Goal: Communication & Community: Answer question/provide support

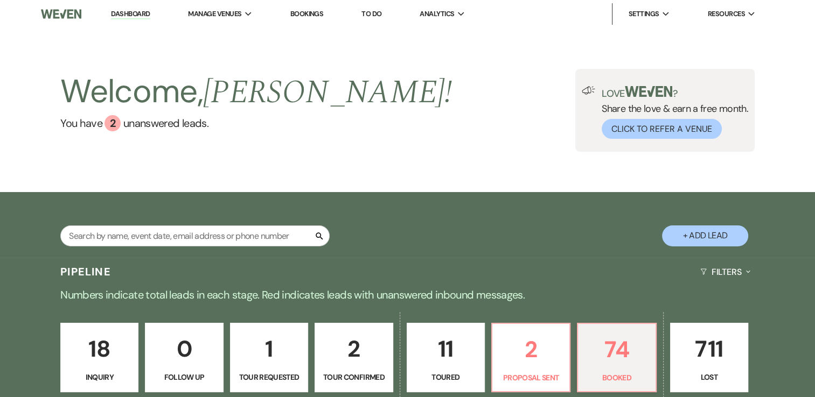
click at [498, 87] on div "Welcome, [PERSON_NAME] ! You have 2 unanswered lead s . Love ? Share the love &…" at bounding box center [408, 110] width 776 height 83
click at [627, 356] on p "74" at bounding box center [616, 350] width 64 height 36
click at [625, 359] on p "74" at bounding box center [616, 350] width 64 height 36
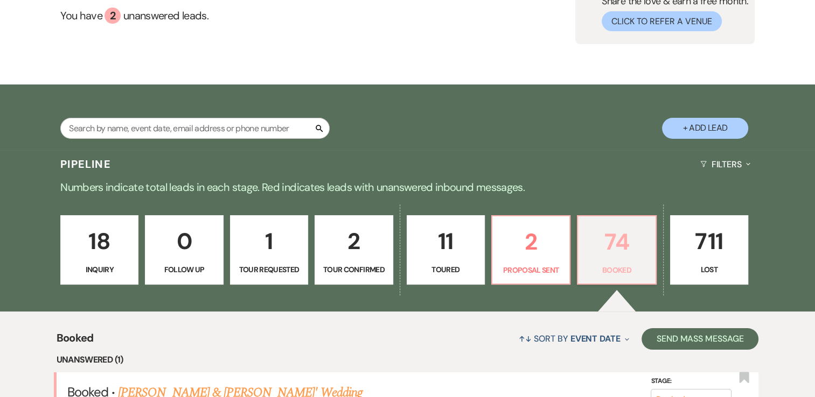
scroll to position [269, 0]
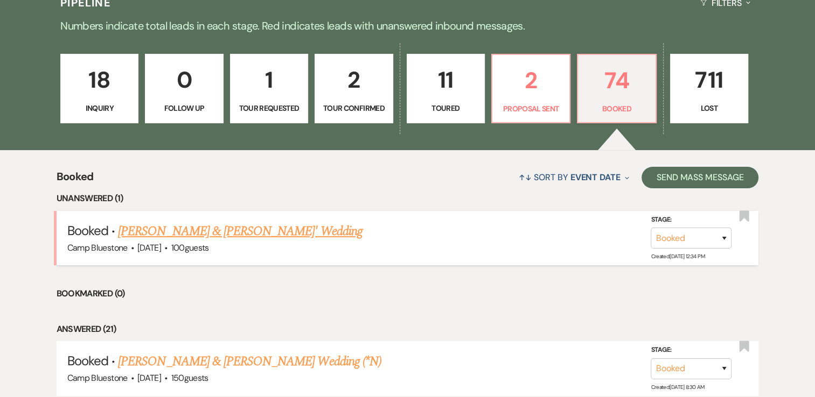
click at [299, 232] on link "[PERSON_NAME] & [PERSON_NAME]' Wedding" at bounding box center [240, 231] width 245 height 19
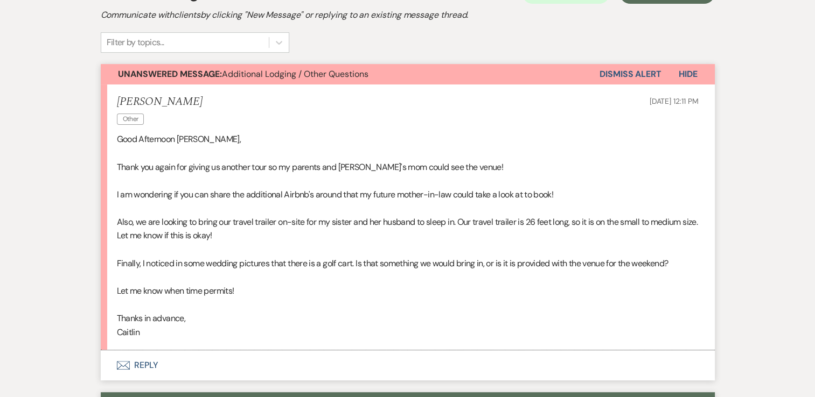
scroll to position [323, 0]
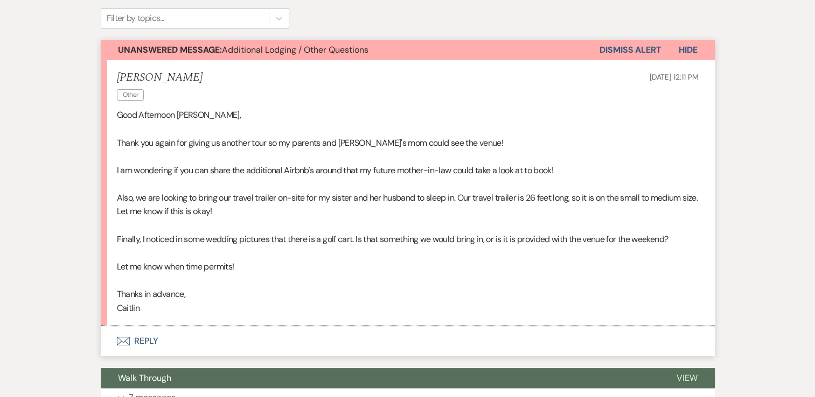
click at [144, 342] on button "Envelope Reply" at bounding box center [408, 341] width 614 height 30
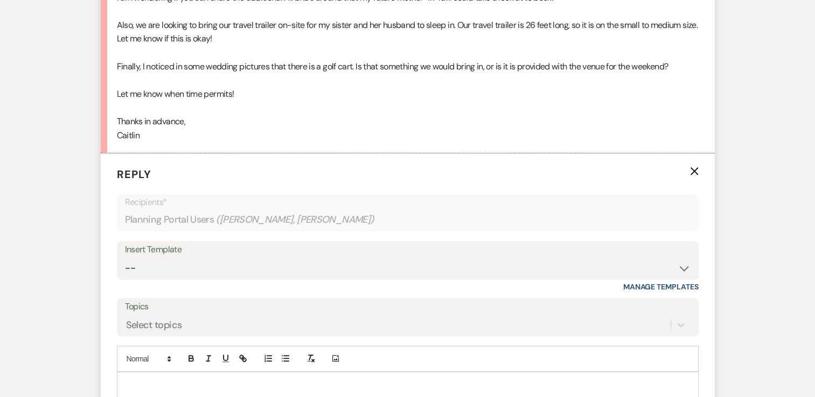
scroll to position [562, 0]
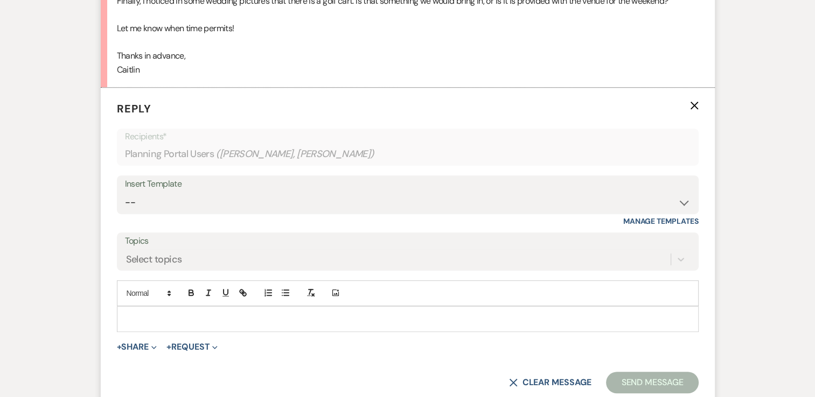
click at [194, 313] on p at bounding box center [407, 319] width 564 height 12
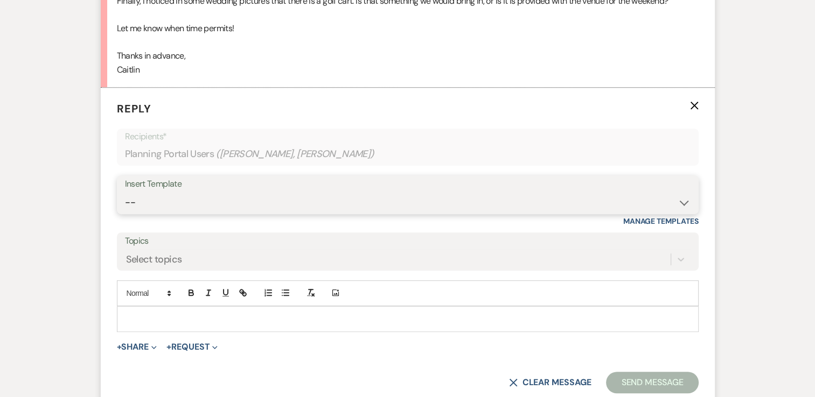
click at [431, 199] on select "-- Weven Planning Portal Introduction (Booked Events) Tour Request Response Con…" at bounding box center [408, 202] width 566 height 21
click at [125, 192] on select "-- Weven Planning Portal Introduction (Booked Events) Tour Request Response Con…" at bounding box center [408, 202] width 566 height 21
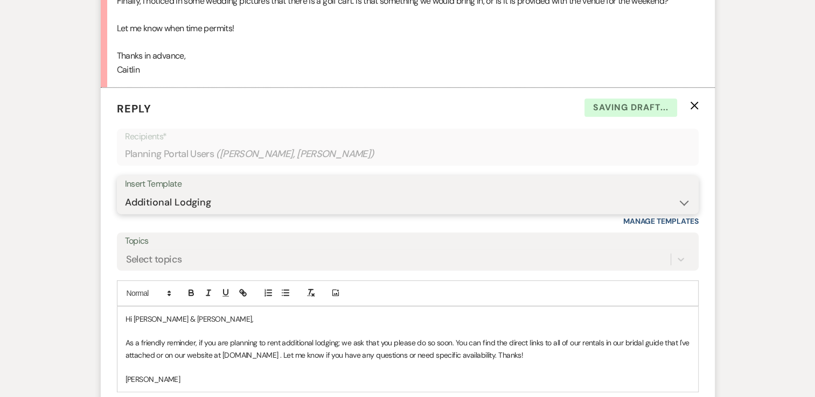
click at [338, 196] on select "-- Weven Planning Portal Introduction (Booked Events) Tour Request Response Con…" at bounding box center [408, 202] width 566 height 21
select select "6053"
click at [125, 192] on select "-- Weven Planning Portal Introduction (Booked Events) Tour Request Response Con…" at bounding box center [408, 202] width 566 height 21
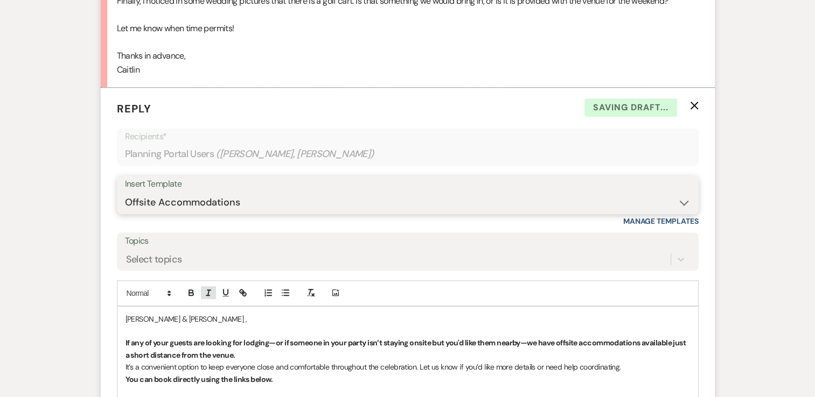
scroll to position [777, 0]
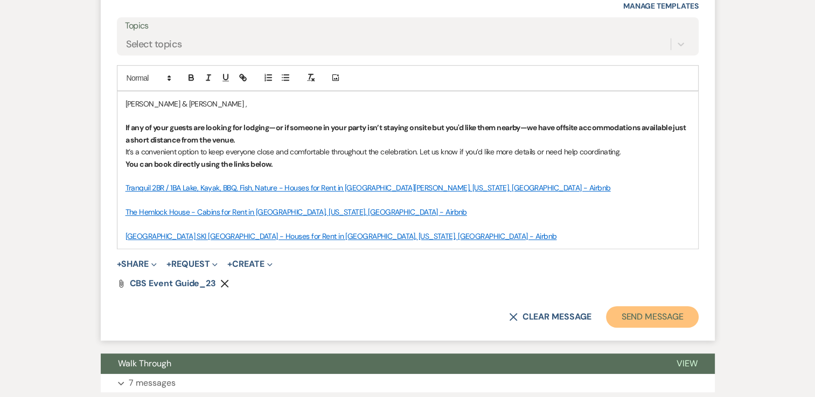
click at [664, 313] on button "Send Message" at bounding box center [652, 317] width 92 height 22
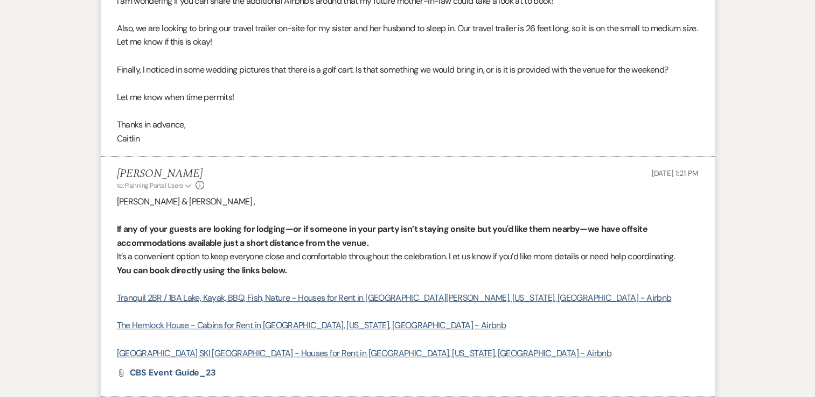
scroll to position [708, 0]
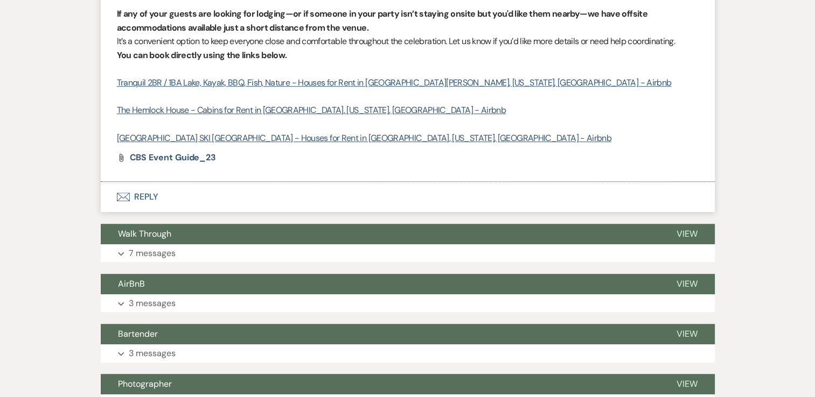
click at [146, 197] on button "Envelope Reply" at bounding box center [408, 197] width 614 height 30
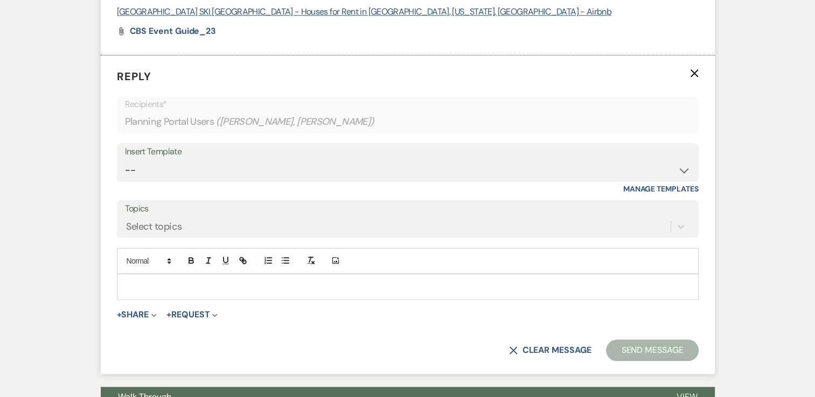
scroll to position [850, 0]
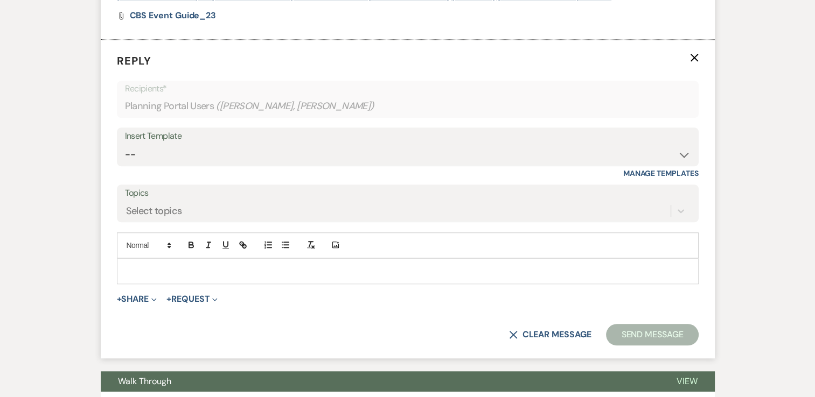
click at [198, 267] on p at bounding box center [407, 272] width 564 height 12
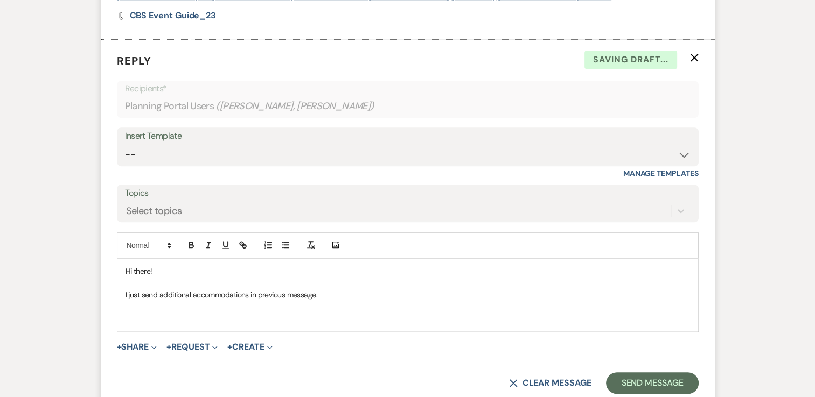
click at [150, 310] on p at bounding box center [407, 308] width 564 height 12
click at [345, 290] on p "I just send additional accommodations in previous message." at bounding box center [407, 295] width 564 height 12
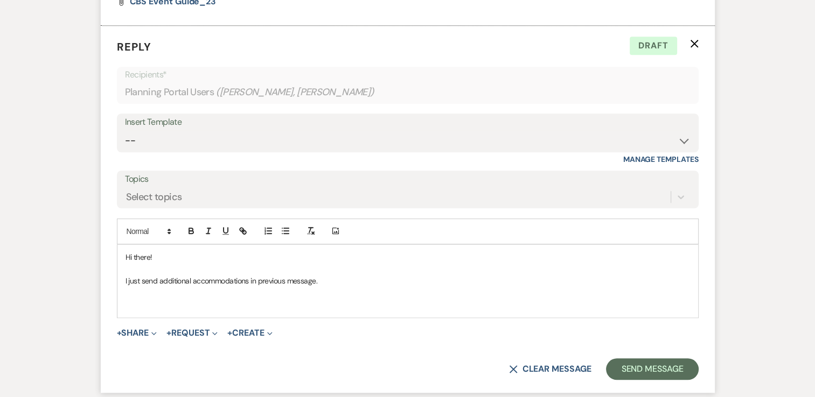
scroll to position [1012, 0]
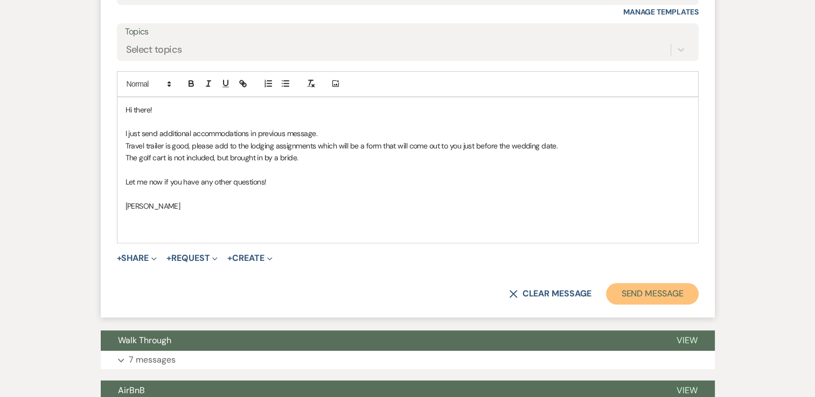
click at [645, 289] on button "Send Message" at bounding box center [652, 294] width 92 height 22
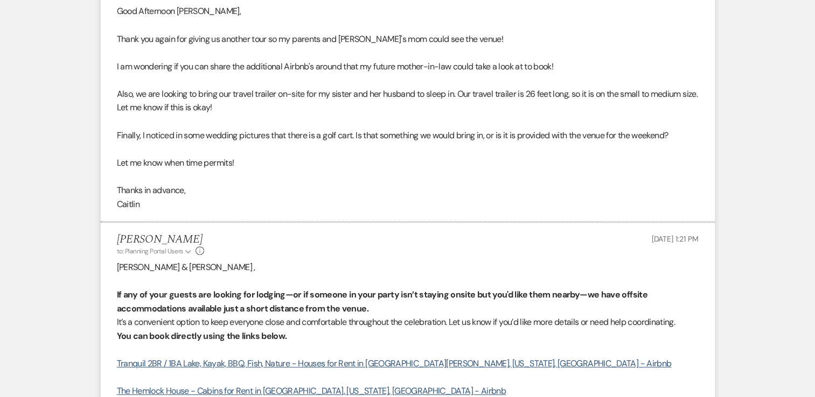
scroll to position [0, 0]
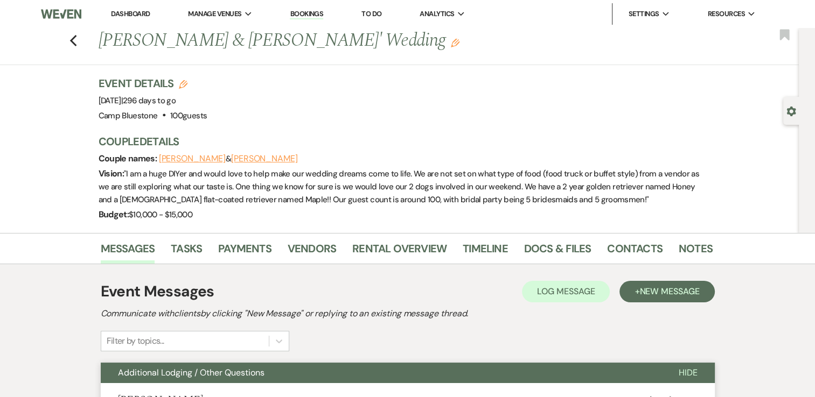
click at [130, 16] on link "Dashboard" at bounding box center [130, 13] width 39 height 9
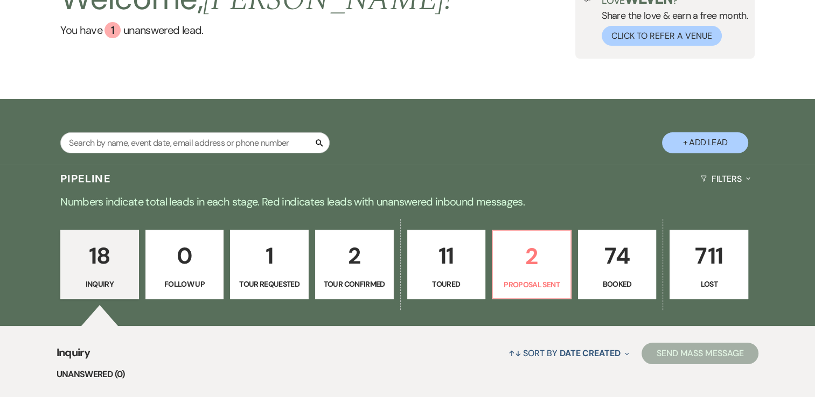
scroll to position [162, 0]
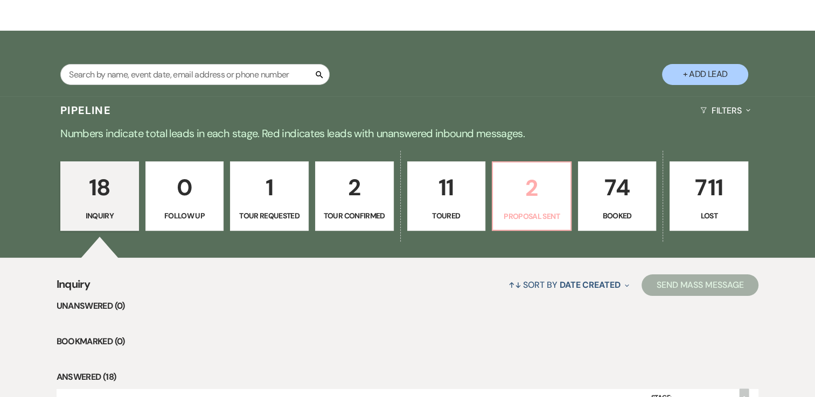
click at [536, 184] on p "2" at bounding box center [531, 188] width 65 height 36
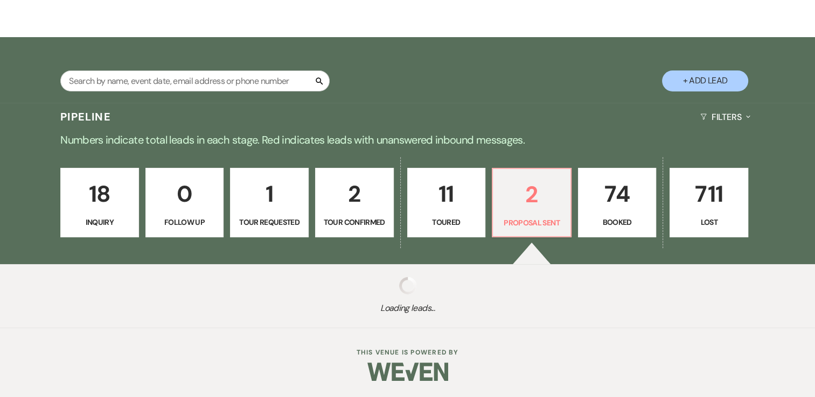
select select "6"
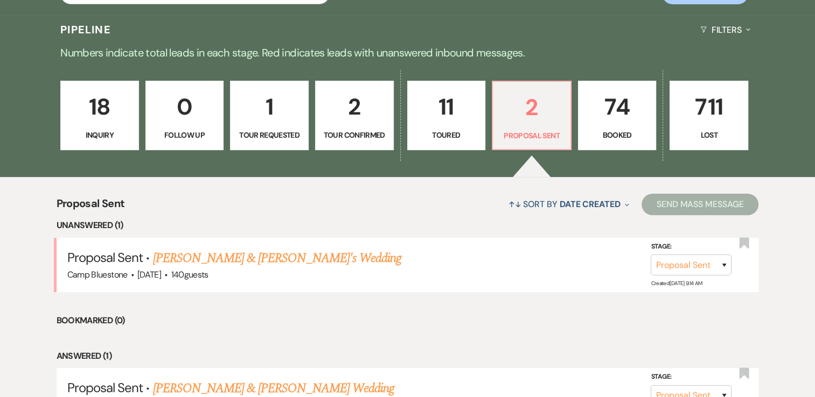
scroll to position [323, 0]
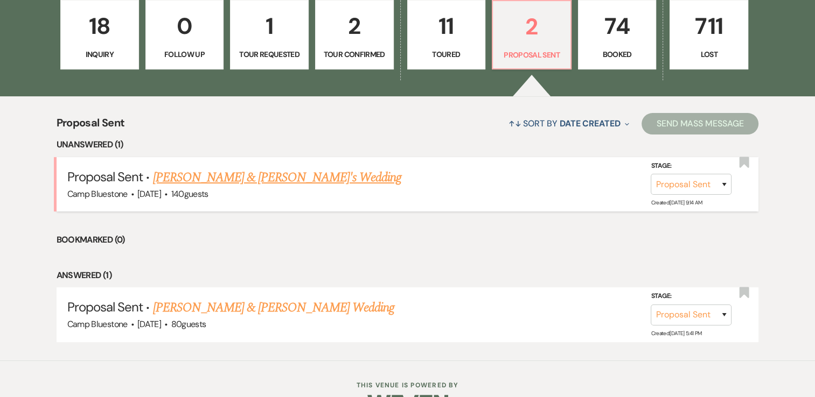
click at [270, 178] on link "[PERSON_NAME] & [PERSON_NAME]'s Wedding" at bounding box center [276, 177] width 249 height 19
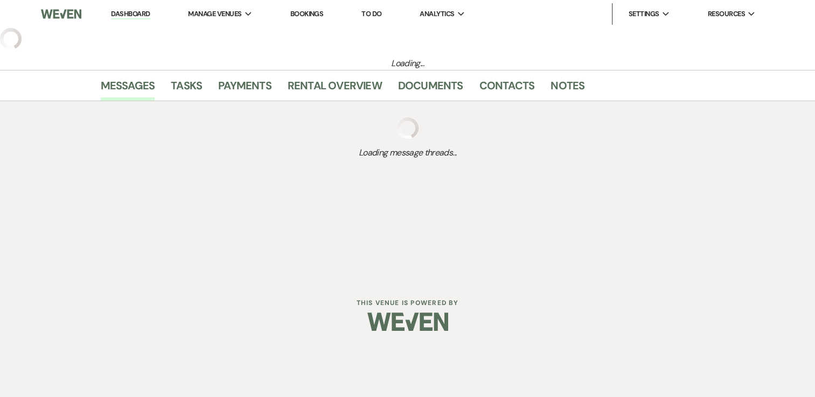
select select "6"
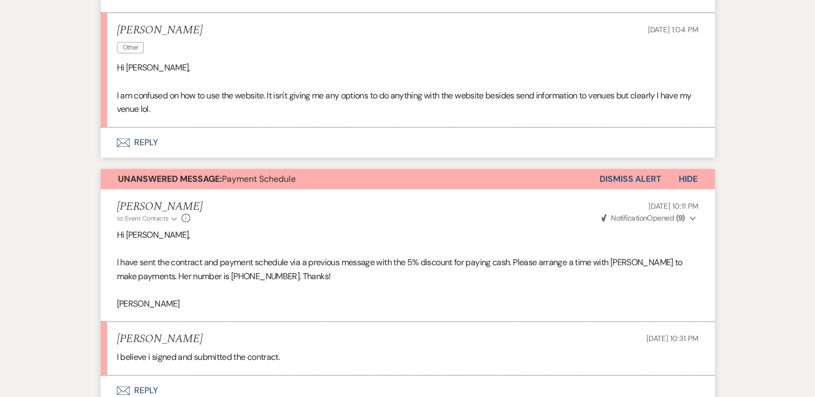
scroll to position [754, 0]
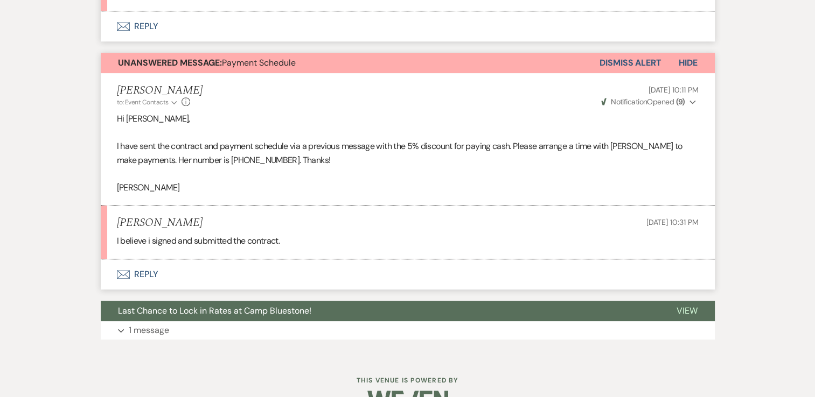
click at [145, 270] on button "Envelope Reply" at bounding box center [408, 275] width 614 height 30
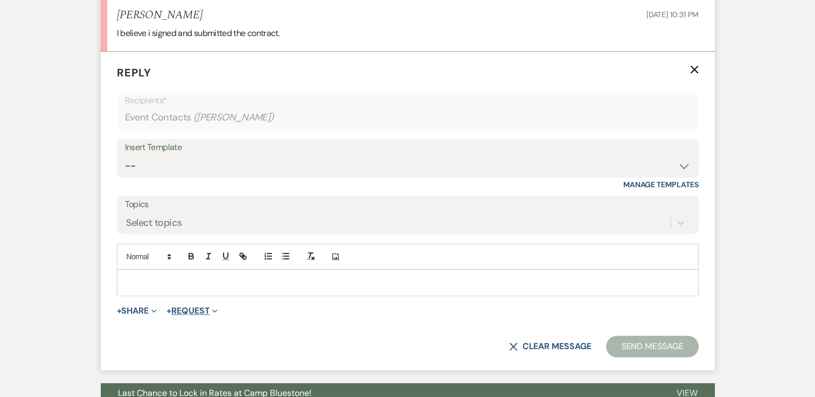
scroll to position [1080, 0]
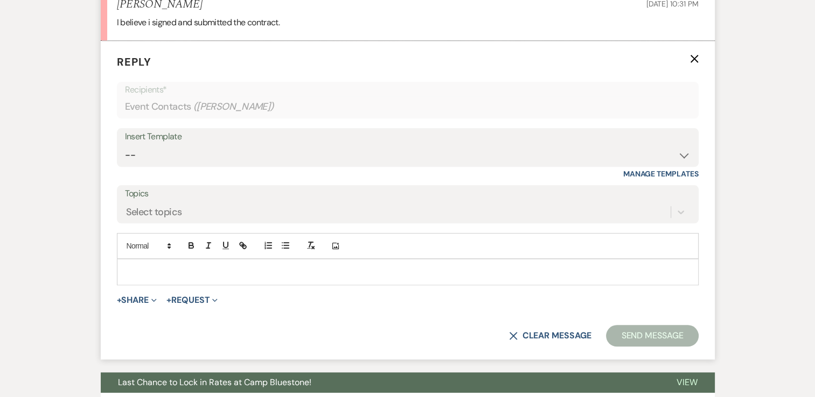
click at [209, 266] on p at bounding box center [407, 272] width 564 height 12
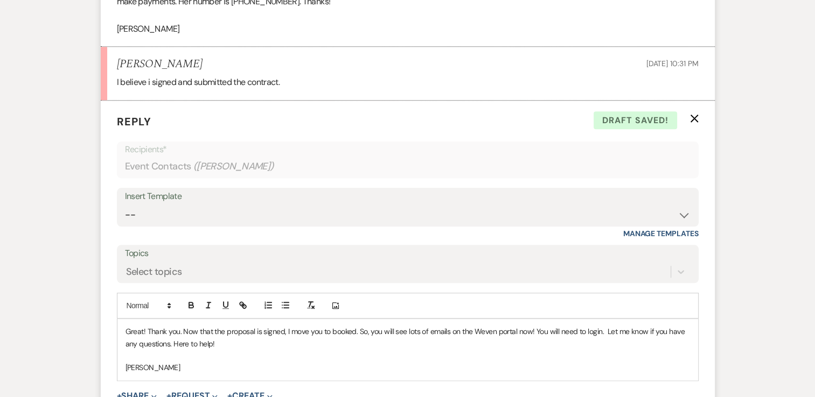
scroll to position [1188, 0]
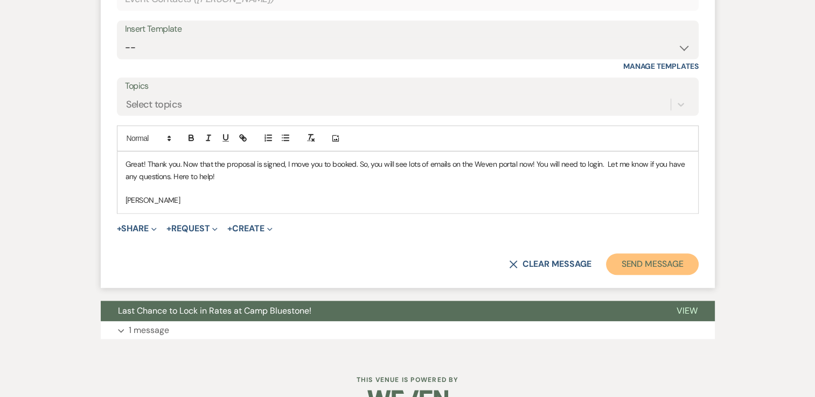
click at [627, 259] on button "Send Message" at bounding box center [652, 265] width 92 height 22
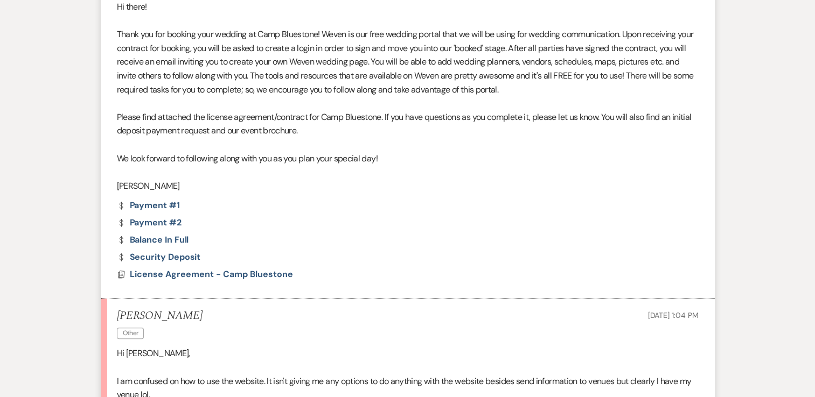
scroll to position [616, 0]
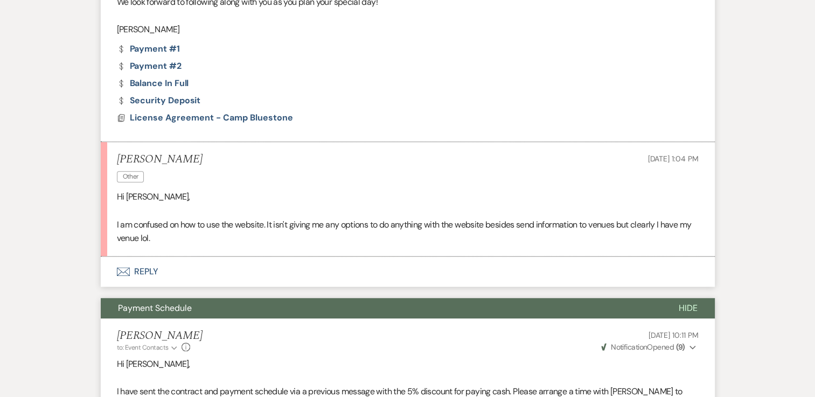
click at [144, 269] on button "Envelope Reply" at bounding box center [408, 272] width 614 height 30
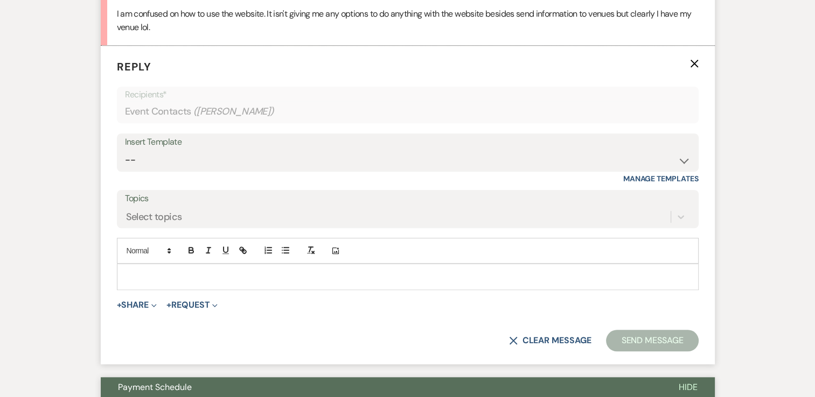
scroll to position [833, 0]
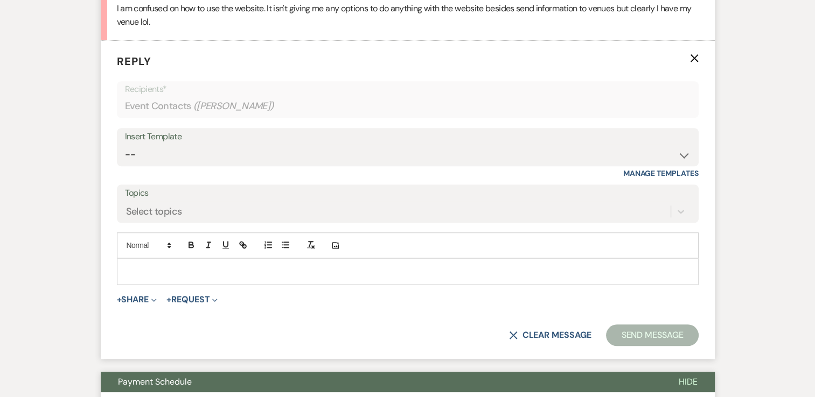
click at [153, 270] on p at bounding box center [407, 272] width 564 height 12
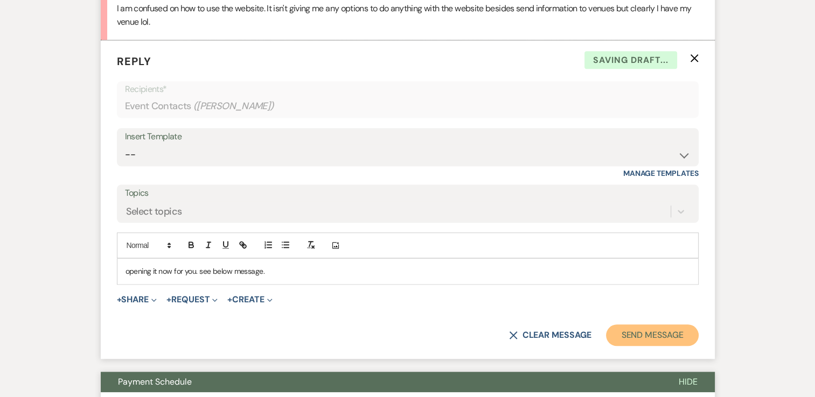
click at [629, 336] on button "Send Message" at bounding box center [652, 336] width 92 height 22
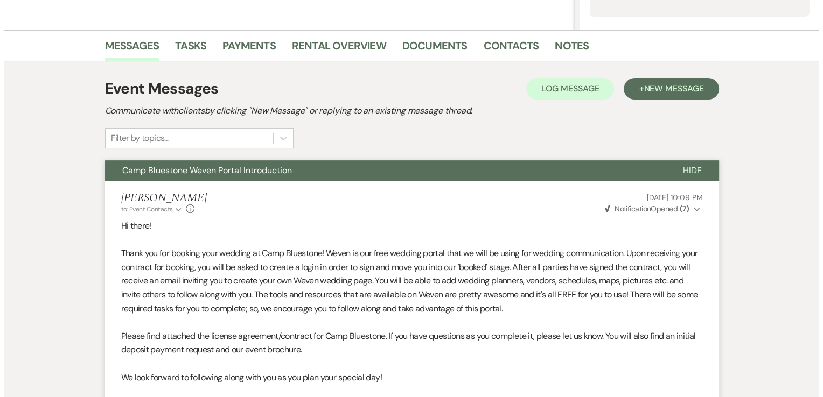
scroll to position [25, 0]
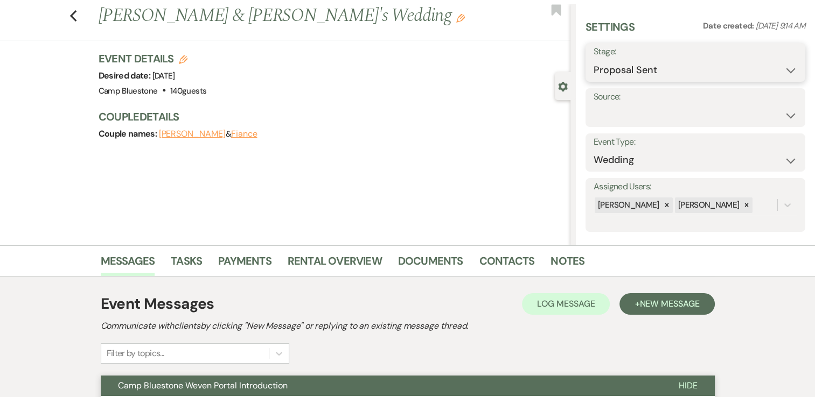
click at [713, 71] on select "Inquiry Follow Up Tour Requested Tour Confirmed Toured Proposal Sent Booked Lost" at bounding box center [696, 70] width 204 height 21
select select "7"
click at [594, 60] on select "Inquiry Follow Up Tour Requested Tour Confirmed Toured Proposal Sent Booked Lost" at bounding box center [696, 70] width 204 height 21
click at [769, 64] on button "Save" at bounding box center [782, 63] width 45 height 22
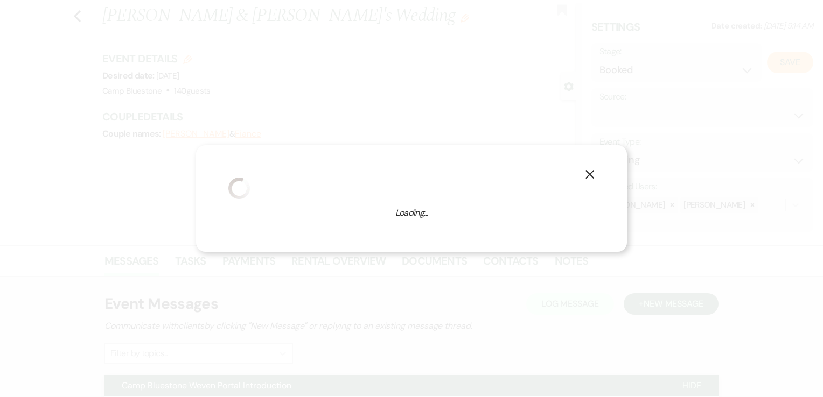
select select "1"
select select "548"
select select "eventDateAnd"
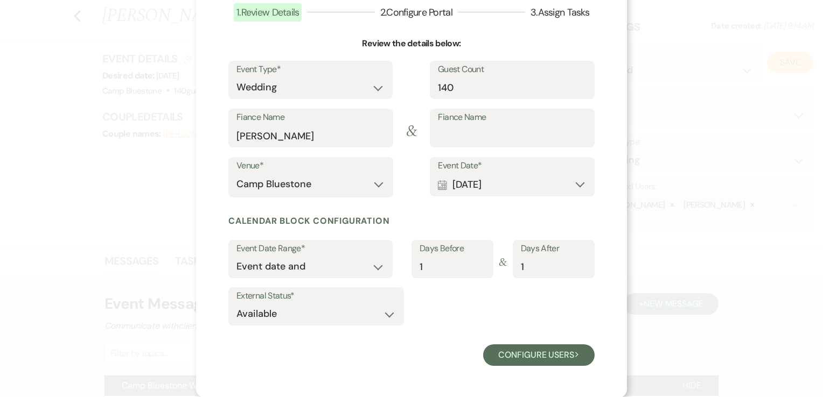
scroll to position [78, 0]
click at [557, 357] on button "Configure users Next" at bounding box center [538, 355] width 111 height 22
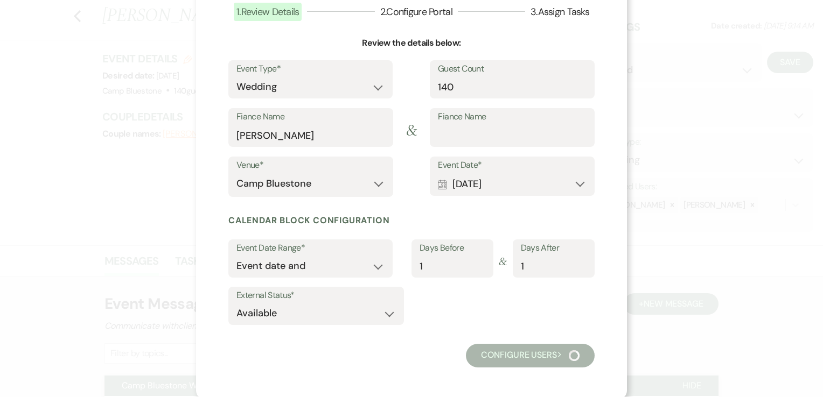
scroll to position [37, 0]
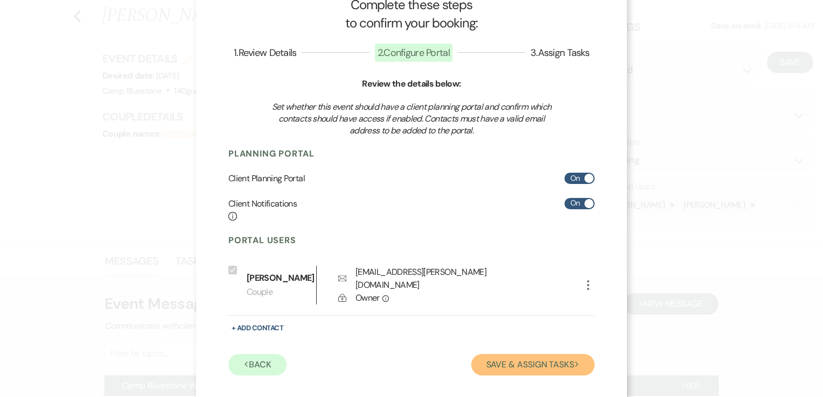
click at [511, 365] on button "Save & Assign Tasks Next" at bounding box center [532, 365] width 123 height 22
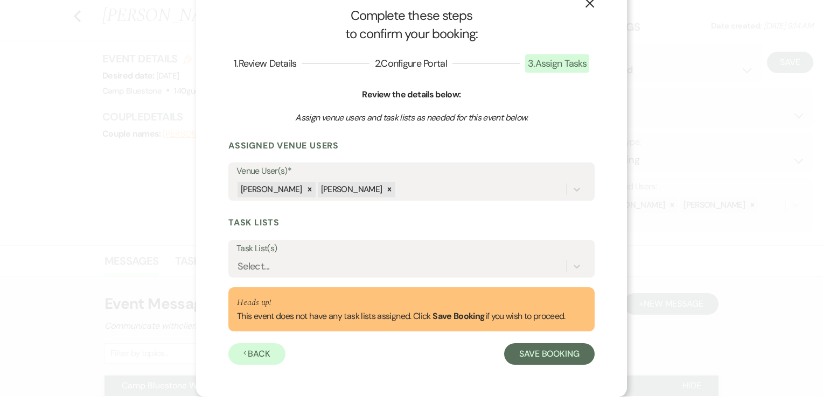
scroll to position [26, 0]
click at [484, 254] on label "Task List(s)" at bounding box center [411, 249] width 350 height 16
click at [239, 260] on input "Task List(s)" at bounding box center [238, 267] width 1 height 15
click at [484, 254] on label "Task List(s)" at bounding box center [411, 249] width 350 height 16
click at [239, 260] on input "Task List(s)" at bounding box center [238, 267] width 1 height 15
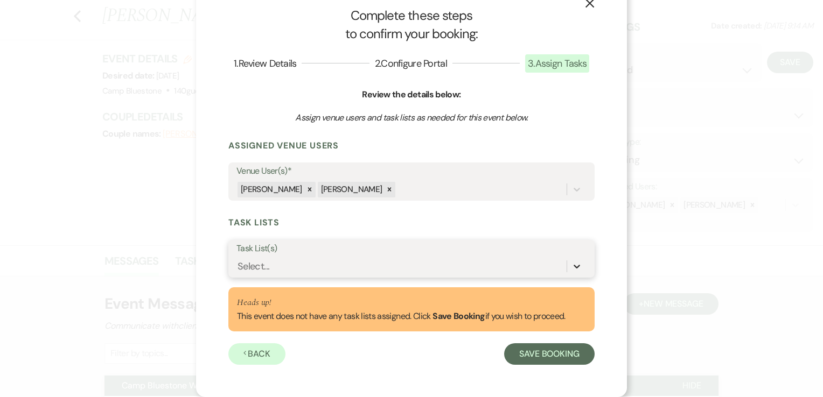
click at [575, 264] on icon at bounding box center [576, 266] width 11 height 11
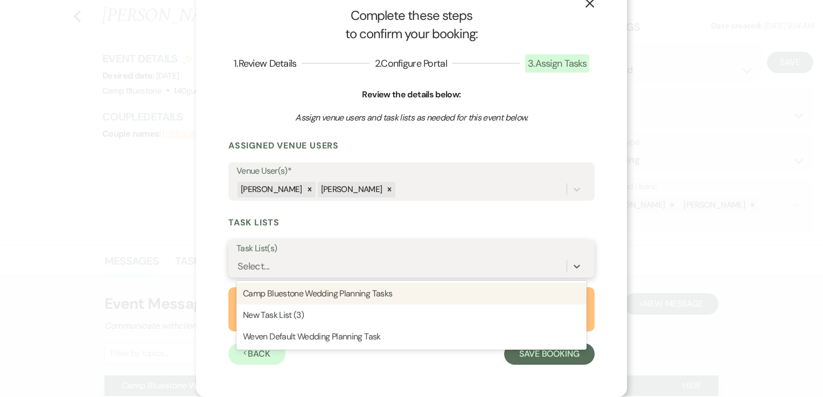
click at [437, 297] on div "Camp Bluestone Wedding Planning Tasks" at bounding box center [411, 294] width 350 height 22
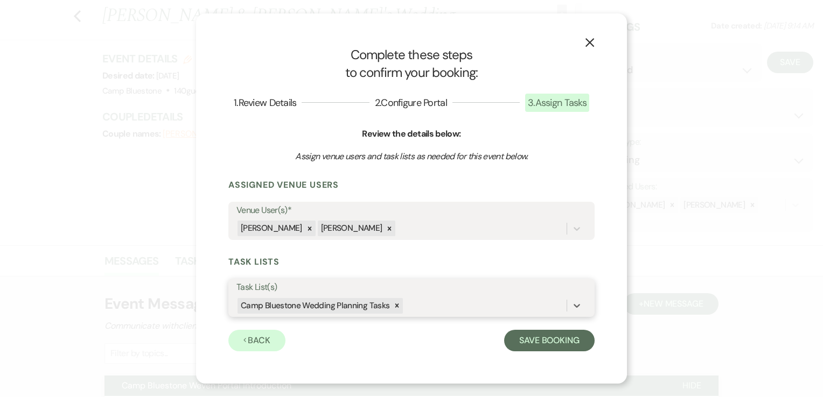
scroll to position [0, 0]
click at [524, 344] on button "Save Booking" at bounding box center [549, 341] width 90 height 22
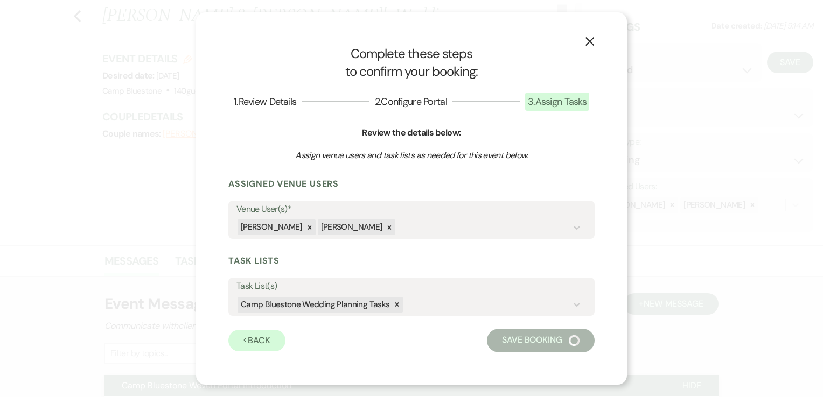
select select "14"
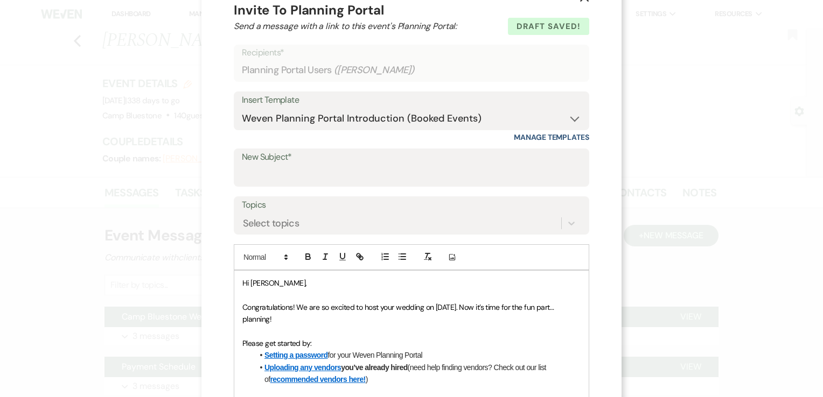
scroll to position [31, 0]
click at [437, 175] on input "New Subject*" at bounding box center [411, 175] width 339 height 21
type input "Camp Bluestone Weven Portal Introduction"
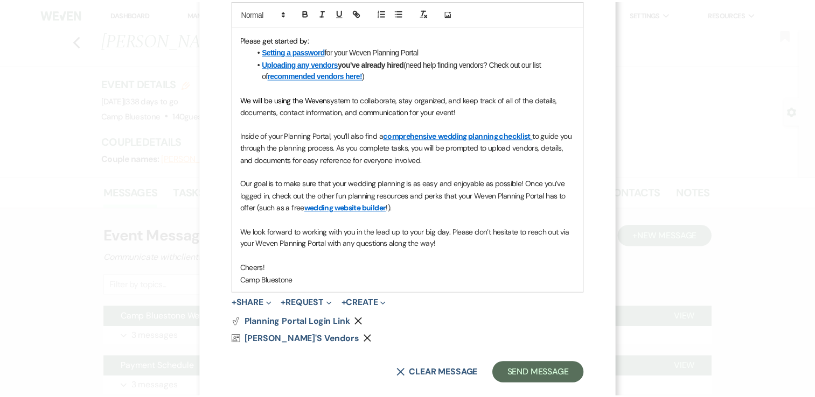
scroll to position [354, 0]
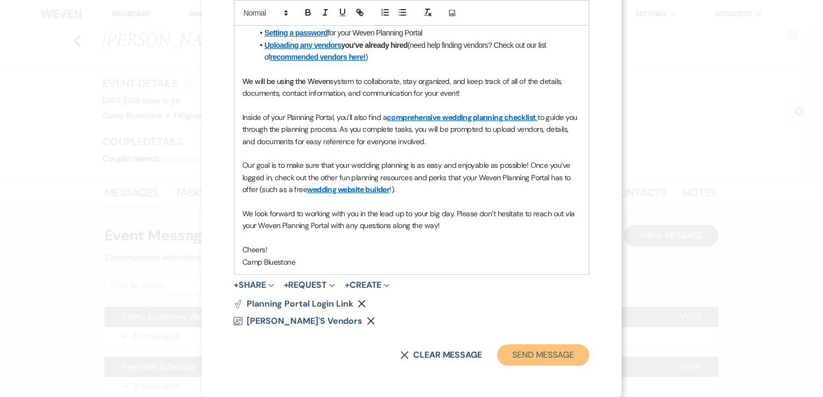
click at [525, 354] on button "Send Message" at bounding box center [543, 356] width 92 height 22
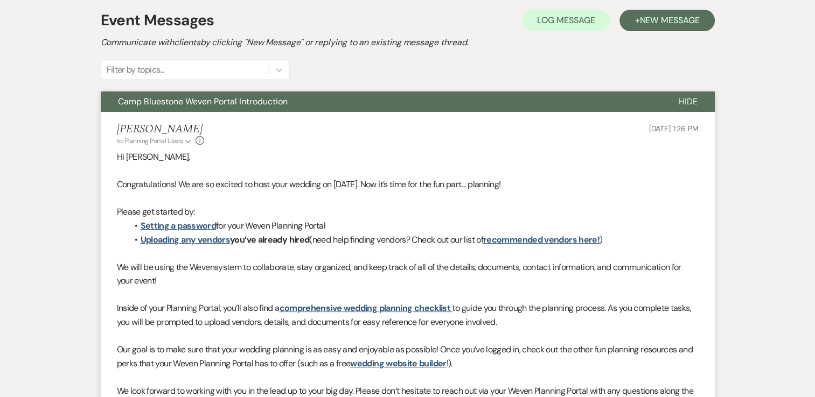
scroll to position [0, 0]
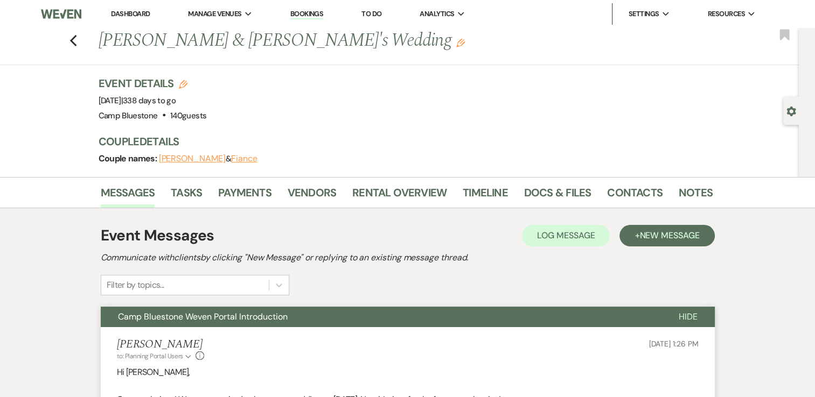
click at [140, 10] on link "Dashboard" at bounding box center [130, 13] width 39 height 9
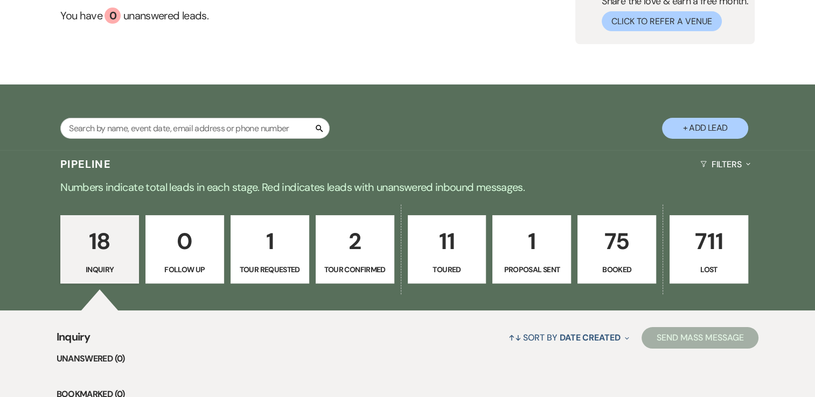
click at [619, 242] on p "75" at bounding box center [616, 242] width 65 height 36
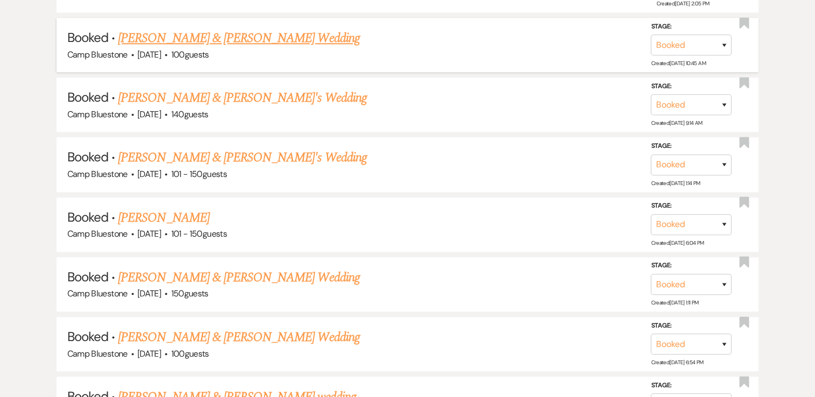
scroll to position [1131, 0]
click at [269, 89] on link "[PERSON_NAME] & [PERSON_NAME]'s Wedding" at bounding box center [242, 97] width 249 height 19
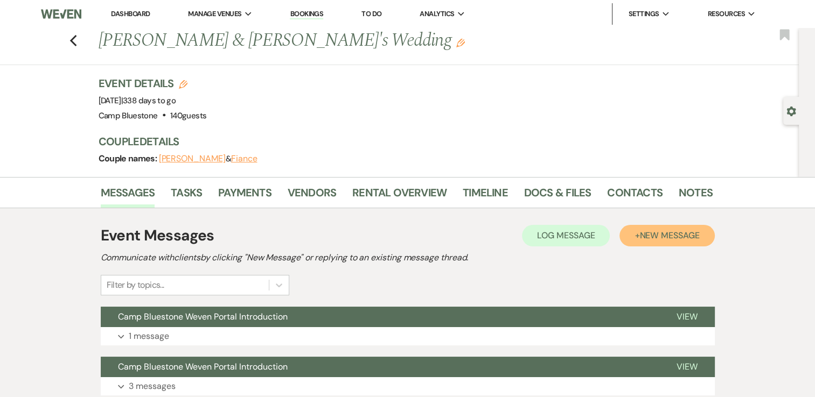
click at [650, 233] on span "New Message" at bounding box center [669, 235] width 60 height 11
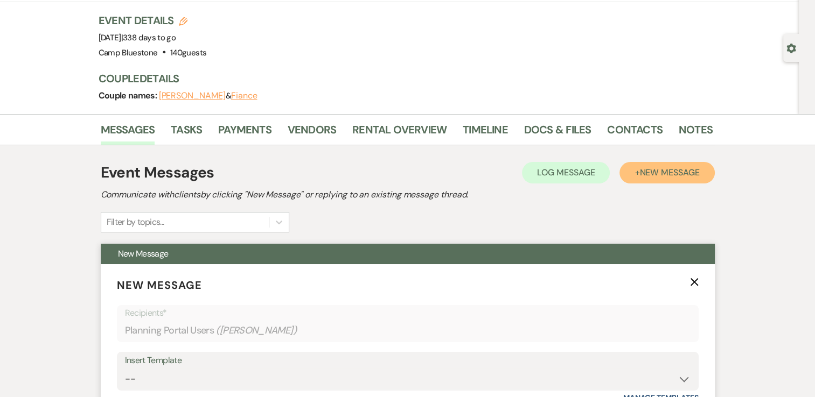
scroll to position [162, 0]
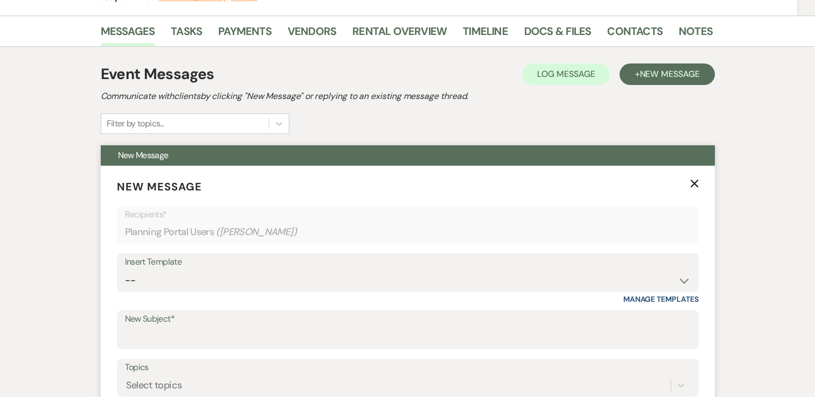
click at [610, 265] on div "Insert Template" at bounding box center [408, 263] width 566 height 16
click at [655, 273] on select "-- Weven Planning Portal Introduction (Booked Events) Tour Request Response Con…" at bounding box center [408, 280] width 566 height 21
select select "359"
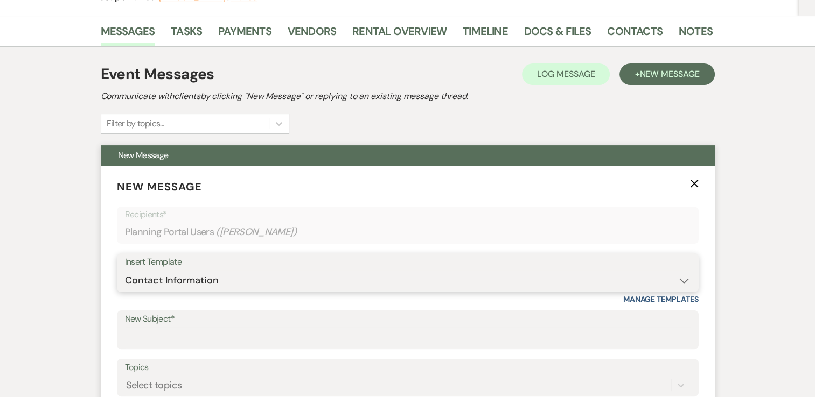
click at [125, 270] on select "-- Weven Planning Portal Introduction (Booked Events) Tour Request Response Con…" at bounding box center [408, 280] width 566 height 21
type input "Contact Information"
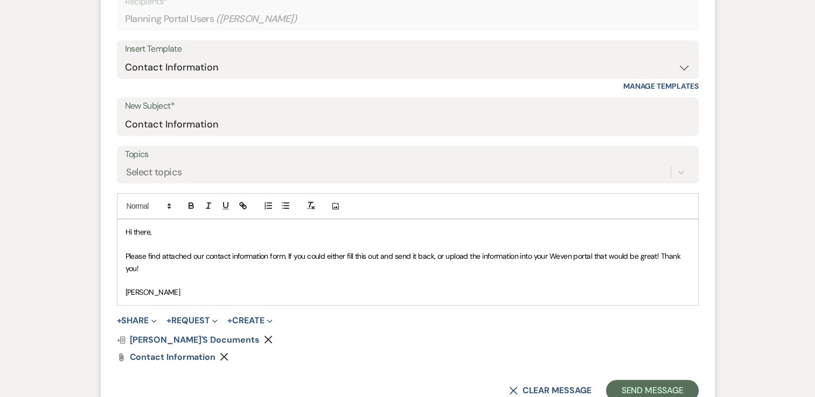
scroll to position [377, 0]
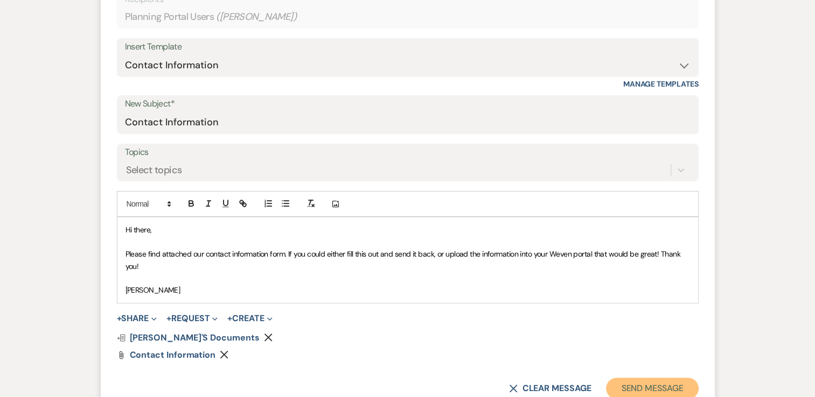
click at [651, 390] on button "Send Message" at bounding box center [652, 389] width 92 height 22
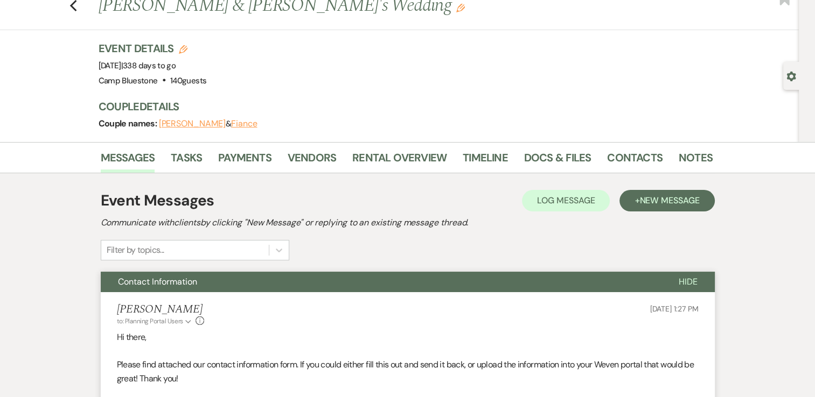
scroll to position [54, 0]
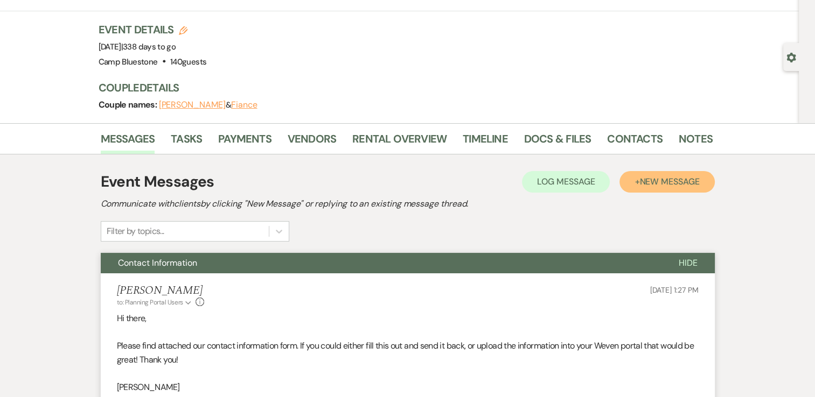
click at [673, 180] on span "New Message" at bounding box center [669, 181] width 60 height 11
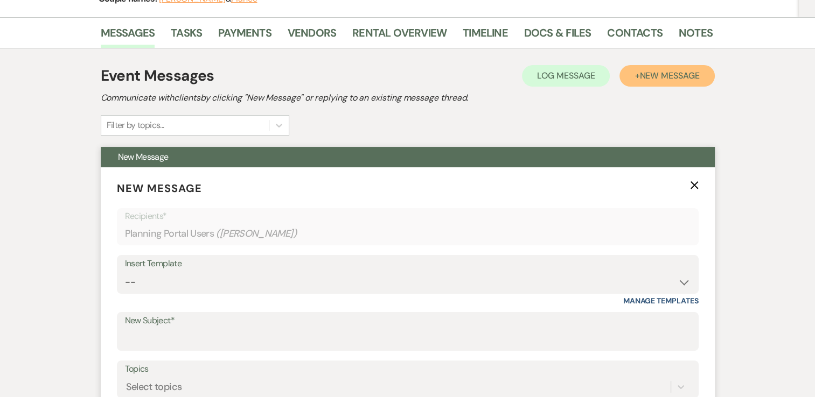
scroll to position [162, 0]
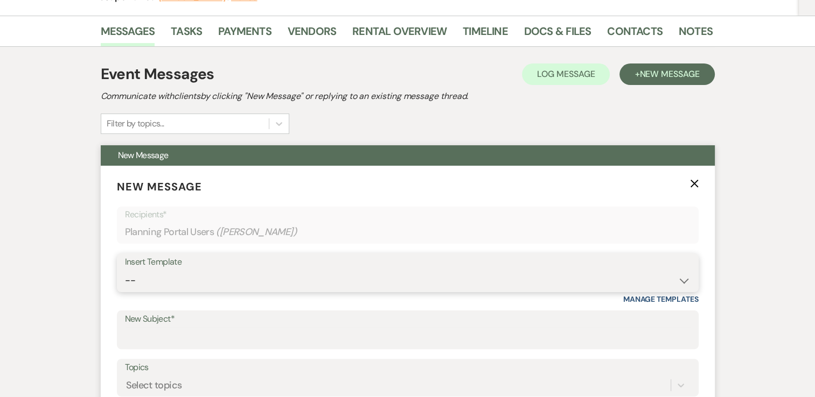
click at [645, 284] on select "-- Weven Planning Portal Introduction (Booked Events) Tour Request Response Con…" at bounding box center [408, 280] width 566 height 21
select select "429"
click at [125, 270] on select "-- Weven Planning Portal Introduction (Booked Events) Tour Request Response Con…" at bounding box center [408, 280] width 566 height 21
type input "Map of Venue"
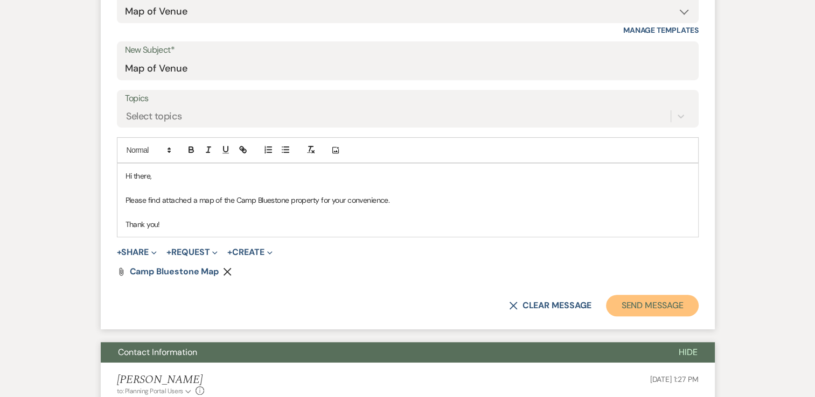
click at [664, 305] on button "Send Message" at bounding box center [652, 306] width 92 height 22
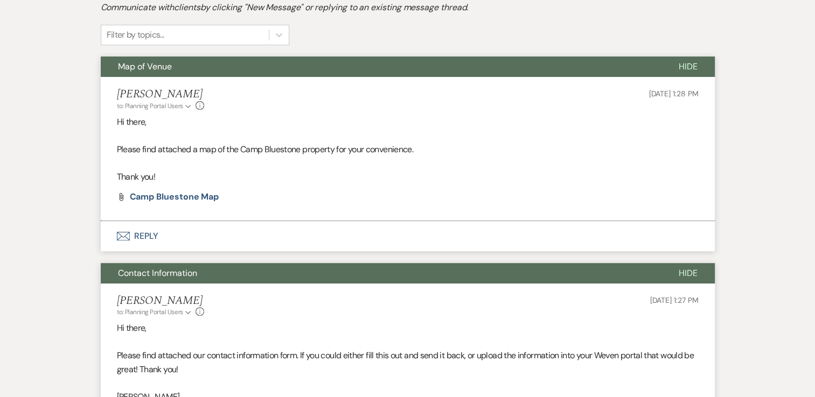
scroll to position [139, 0]
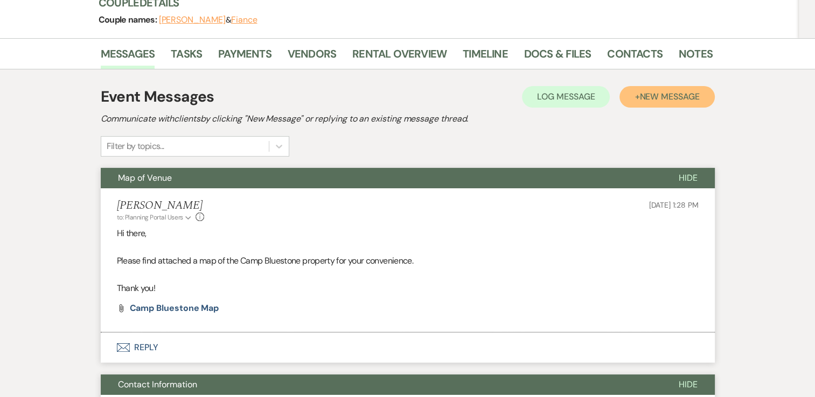
click at [648, 95] on span "New Message" at bounding box center [669, 96] width 60 height 11
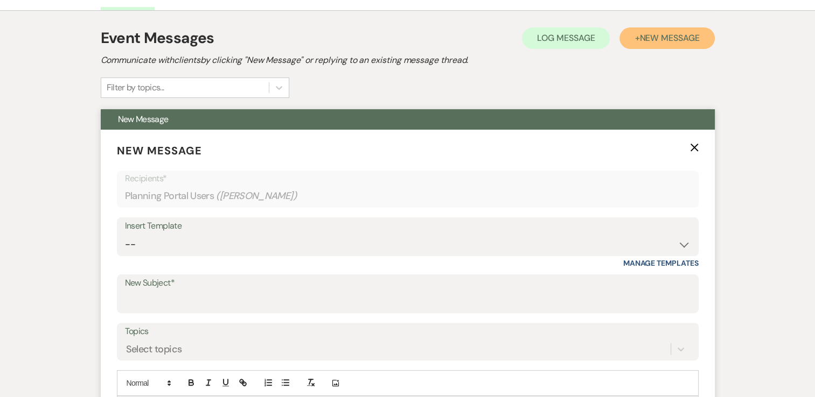
scroll to position [247, 0]
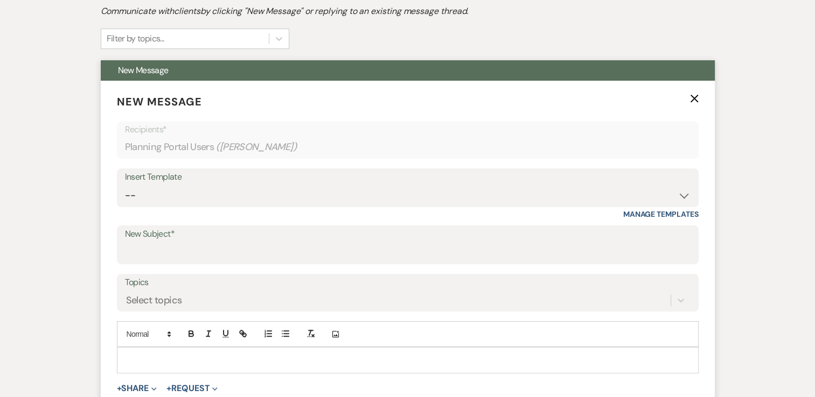
click at [530, 180] on div "Insert Template" at bounding box center [408, 178] width 566 height 16
click at [530, 185] on select "-- Weven Planning Portal Introduction (Booked Events) Tour Request Response Con…" at bounding box center [408, 195] width 566 height 21
select select "444"
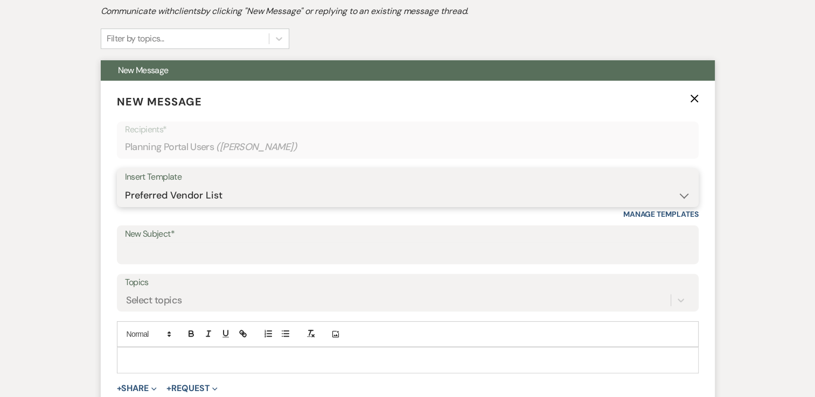
click at [125, 185] on select "-- Weven Planning Portal Introduction (Booked Events) Tour Request Response Con…" at bounding box center [408, 195] width 566 height 21
type input "Preferred Vendor List"
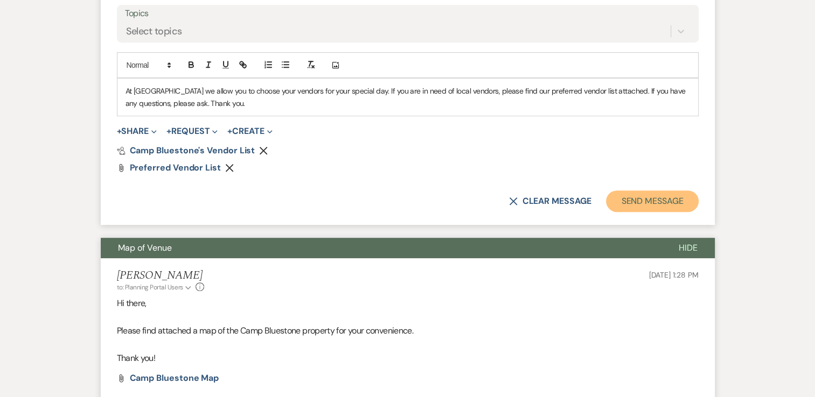
click at [655, 203] on button "Send Message" at bounding box center [652, 202] width 92 height 22
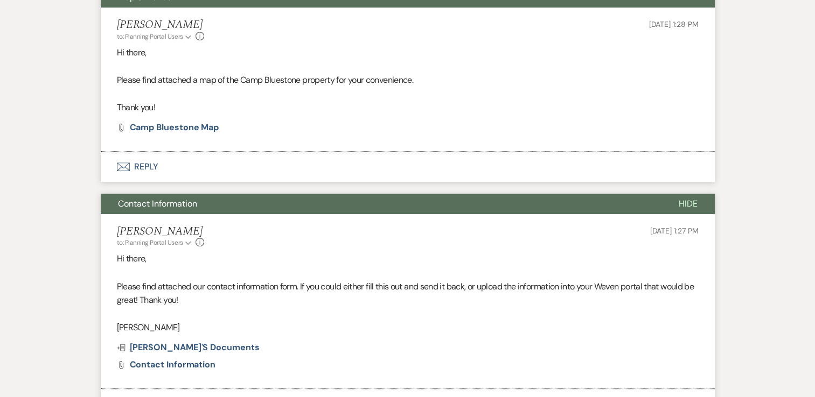
scroll to position [116, 0]
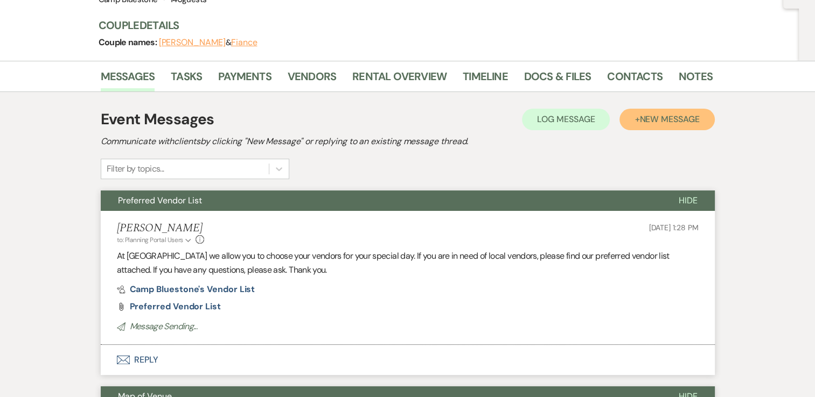
click at [654, 120] on span "New Message" at bounding box center [669, 119] width 60 height 11
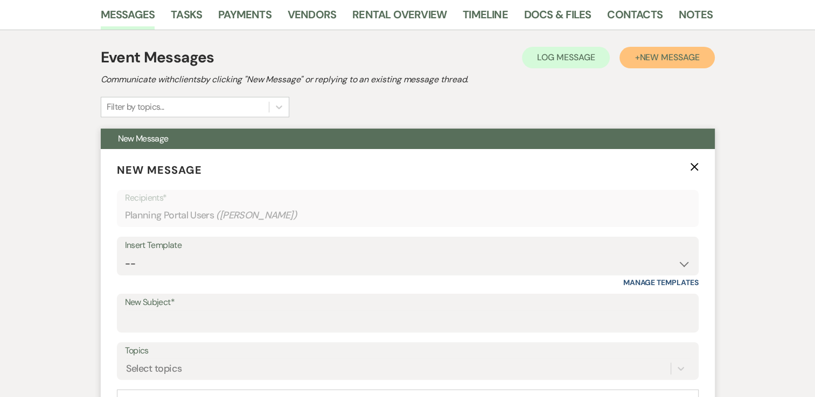
scroll to position [224, 0]
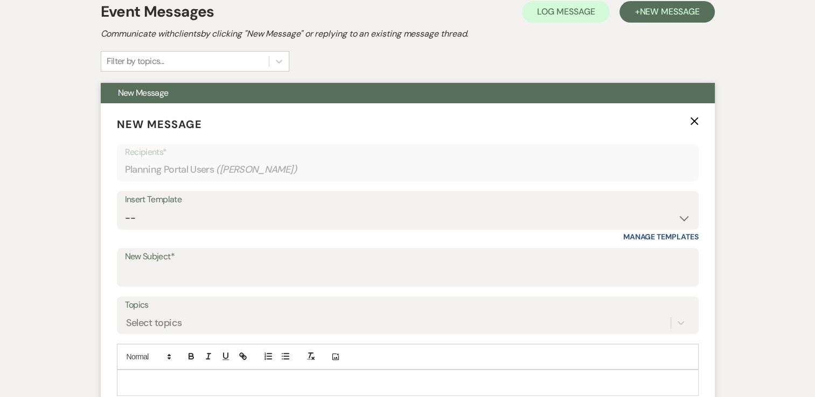
click at [512, 198] on div "Insert Template" at bounding box center [408, 200] width 566 height 16
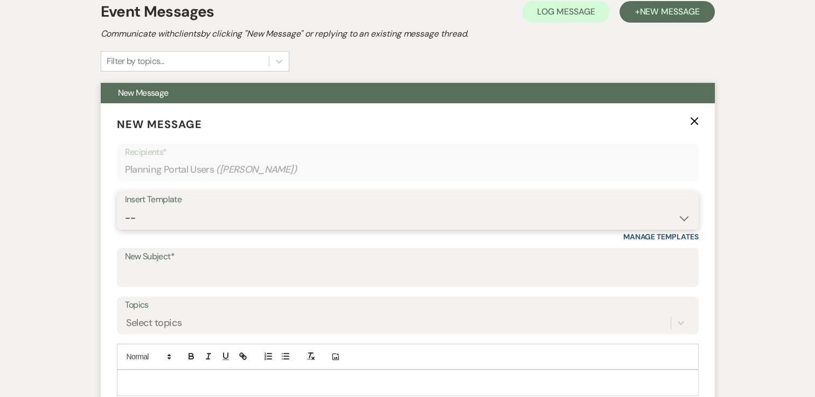
click at [599, 208] on select "-- Weven Planning Portal Introduction (Booked Events) Tour Request Response Con…" at bounding box center [408, 218] width 566 height 21
select select "799"
click at [125, 208] on select "-- Weven Planning Portal Introduction (Booked Events) Tour Request Response Con…" at bounding box center [408, 218] width 566 height 21
type input "Link for Day of Insurance"
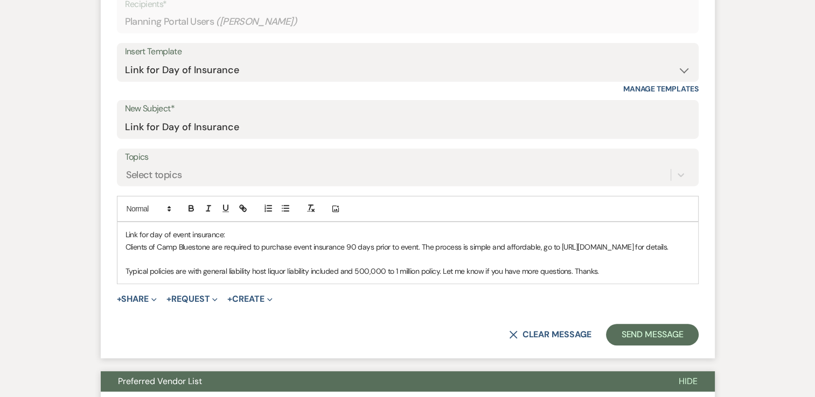
scroll to position [439, 0]
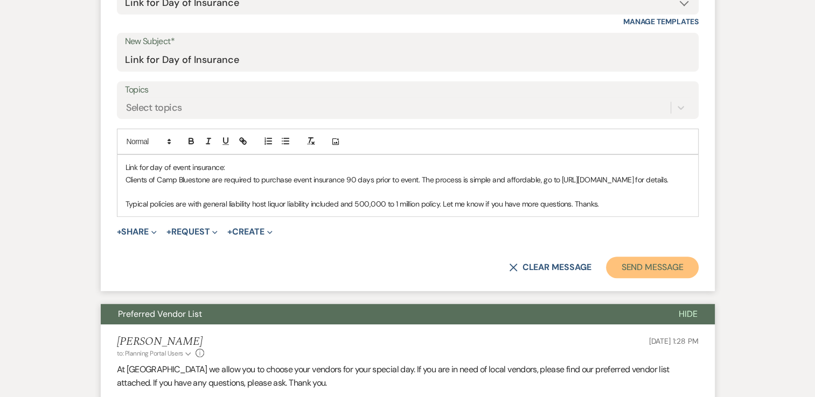
click at [655, 277] on button "Send Message" at bounding box center [652, 268] width 92 height 22
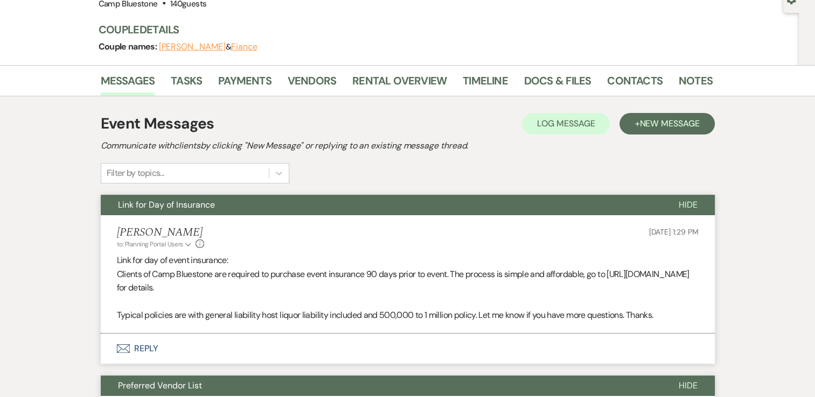
scroll to position [0, 0]
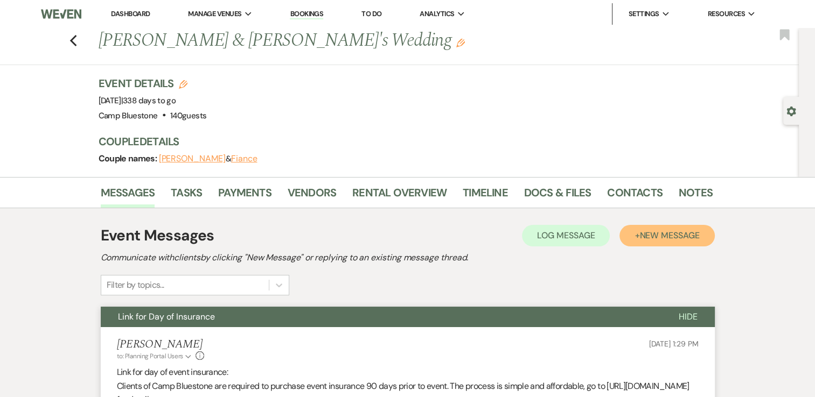
click at [635, 236] on button "+ New Message" at bounding box center [666, 236] width 95 height 22
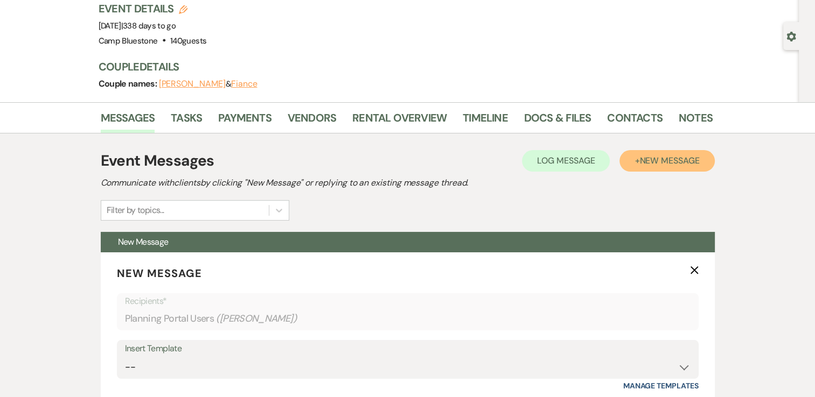
scroll to position [162, 0]
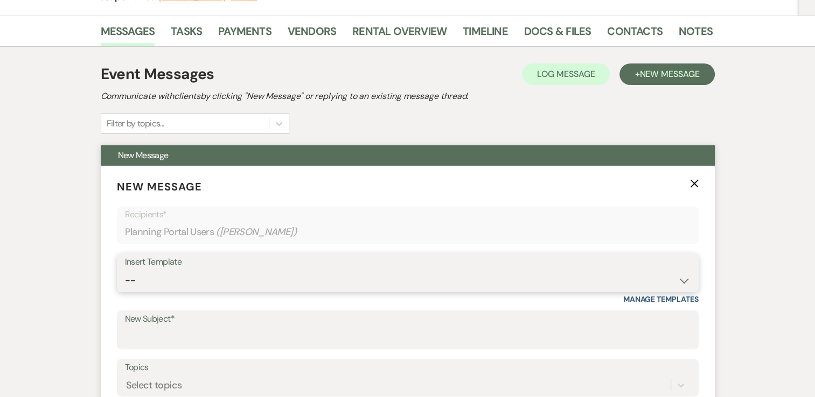
click at [559, 274] on select "-- Weven Planning Portal Introduction (Booked Events) Tour Request Response Con…" at bounding box center [408, 280] width 566 height 21
select select "2304"
click at [125, 270] on select "-- Weven Planning Portal Introduction (Booked Events) Tour Request Response Con…" at bounding box center [408, 280] width 566 height 21
type input "Timeline"
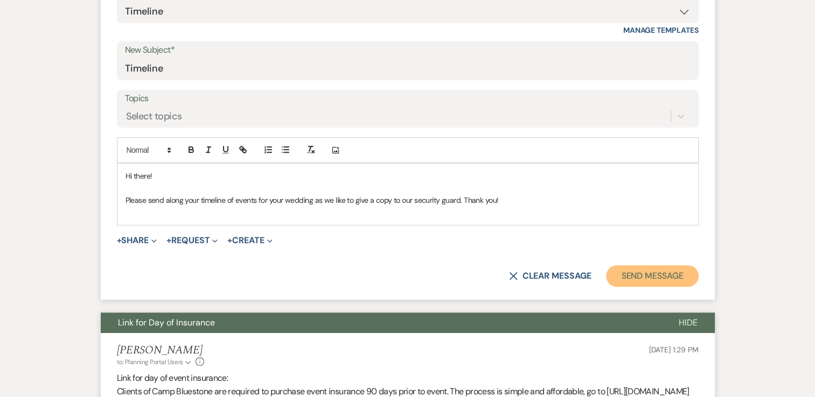
click at [622, 270] on button "Send Message" at bounding box center [652, 277] width 92 height 22
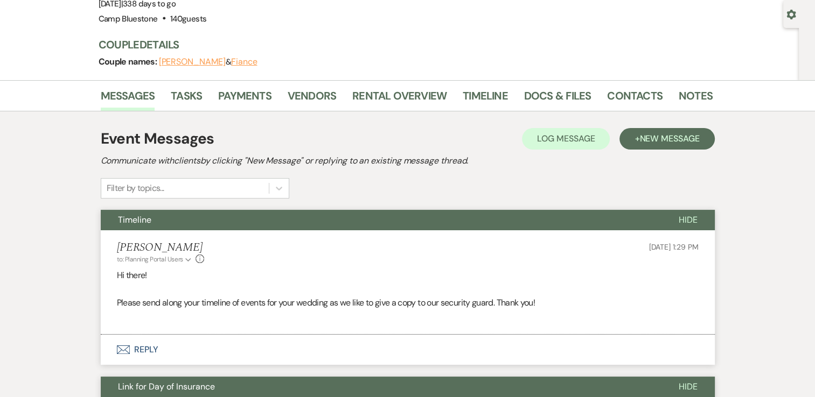
scroll to position [0, 0]
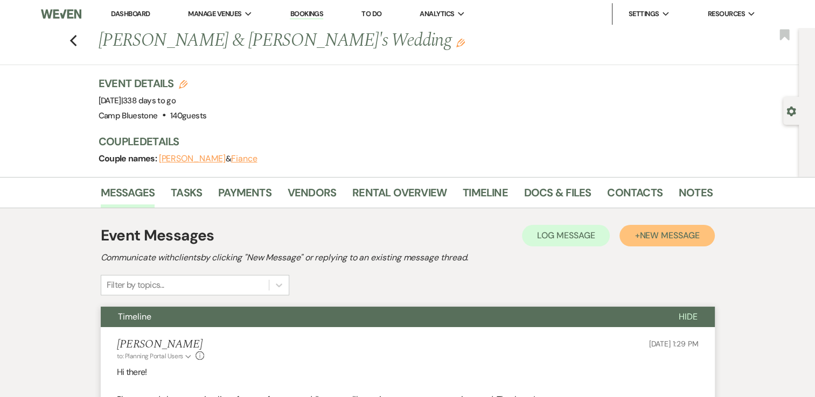
click at [643, 239] on span "New Message" at bounding box center [669, 235] width 60 height 11
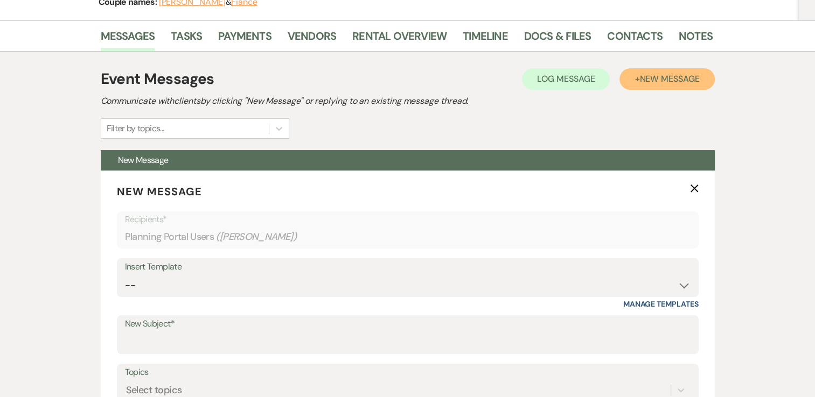
scroll to position [162, 0]
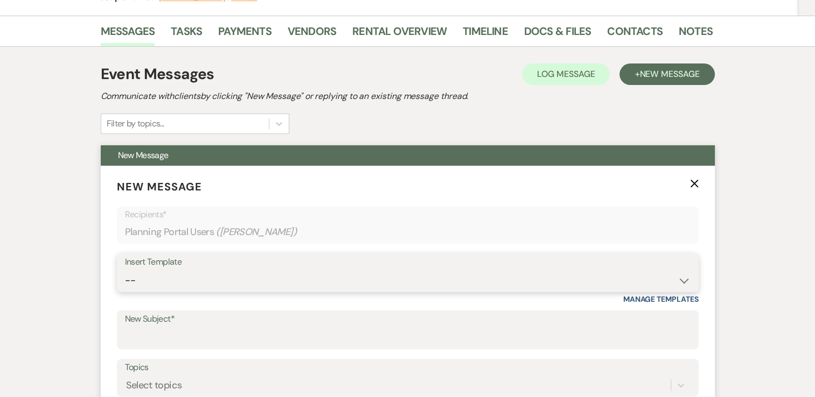
click at [609, 273] on select "-- Weven Planning Portal Introduction (Booked Events) Tour Request Response Con…" at bounding box center [408, 280] width 566 height 21
select select "2339"
click at [125, 270] on select "-- Weven Planning Portal Introduction (Booked Events) Tour Request Response Con…" at bounding box center [408, 280] width 566 height 21
type input "Certificate of Insurance/RAMP Certifications/Photos"
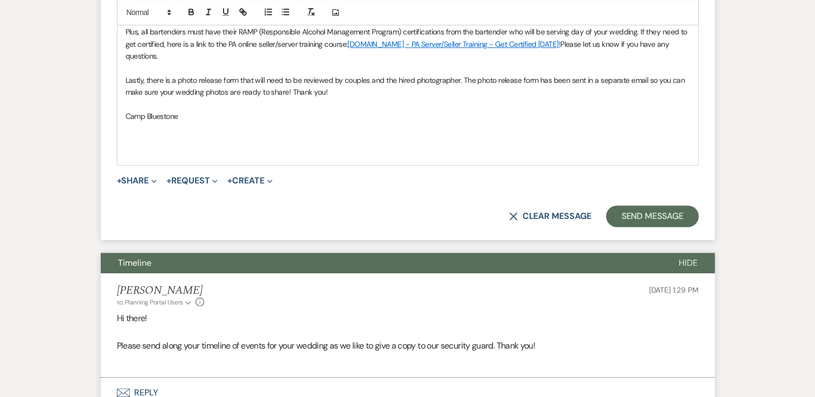
scroll to position [646, 0]
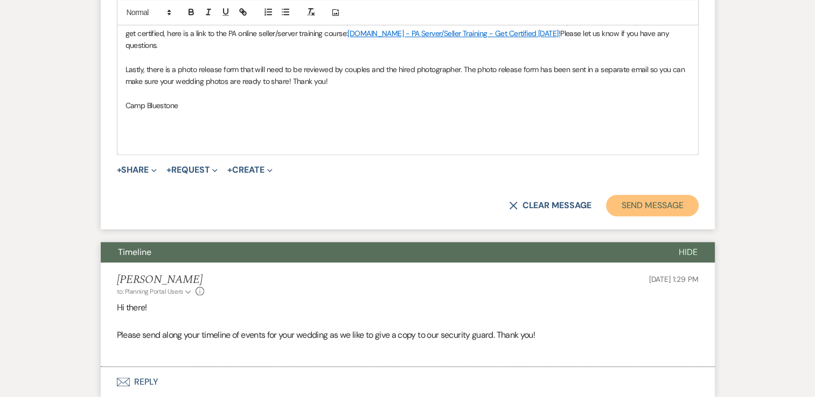
click at [636, 203] on button "Send Message" at bounding box center [652, 206] width 92 height 22
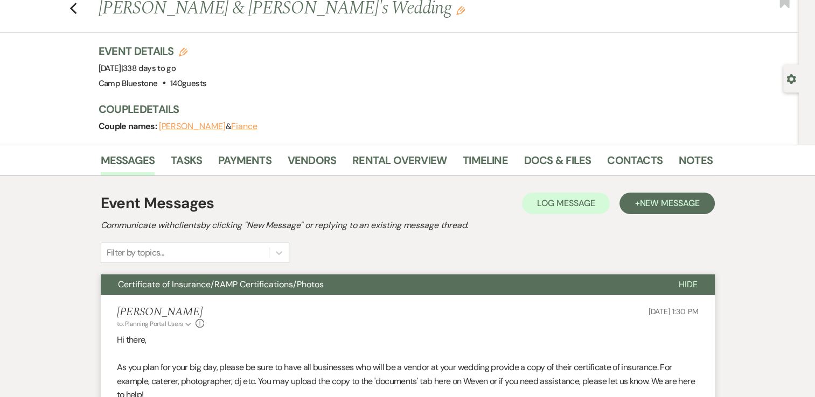
scroll to position [31, 0]
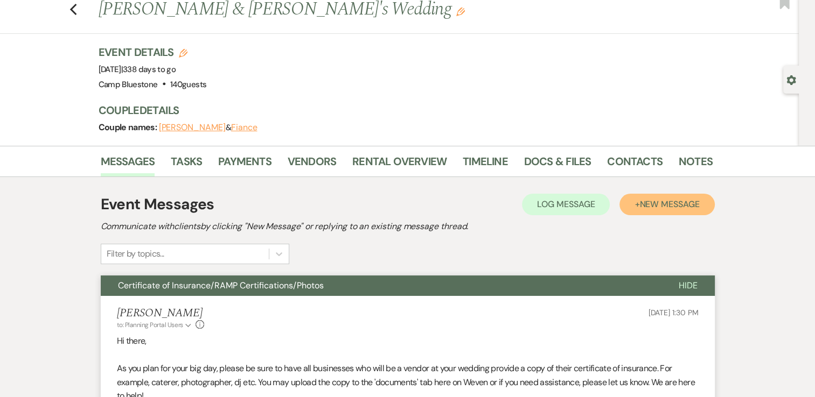
click at [667, 199] on span "New Message" at bounding box center [669, 204] width 60 height 11
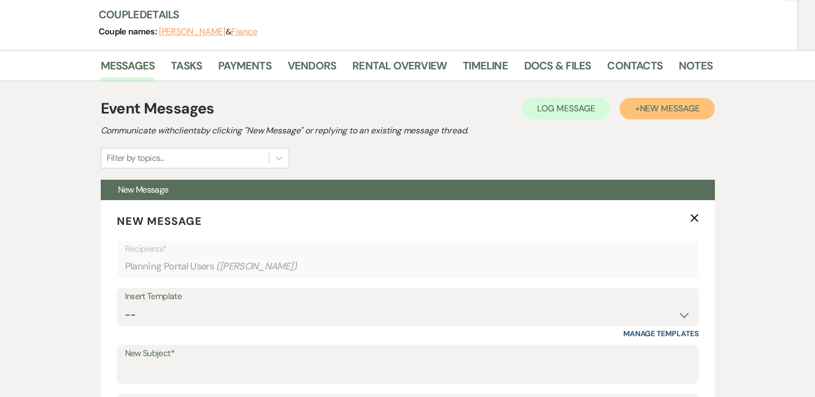
scroll to position [247, 0]
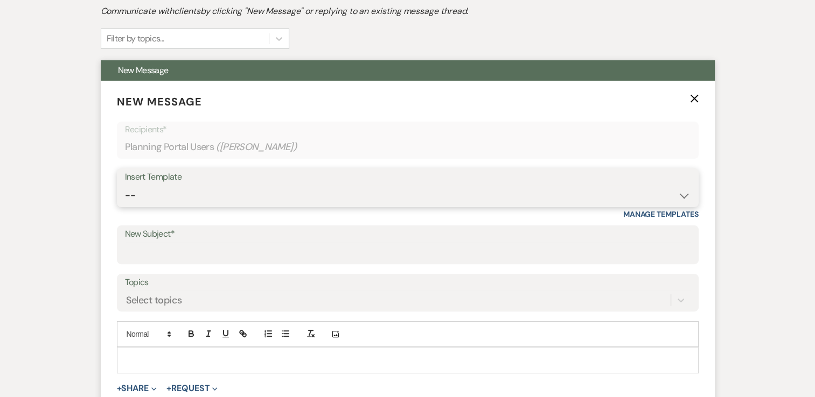
click at [564, 191] on select "-- Weven Planning Portal Introduction (Booked Events) Tour Request Response Con…" at bounding box center [408, 195] width 566 height 21
select select "2350"
click at [125, 185] on select "-- Weven Planning Portal Introduction (Booked Events) Tour Request Response Con…" at bounding box center [408, 195] width 566 height 21
type input "Photo Release"
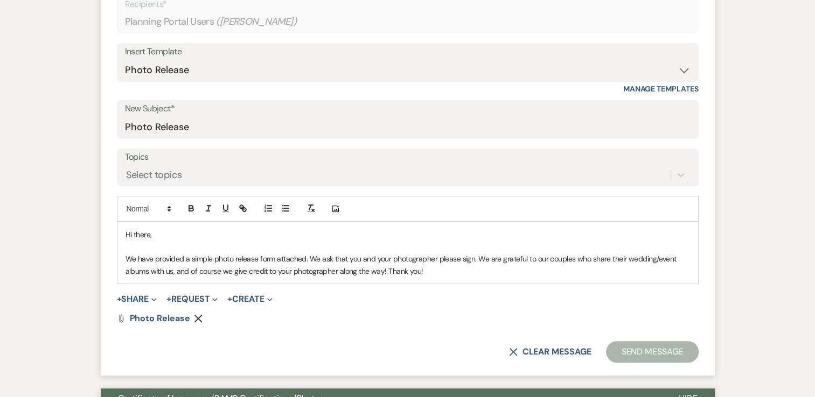
scroll to position [462, 0]
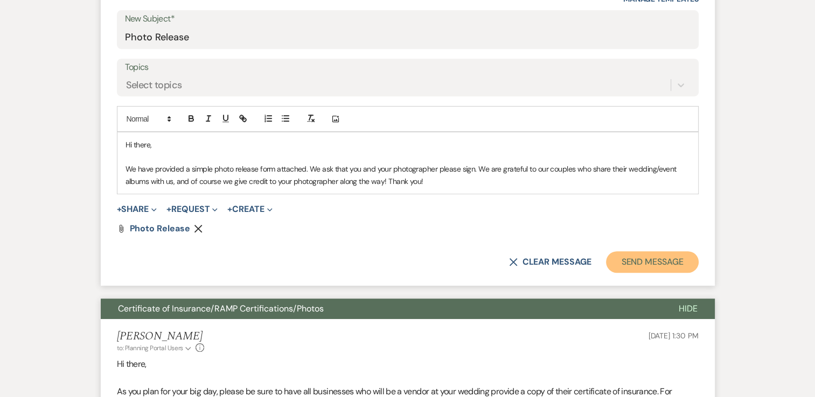
click at [659, 260] on button "Send Message" at bounding box center [652, 263] width 92 height 22
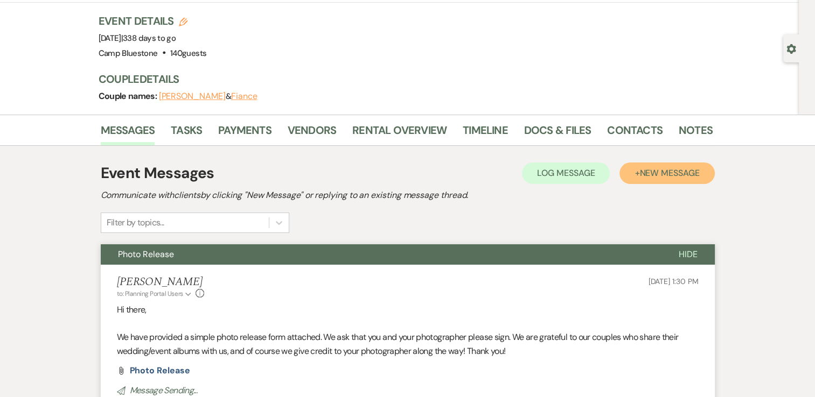
click at [659, 175] on span "New Message" at bounding box center [669, 173] width 60 height 11
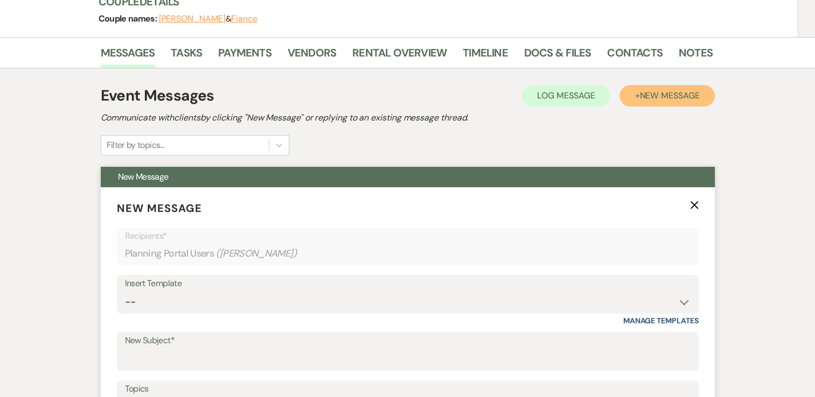
scroll to position [224, 0]
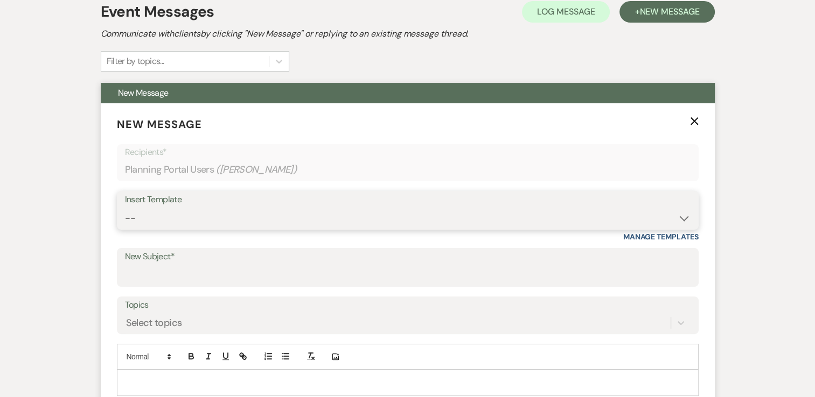
click at [641, 208] on select "-- Weven Planning Portal Introduction (Booked Events) Tour Request Response Con…" at bounding box center [408, 218] width 566 height 21
select select "4368"
click at [125, 208] on select "-- Weven Planning Portal Introduction (Booked Events) Tour Request Response Con…" at bounding box center [408, 218] width 566 height 21
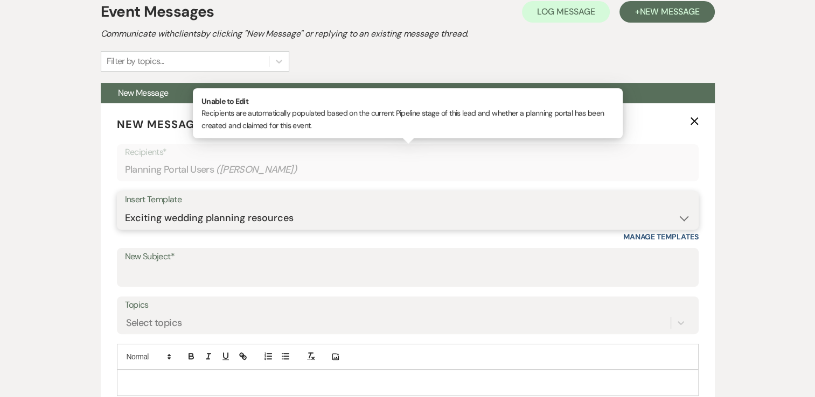
type input "Exciting wedding planning resources!"
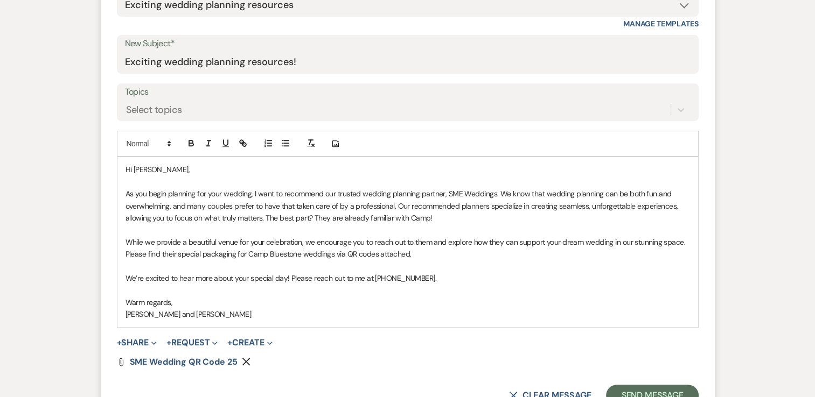
scroll to position [439, 0]
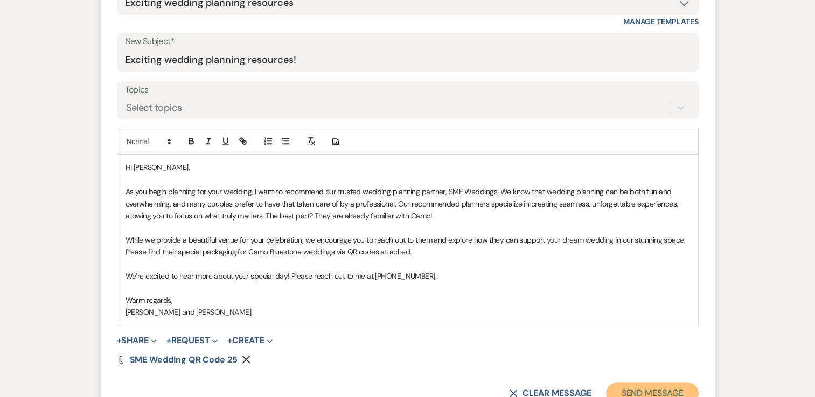
click at [645, 393] on button "Send Message" at bounding box center [652, 394] width 92 height 22
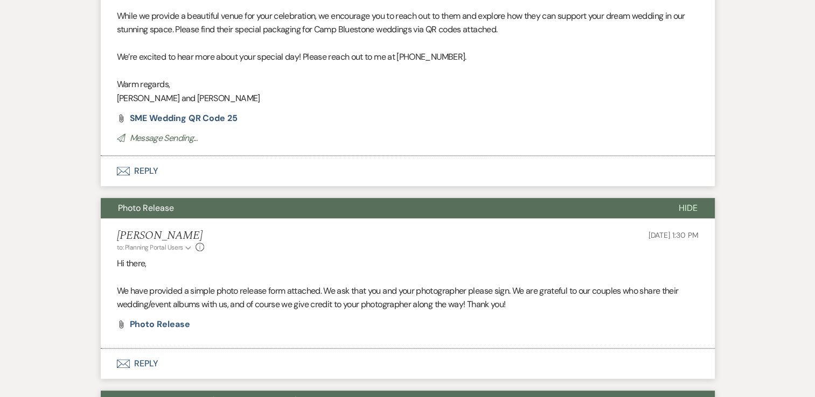
scroll to position [40, 0]
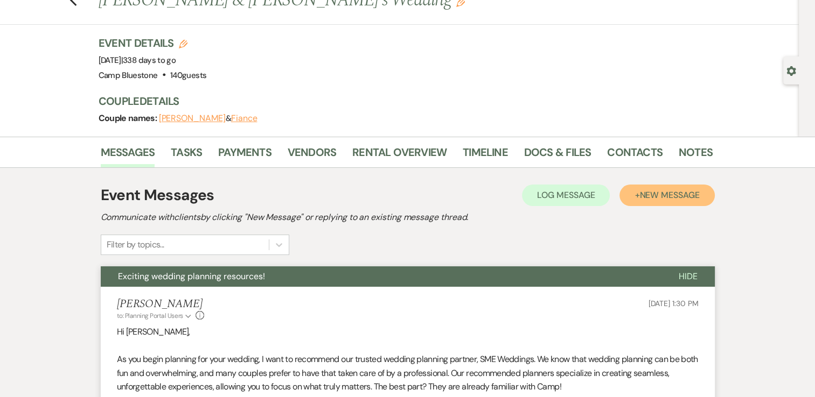
click at [692, 199] on span "New Message" at bounding box center [669, 195] width 60 height 11
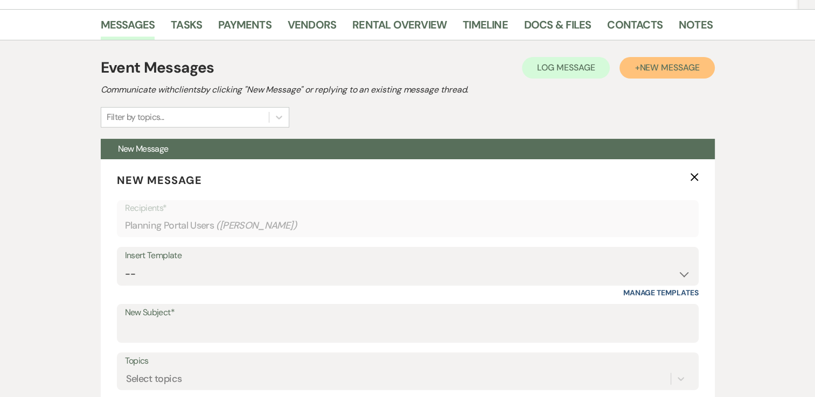
scroll to position [202, 0]
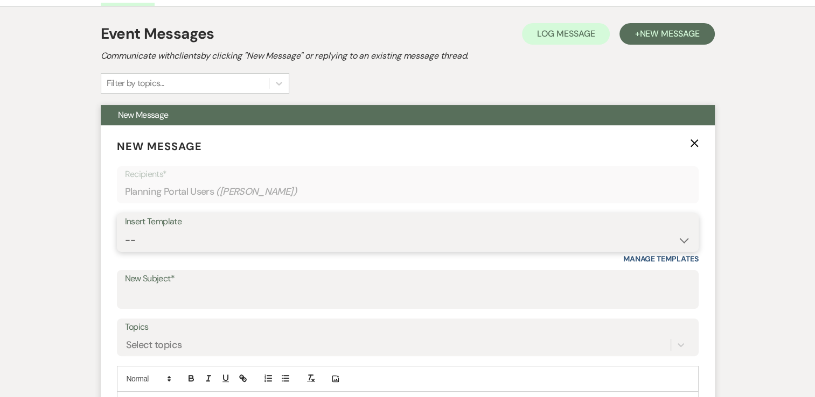
click at [610, 230] on select "-- Weven Planning Portal Introduction (Booked Events) Tour Request Response Con…" at bounding box center [408, 240] width 566 height 21
select select "4415"
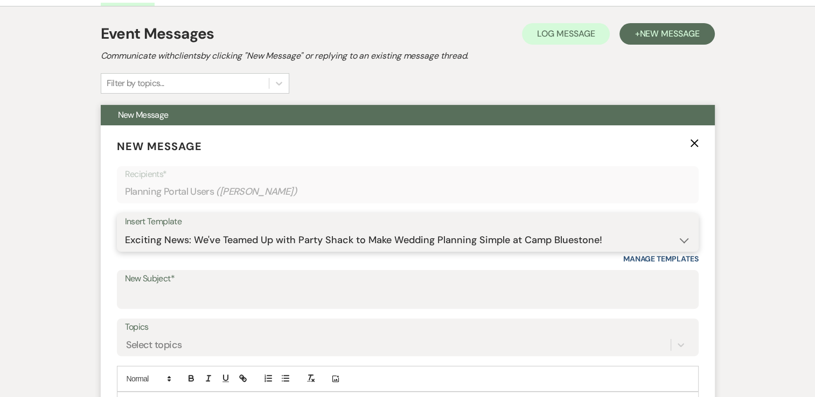
click at [125, 230] on select "-- Weven Planning Portal Introduction (Booked Events) Tour Request Response Con…" at bounding box center [408, 240] width 566 height 21
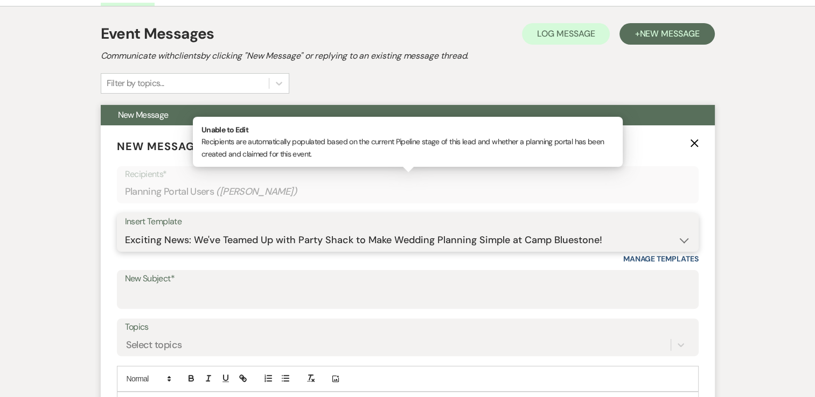
type input "Exciting News: We've Teamed Up with Party Shack to Make Wedding Planning Simple…"
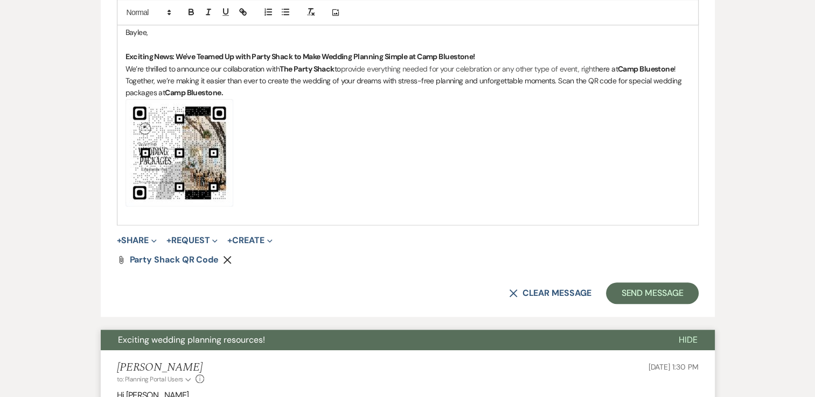
scroll to position [687, 0]
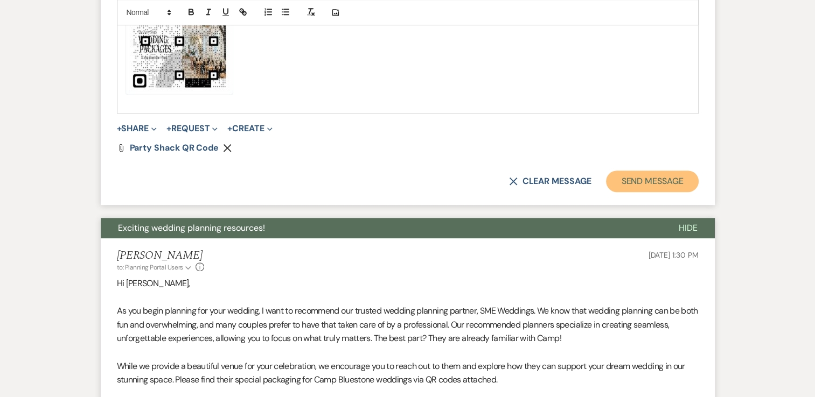
click at [633, 180] on button "Send Message" at bounding box center [652, 182] width 92 height 22
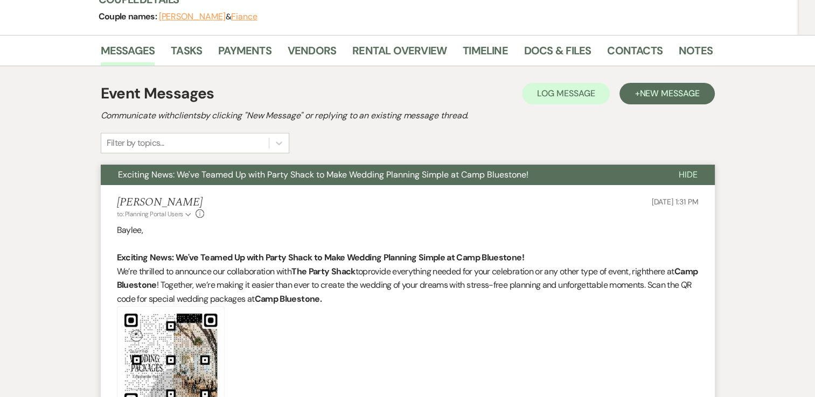
scroll to position [125, 0]
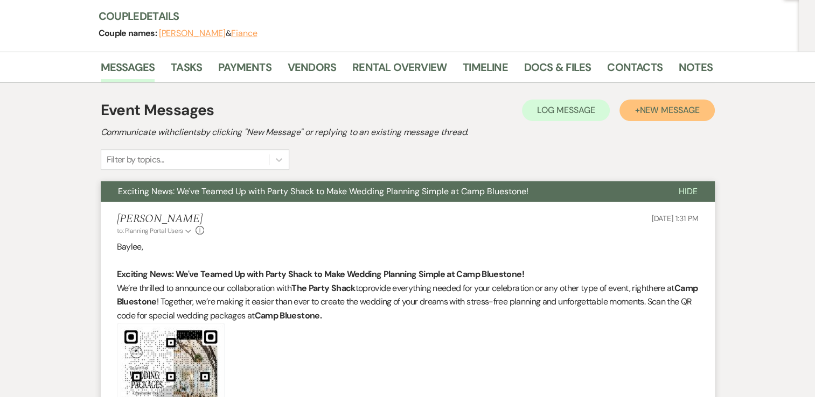
click at [670, 107] on span "New Message" at bounding box center [669, 109] width 60 height 11
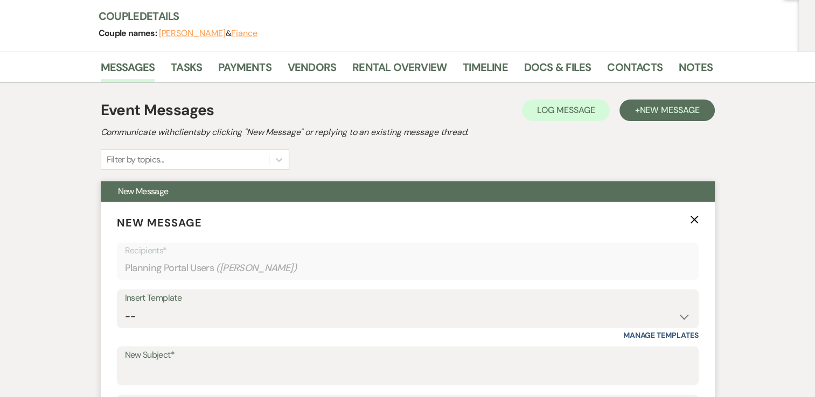
click at [642, 304] on div "Insert Template" at bounding box center [408, 299] width 566 height 16
click at [630, 298] on div "Insert Template" at bounding box center [408, 299] width 566 height 16
click at [667, 308] on select "-- Weven Planning Portal Introduction (Booked Events) Tour Request Response Con…" at bounding box center [408, 316] width 566 height 21
select select "6053"
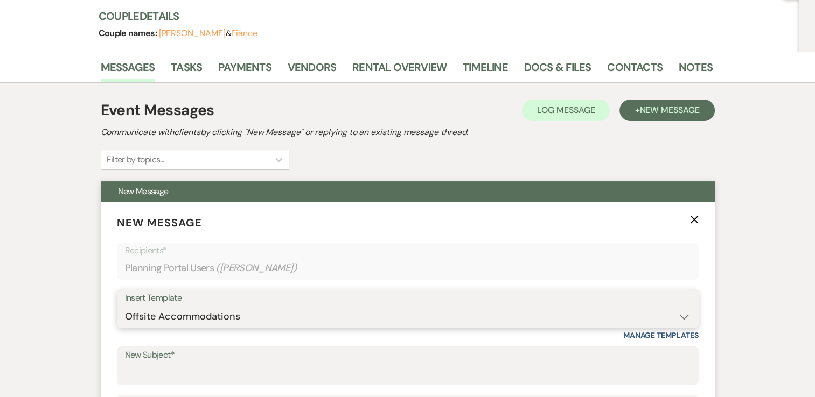
click at [125, 306] on select "-- Weven Planning Portal Introduction (Booked Events) Tour Request Response Con…" at bounding box center [408, 316] width 566 height 21
type input "Offsite Accomodations"
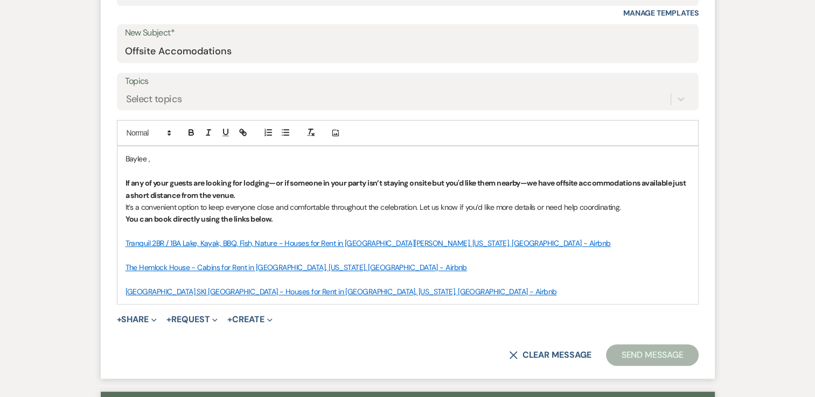
scroll to position [449, 0]
click at [677, 351] on button "Send Message" at bounding box center [652, 355] width 92 height 22
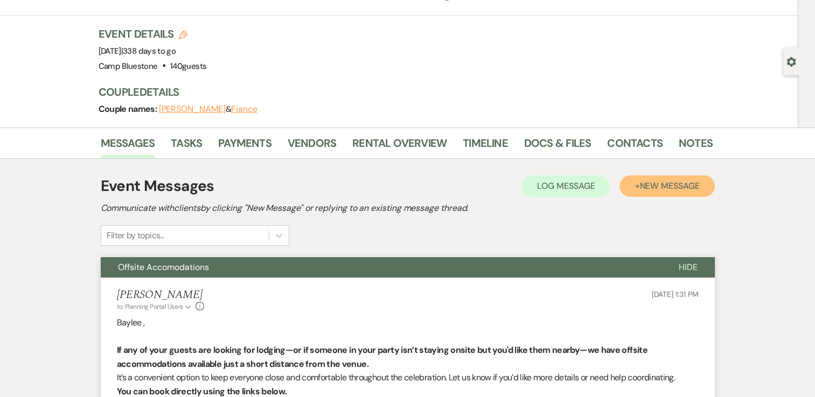
click at [683, 185] on span "New Message" at bounding box center [669, 185] width 60 height 11
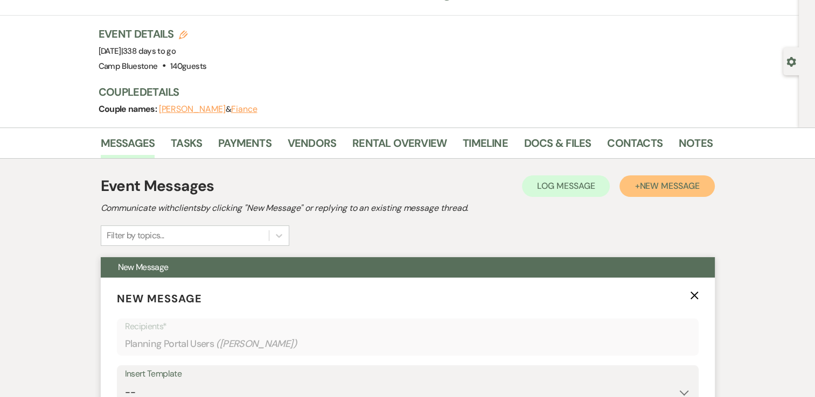
scroll to position [211, 0]
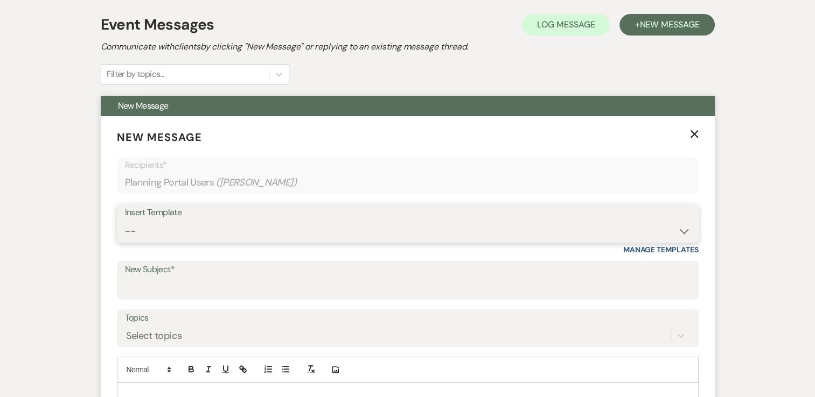
click at [664, 221] on select "-- Weven Planning Portal Introduction (Booked Events) Tour Request Response Con…" at bounding box center [408, 231] width 566 height 21
select select "5970"
click at [125, 221] on select "-- Weven Planning Portal Introduction (Booked Events) Tour Request Response Con…" at bounding box center [408, 231] width 566 height 21
type input "Weven Planning Portal for Camp Bluestone"
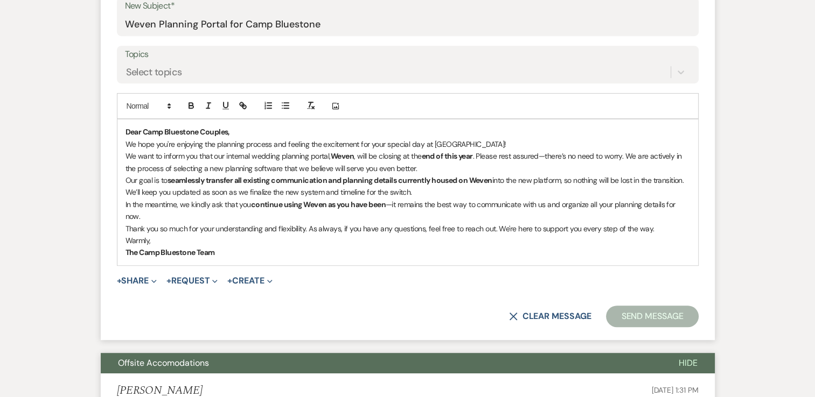
scroll to position [480, 0]
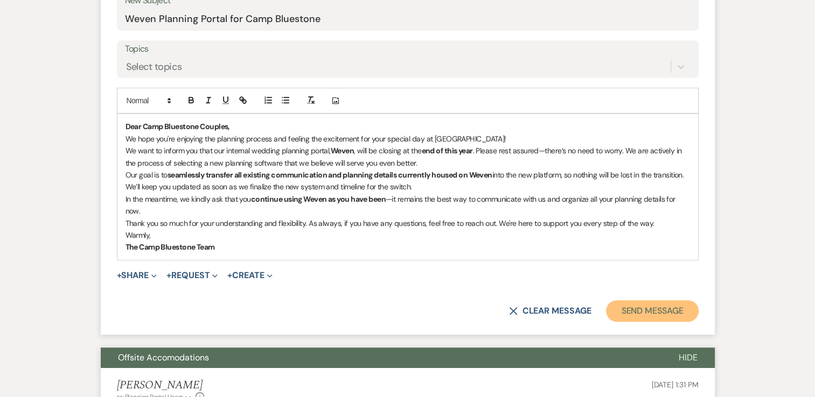
click at [654, 307] on button "Send Message" at bounding box center [652, 312] width 92 height 22
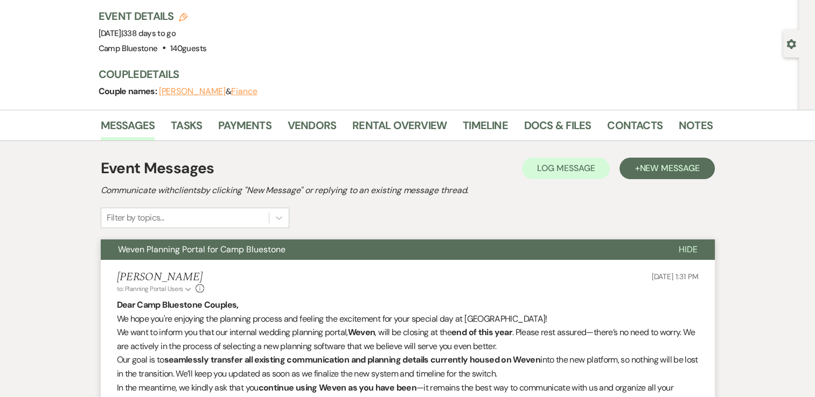
scroll to position [27, 0]
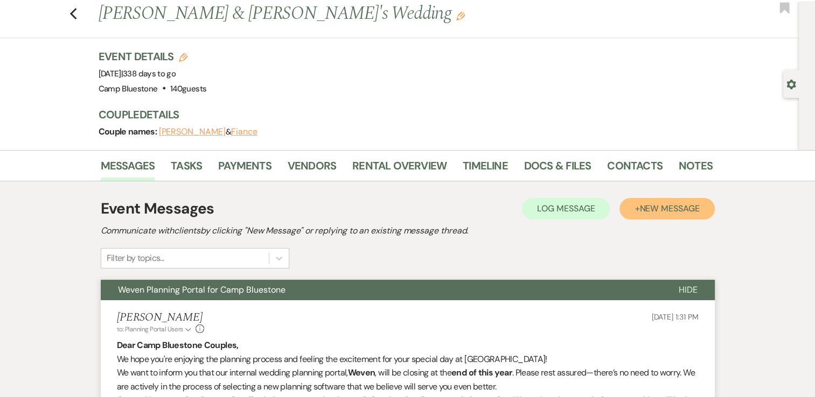
click at [653, 208] on span "New Message" at bounding box center [669, 208] width 60 height 11
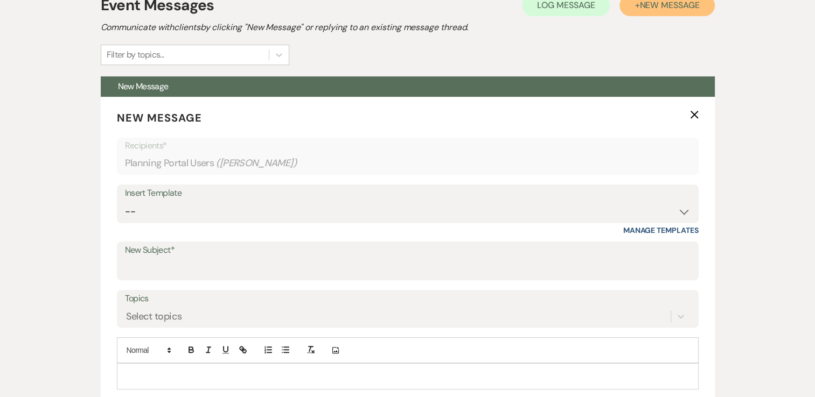
scroll to position [242, 0]
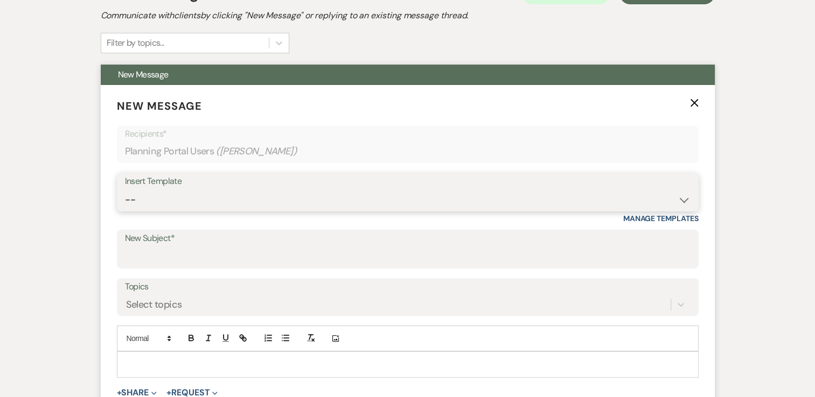
click at [659, 190] on select "-- Weven Planning Portal Introduction (Booked Events) Tour Request Response Con…" at bounding box center [408, 200] width 566 height 21
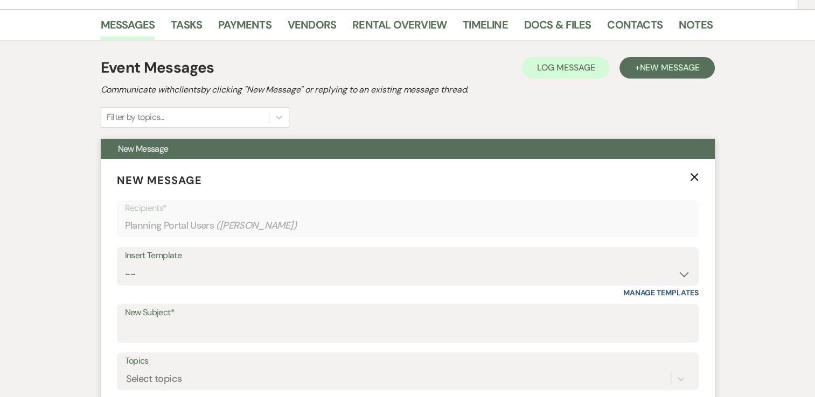
scroll to position [269, 0]
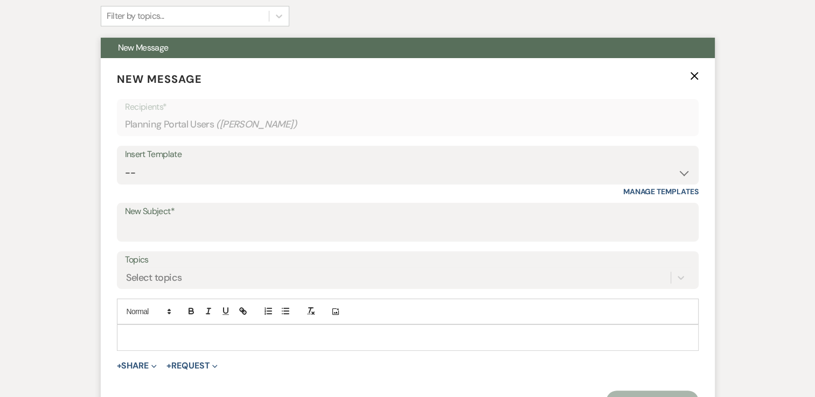
click at [695, 73] on icon "X" at bounding box center [694, 76] width 9 height 9
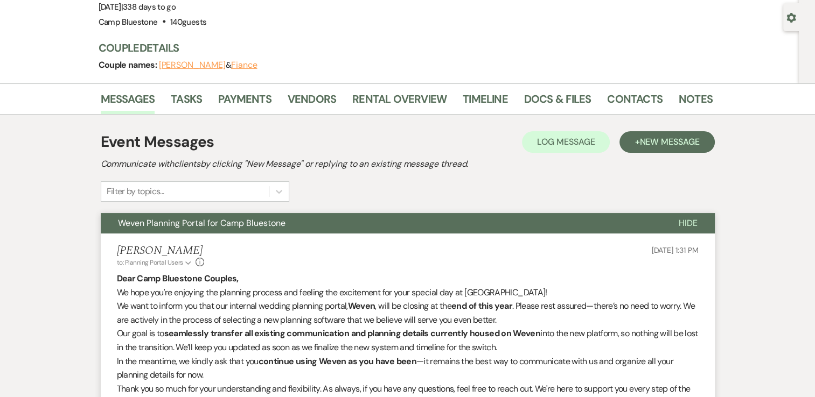
scroll to position [0, 0]
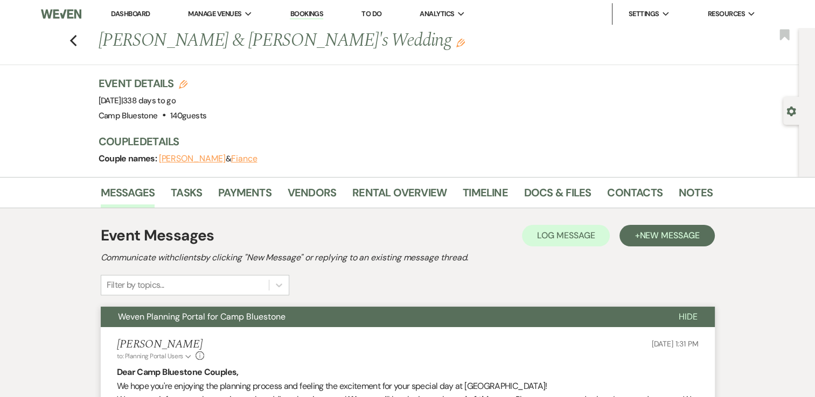
click at [127, 14] on link "Dashboard" at bounding box center [130, 13] width 39 height 9
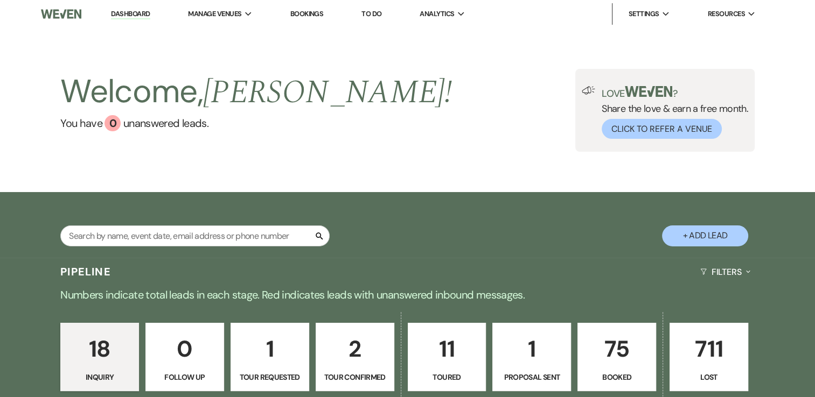
click at [435, 114] on div "Welcome, [PERSON_NAME] ! You have 0 unanswered lead s . Love ? Share the love &…" at bounding box center [408, 110] width 776 height 83
click at [605, 344] on p "75" at bounding box center [616, 349] width 65 height 36
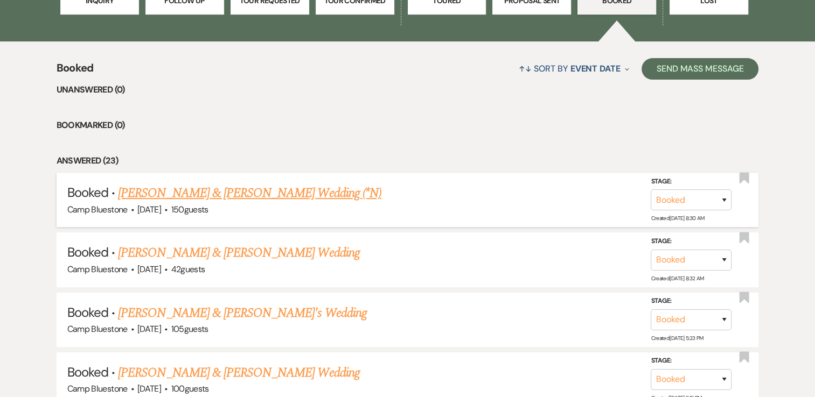
scroll to position [108, 0]
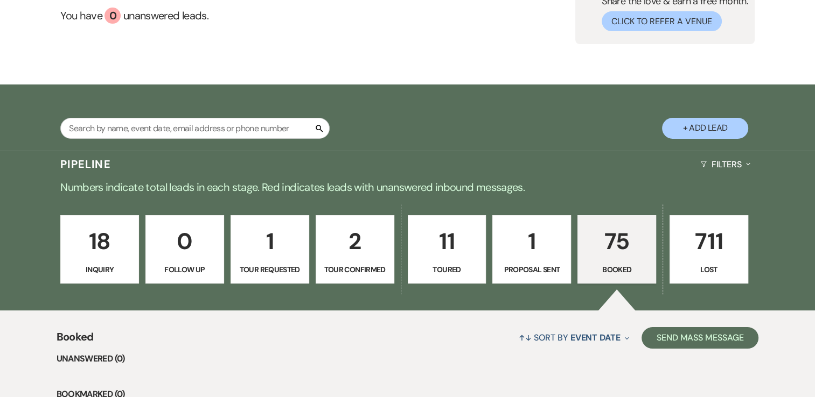
click at [620, 242] on p "75" at bounding box center [616, 242] width 65 height 36
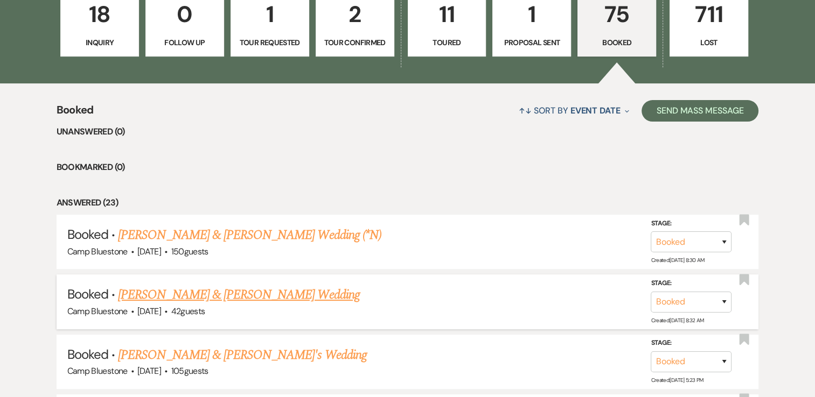
scroll to position [377, 0]
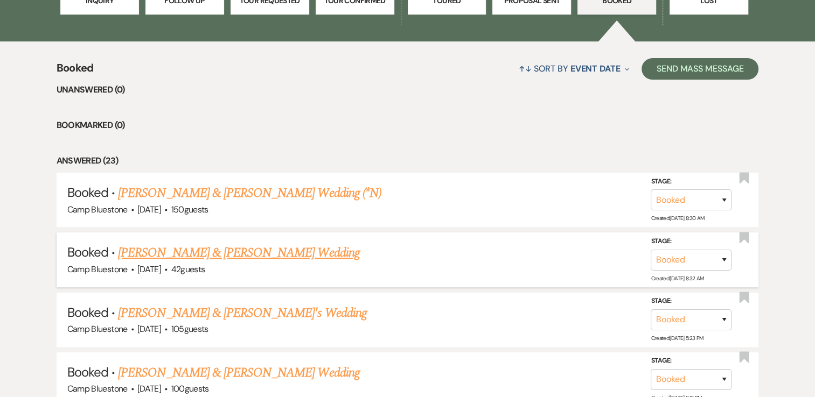
click at [245, 253] on link "[PERSON_NAME] & [PERSON_NAME] Wedding" at bounding box center [238, 252] width 241 height 19
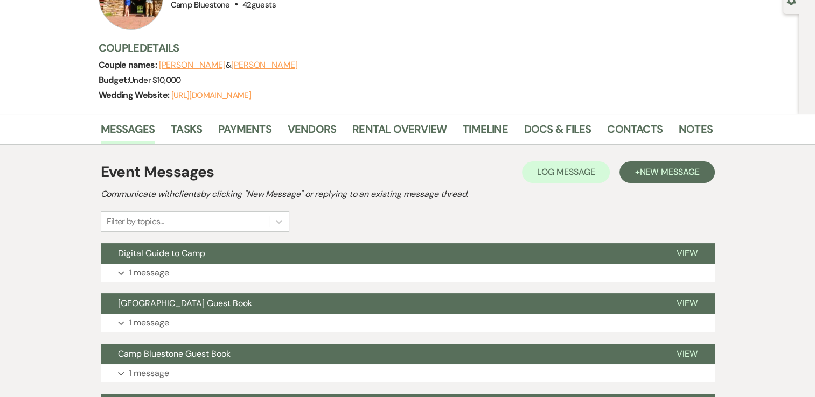
scroll to position [162, 0]
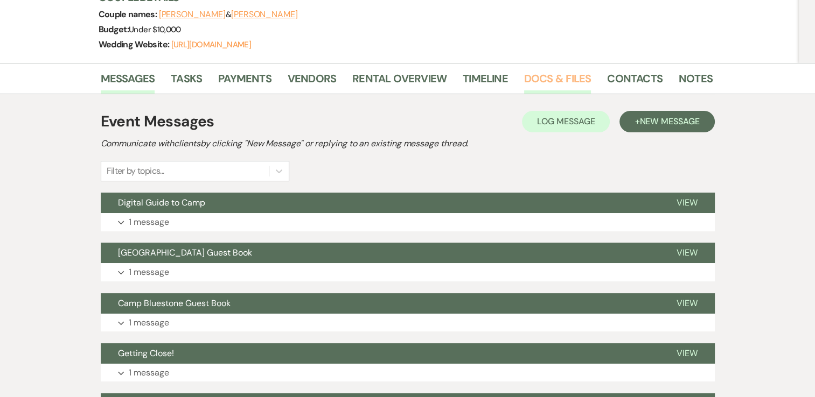
click at [545, 74] on link "Docs & Files" at bounding box center [557, 82] width 67 height 24
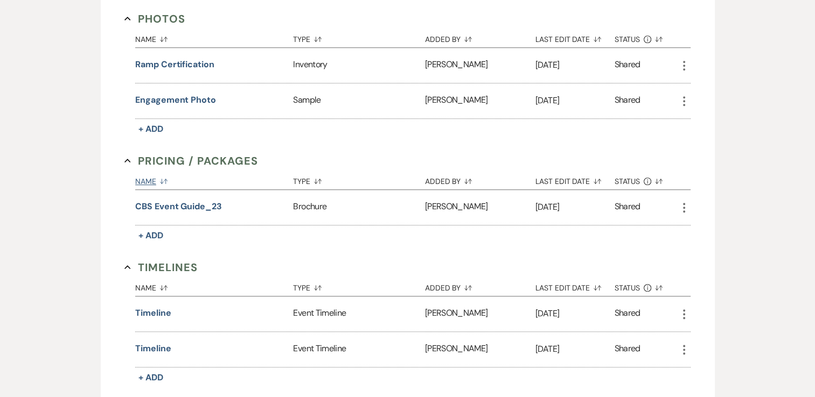
scroll to position [808, 0]
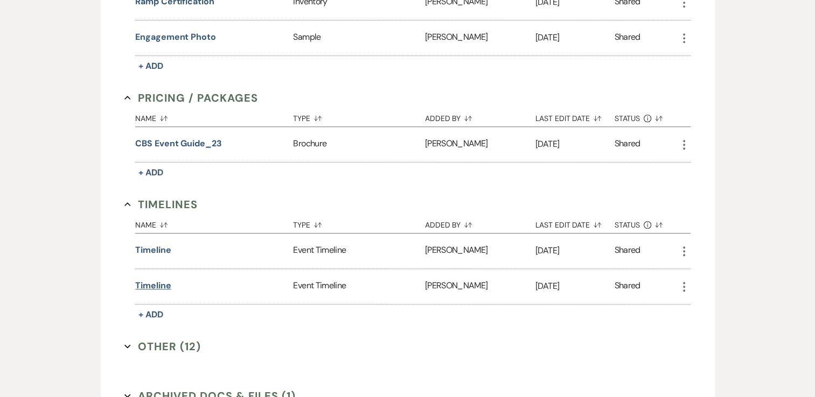
click at [164, 283] on button "timeline" at bounding box center [153, 286] width 36 height 13
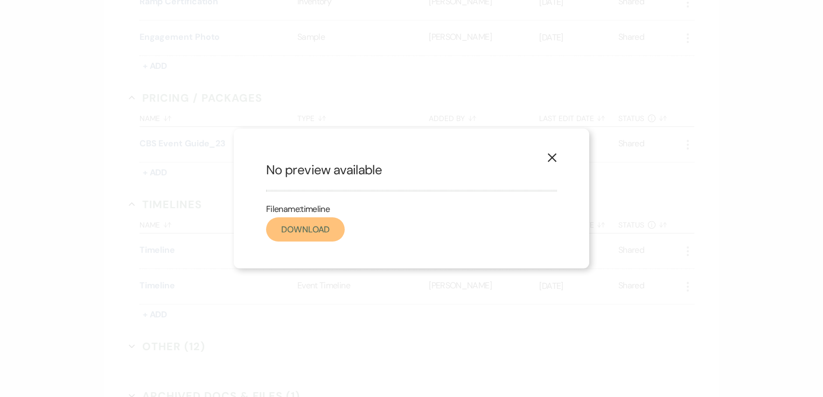
click at [308, 225] on link "Download" at bounding box center [305, 230] width 79 height 24
click at [481, 60] on div "X No preview available Filename: timeline Download" at bounding box center [411, 198] width 823 height 397
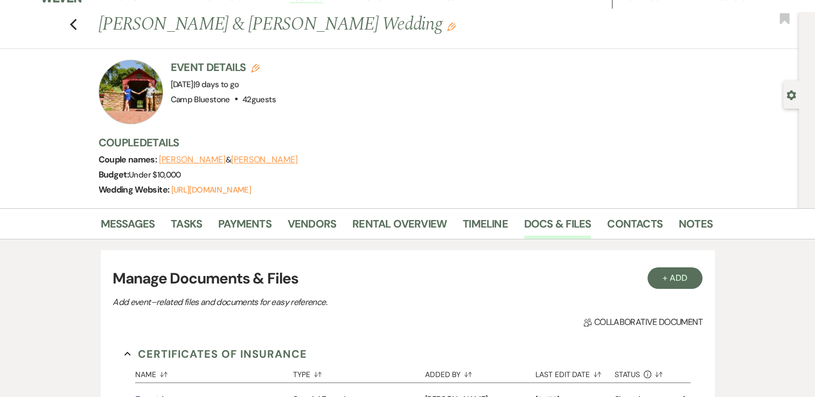
scroll to position [0, 0]
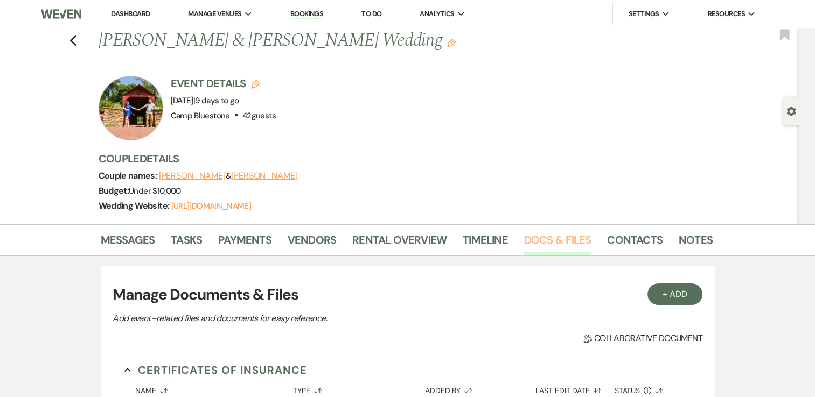
click at [554, 235] on link "Docs & Files" at bounding box center [557, 244] width 67 height 24
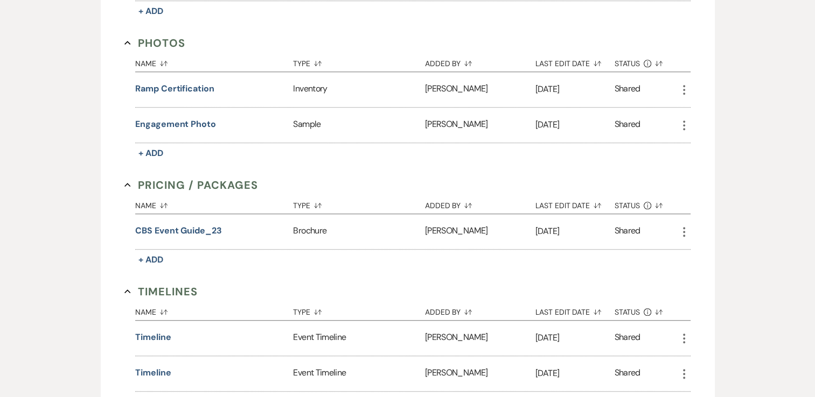
scroll to position [862, 0]
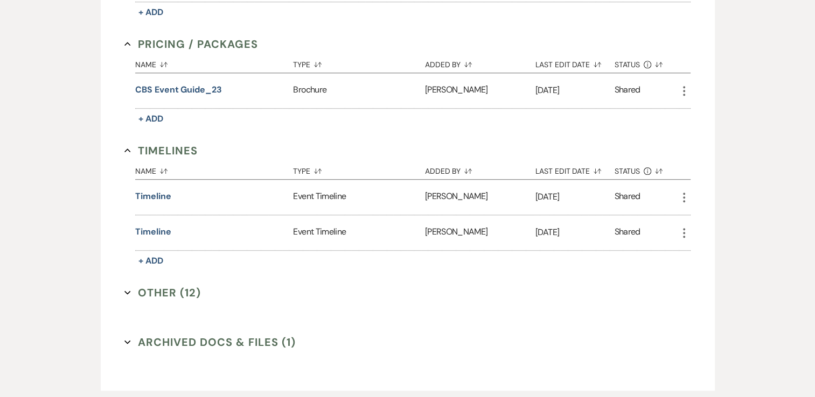
click at [138, 287] on button "Other (12) Expand" at bounding box center [162, 293] width 76 height 16
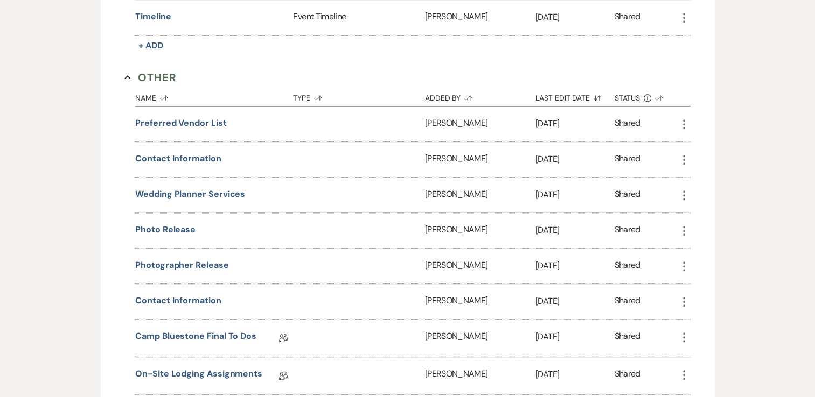
scroll to position [1239, 0]
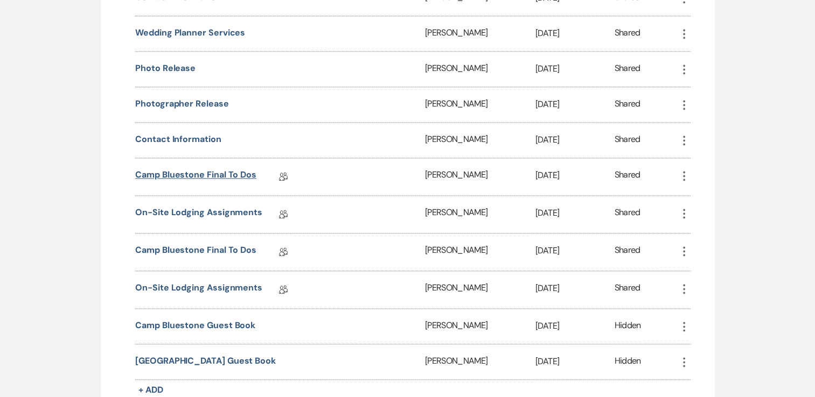
click at [228, 169] on link "Camp Bluestone Final To Dos" at bounding box center [195, 177] width 121 height 17
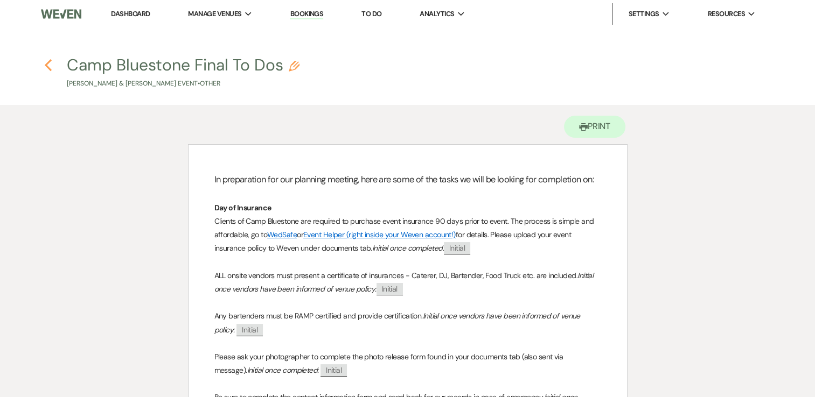
click at [49, 59] on icon "Previous" at bounding box center [48, 65] width 8 height 13
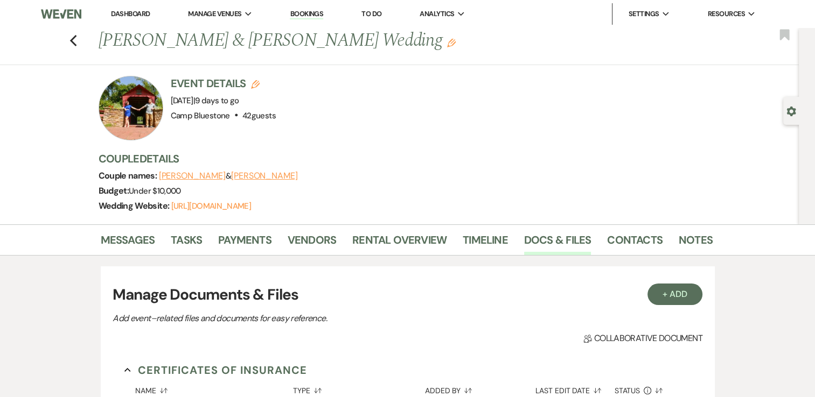
scroll to position [930, 0]
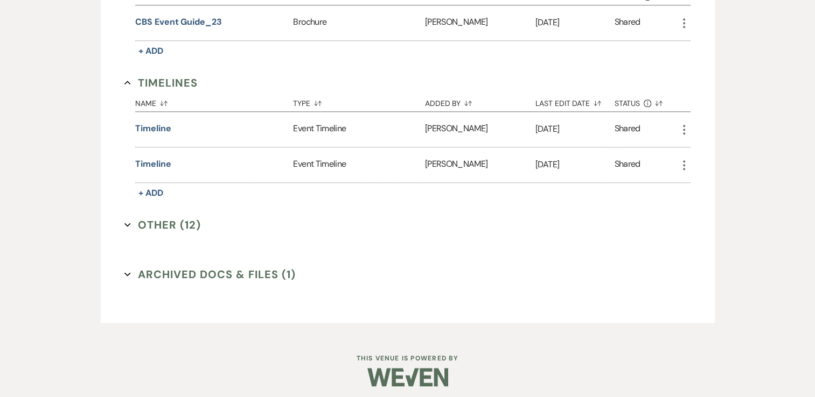
click at [177, 225] on button "Other (12) Expand" at bounding box center [162, 225] width 76 height 16
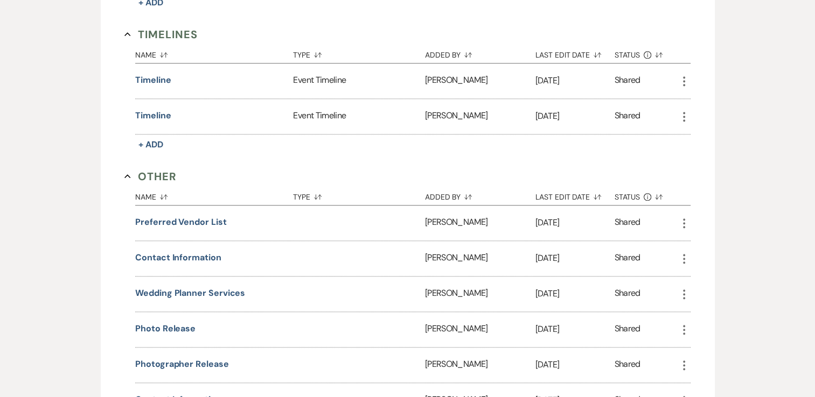
scroll to position [1145, 0]
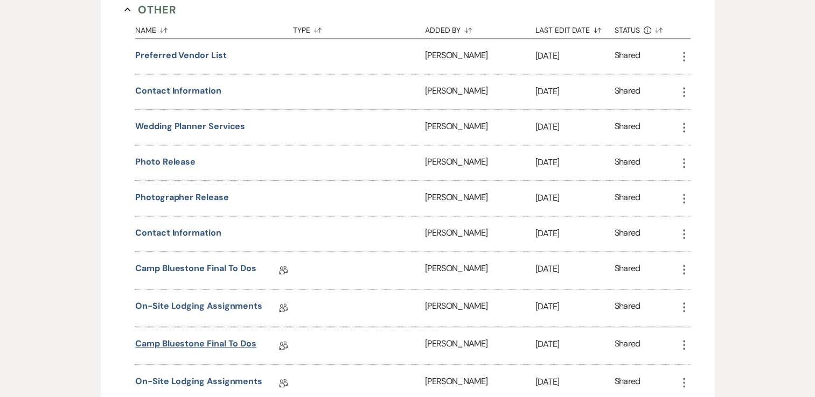
click at [168, 338] on link "Camp Bluestone Final To Dos" at bounding box center [195, 346] width 121 height 17
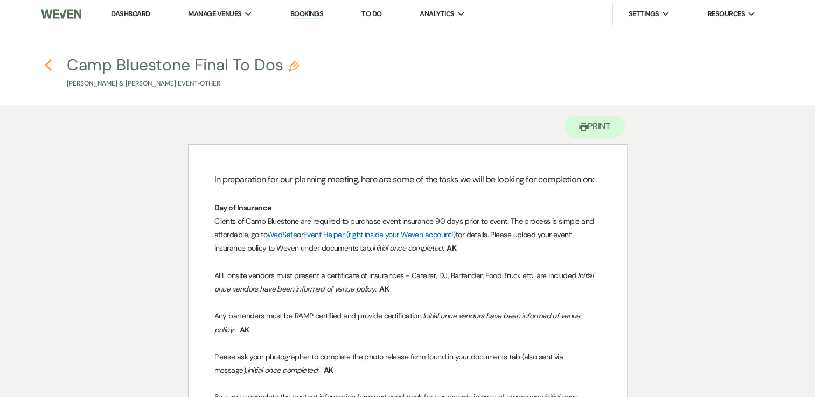
click at [45, 66] on use "button" at bounding box center [48, 65] width 7 height 12
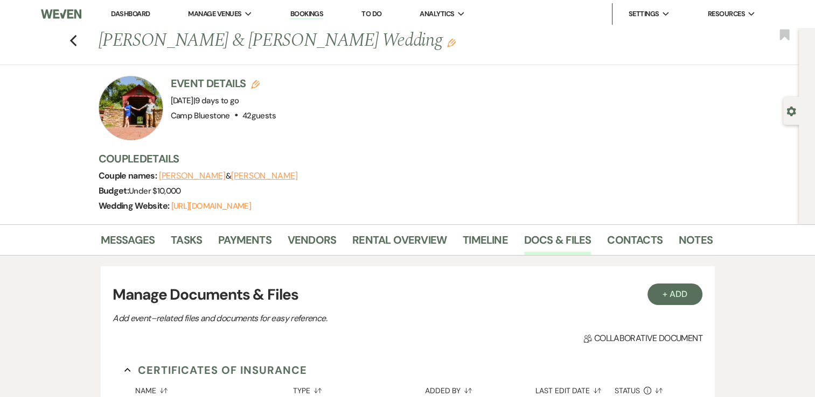
scroll to position [930, 0]
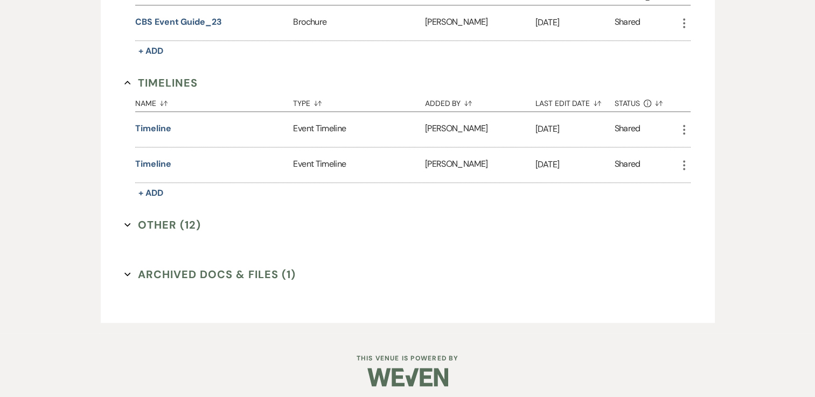
click at [168, 217] on button "Other (12) Expand" at bounding box center [162, 225] width 76 height 16
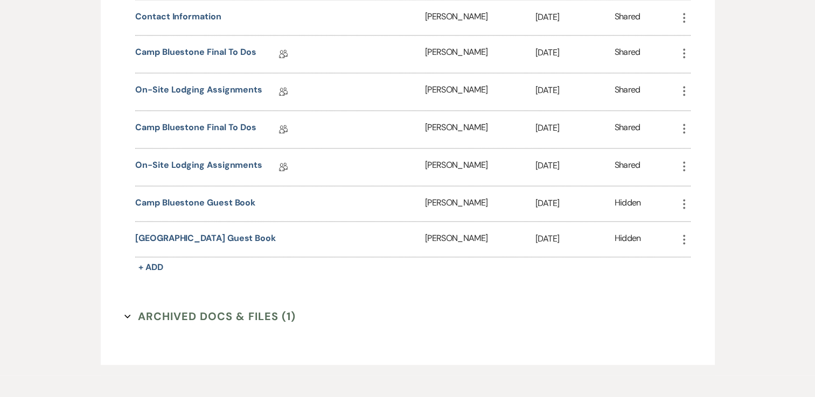
scroll to position [1290, 0]
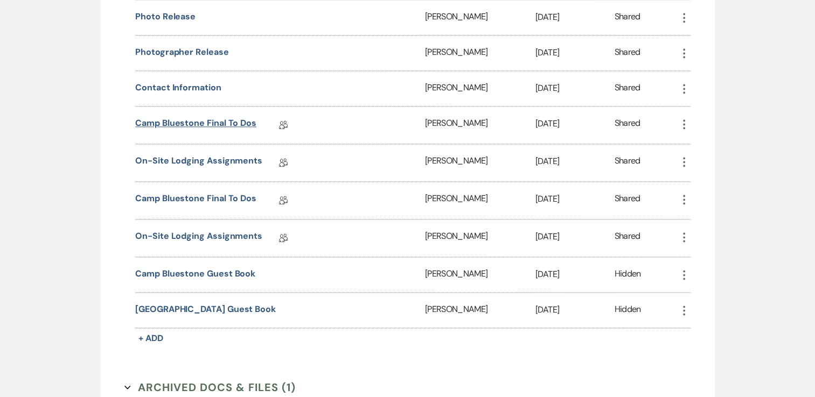
click at [235, 117] on link "Camp Bluestone Final To Dos" at bounding box center [195, 125] width 121 height 17
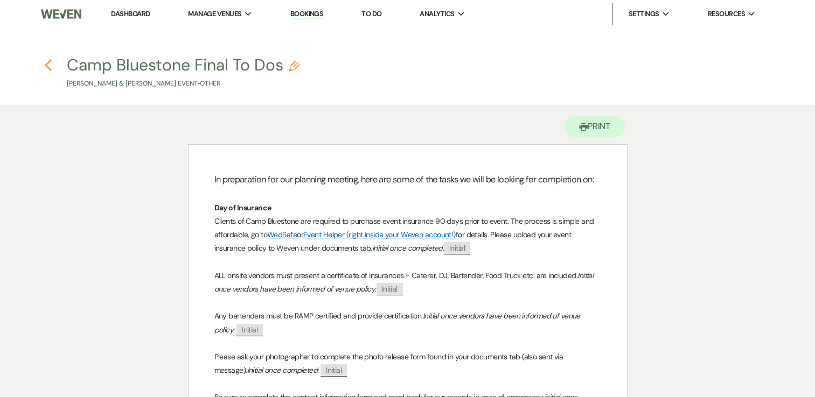
click at [46, 68] on icon "Previous" at bounding box center [48, 65] width 8 height 13
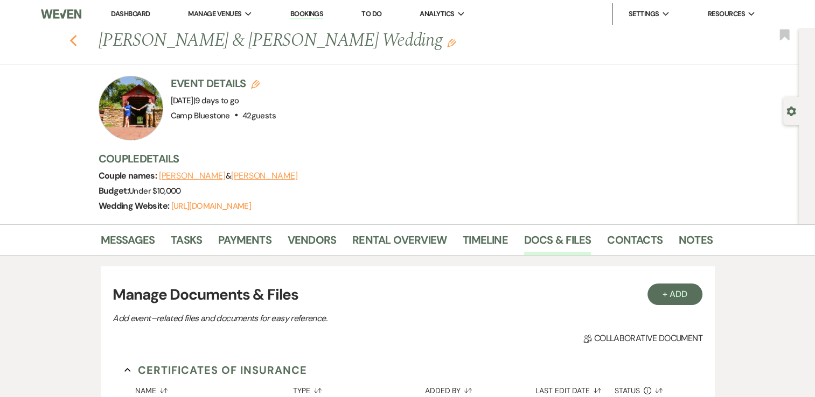
click at [75, 40] on use "button" at bounding box center [72, 41] width 7 height 12
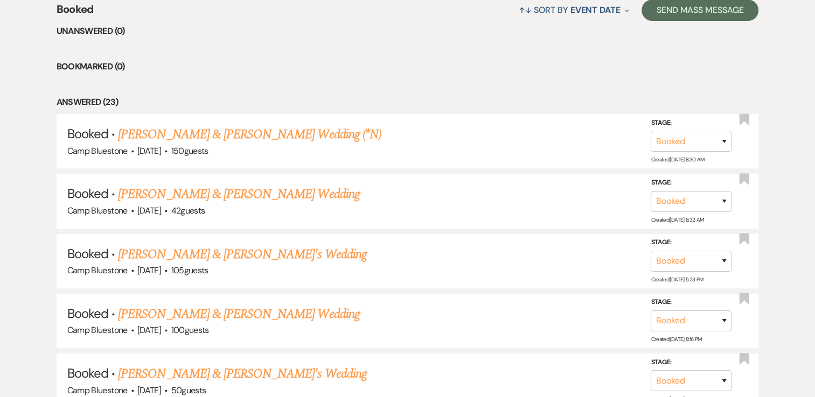
scroll to position [539, 0]
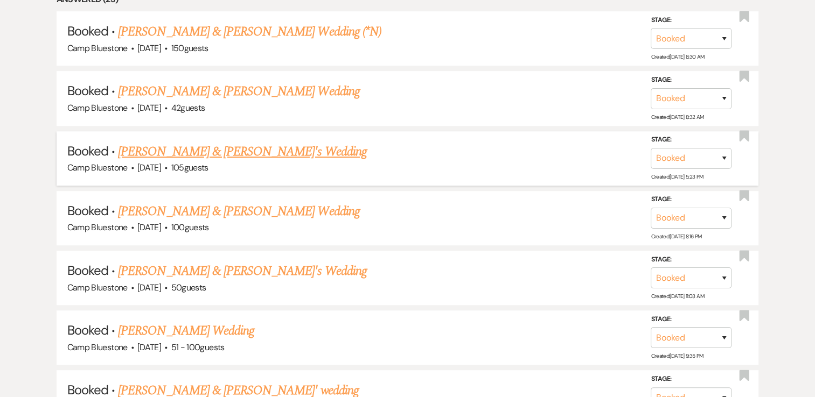
click at [196, 150] on link "[PERSON_NAME] & [PERSON_NAME]'s Wedding" at bounding box center [242, 151] width 249 height 19
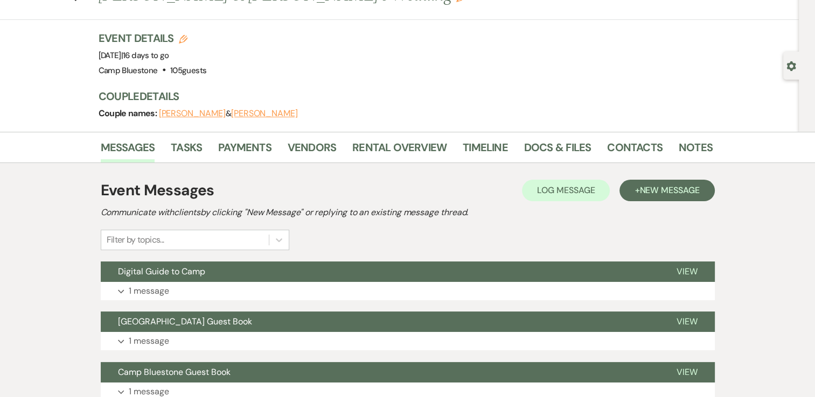
scroll to position [108, 0]
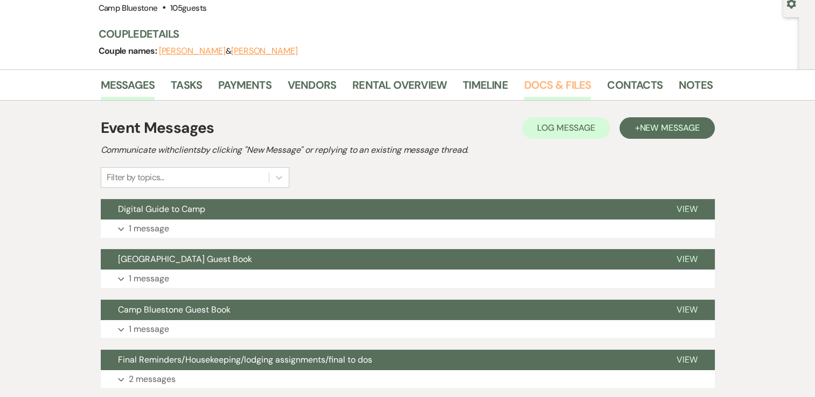
click at [562, 89] on link "Docs & Files" at bounding box center [557, 88] width 67 height 24
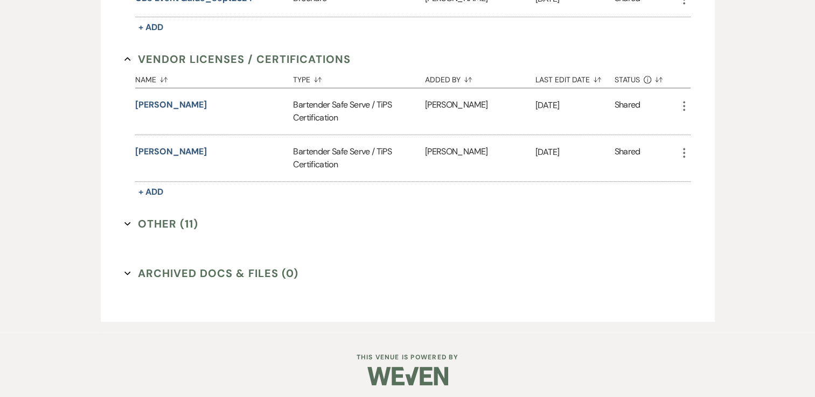
scroll to position [729, 0]
click at [173, 221] on button "Other (11) Expand" at bounding box center [161, 223] width 74 height 16
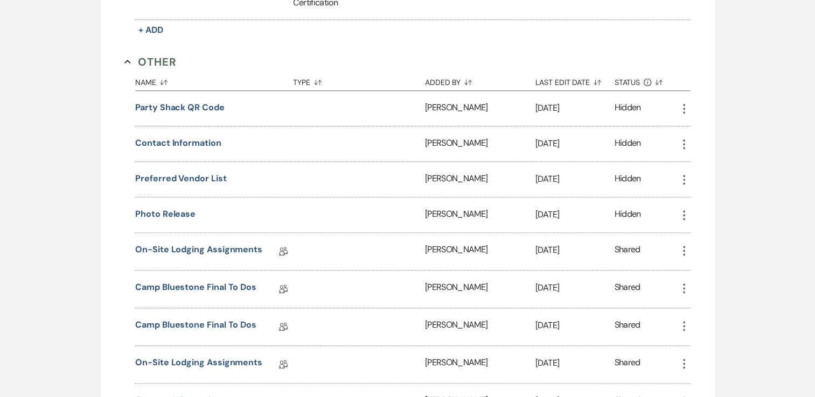
scroll to position [944, 0]
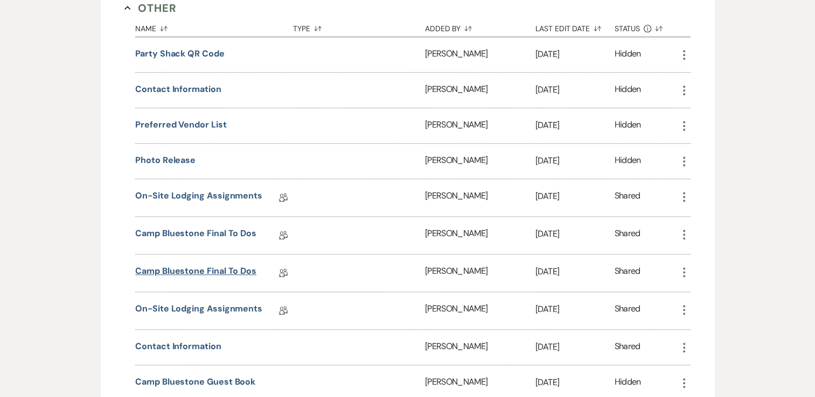
click at [201, 268] on link "Camp Bluestone Final To Dos" at bounding box center [195, 273] width 121 height 17
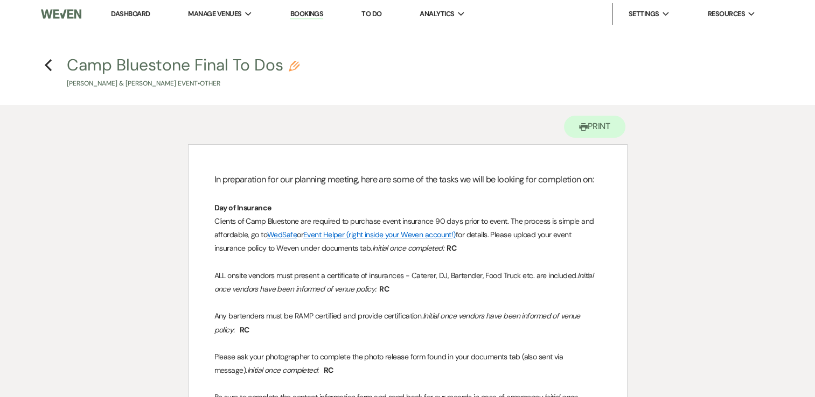
click at [42, 64] on h4 "Previous Camp Bluestone Final To Dos Pencil [PERSON_NAME] & [PERSON_NAME] Event…" at bounding box center [408, 71] width 776 height 35
click at [48, 66] on icon "Previous" at bounding box center [48, 65] width 8 height 13
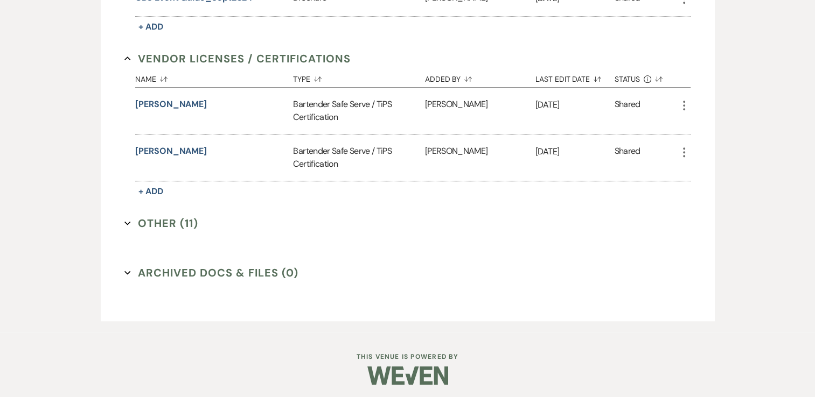
click at [182, 222] on button "Other (11) Expand" at bounding box center [161, 223] width 74 height 16
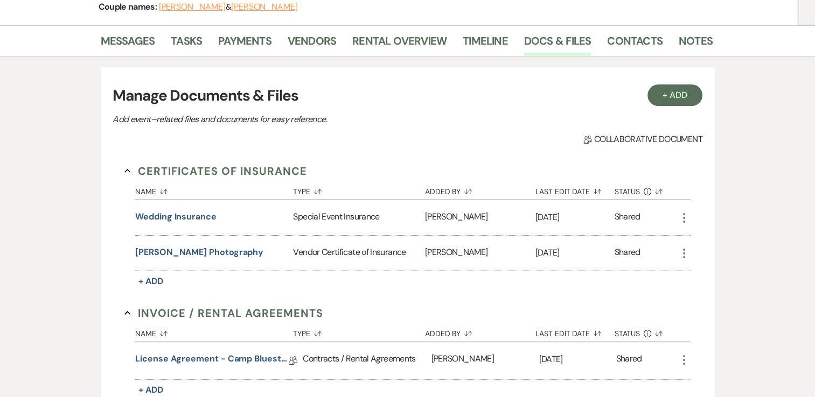
scroll to position [0, 0]
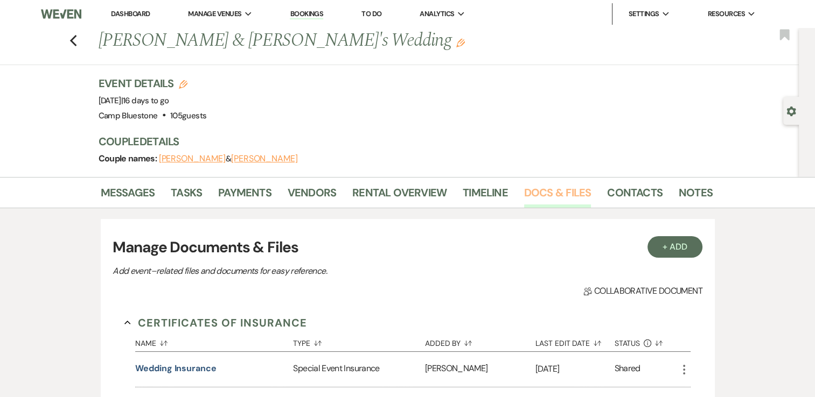
click at [570, 191] on link "Docs & Files" at bounding box center [557, 196] width 67 height 24
click at [75, 41] on use "button" at bounding box center [72, 41] width 7 height 12
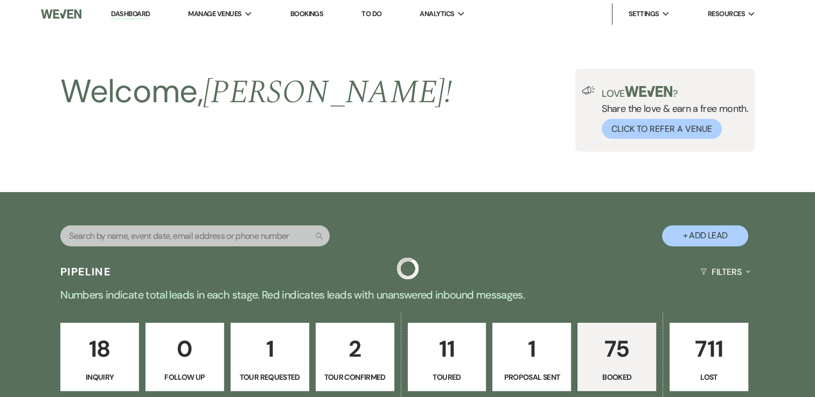
scroll to position [539, 0]
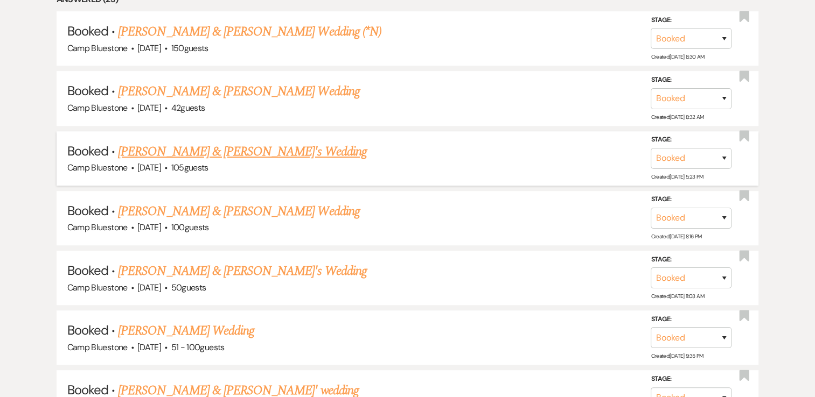
click at [208, 148] on link "[PERSON_NAME] & [PERSON_NAME]'s Wedding" at bounding box center [242, 151] width 249 height 19
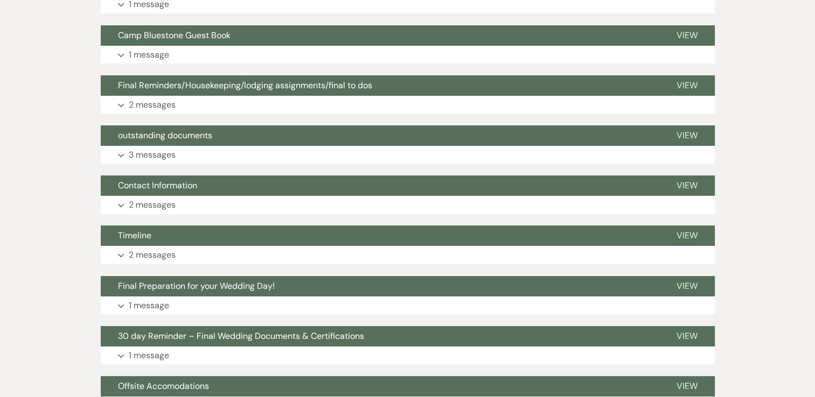
scroll to position [383, 0]
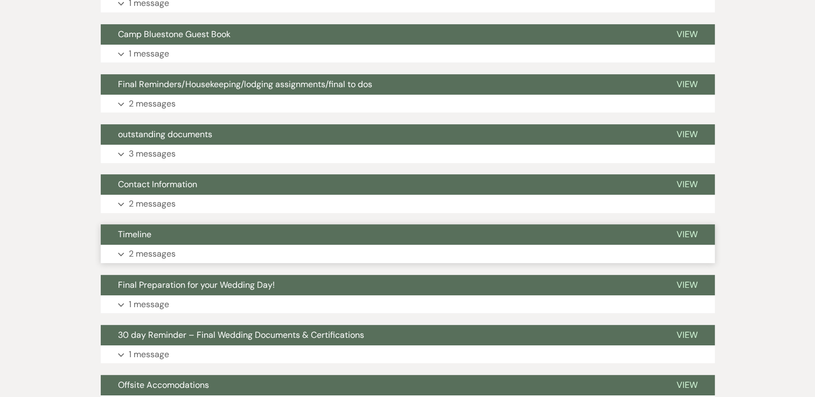
click at [148, 257] on p "2 messages" at bounding box center [152, 254] width 47 height 14
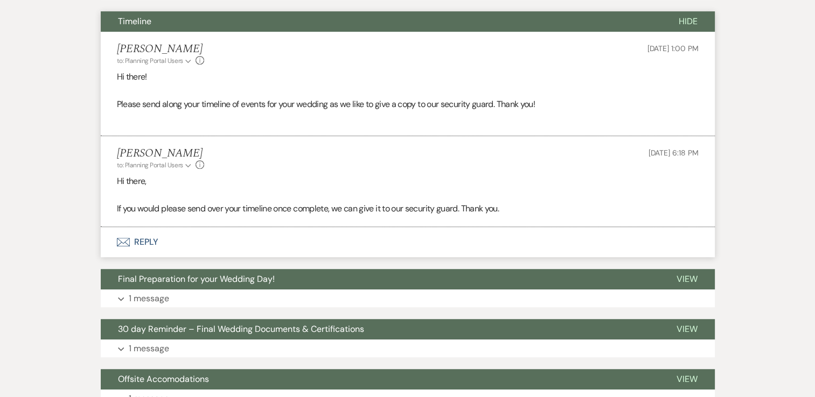
scroll to position [599, 0]
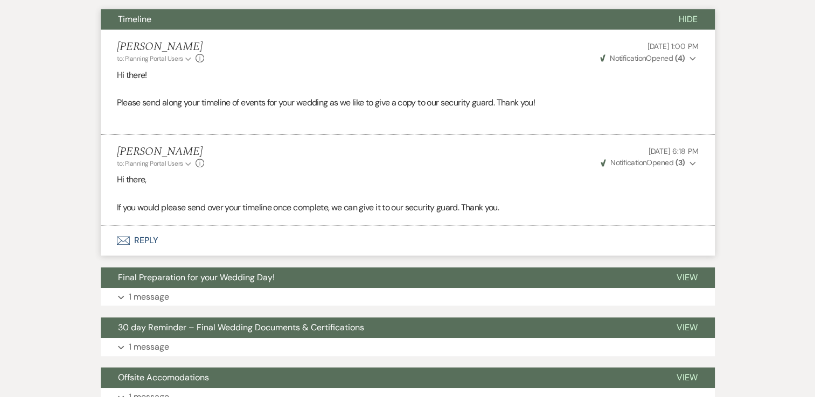
click at [148, 237] on button "Envelope Reply" at bounding box center [408, 241] width 614 height 30
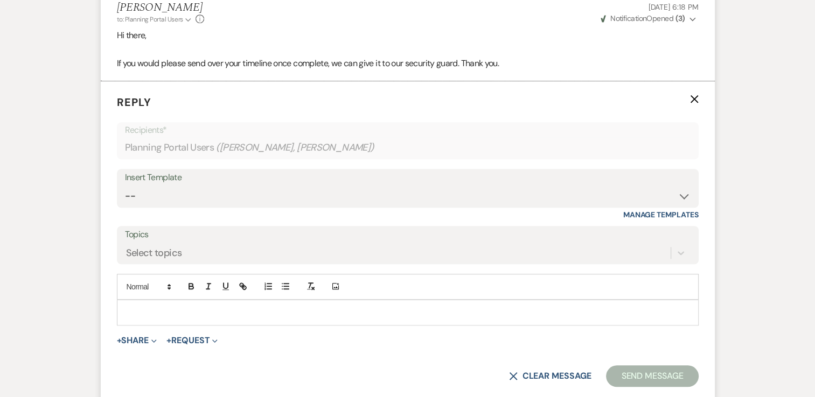
scroll to position [784, 0]
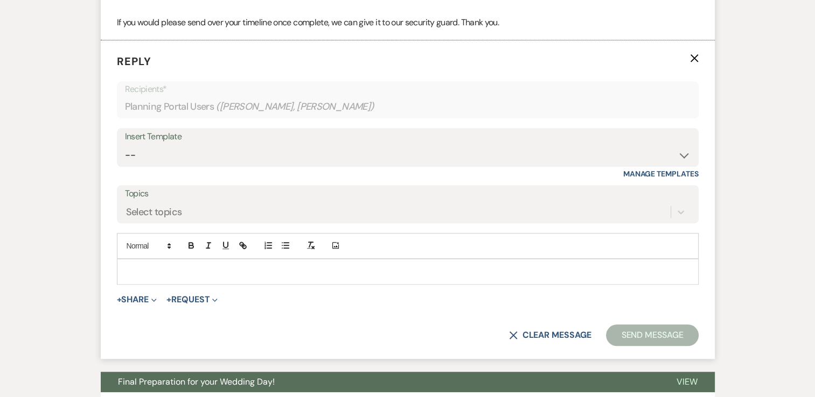
click at [150, 276] on p at bounding box center [407, 272] width 564 height 12
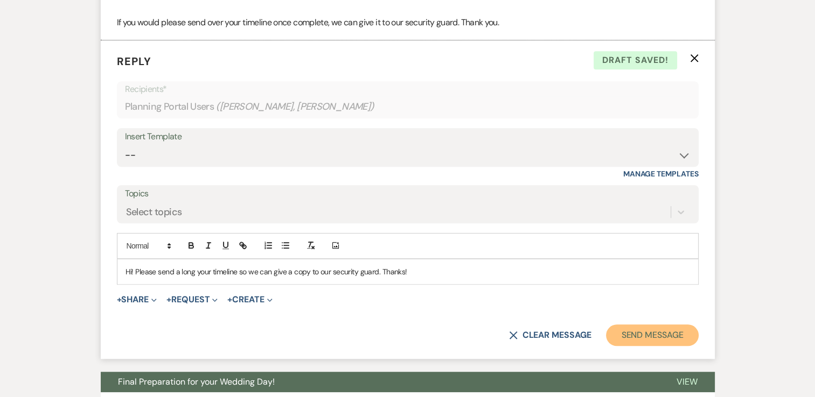
click at [641, 339] on button "Send Message" at bounding box center [652, 336] width 92 height 22
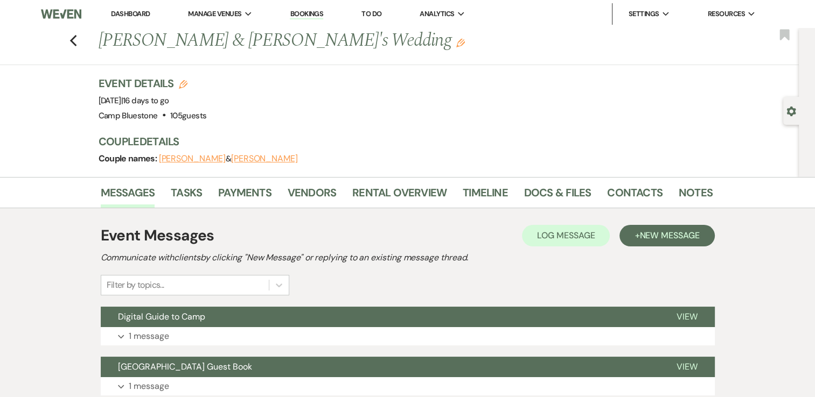
scroll to position [0, 0]
click at [489, 193] on link "Timeline" at bounding box center [485, 196] width 45 height 24
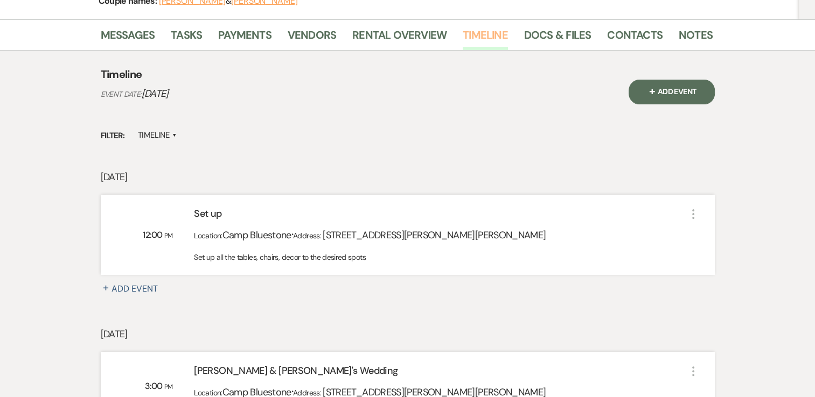
scroll to position [323, 0]
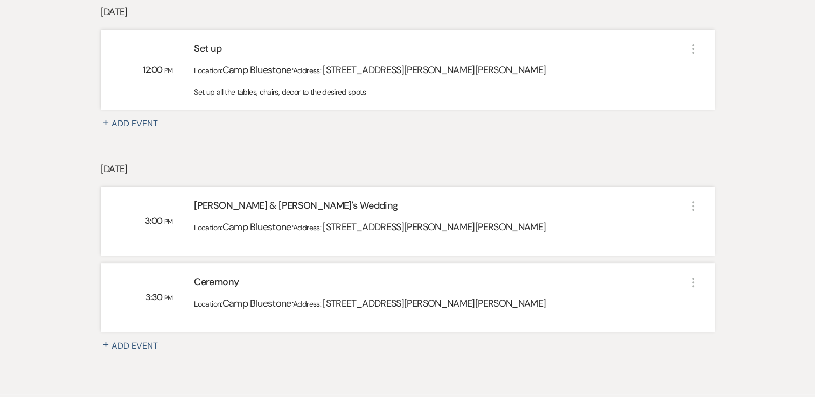
click at [375, 210] on div "[PERSON_NAME] & [PERSON_NAME]'s Wedding" at bounding box center [440, 208] width 492 height 19
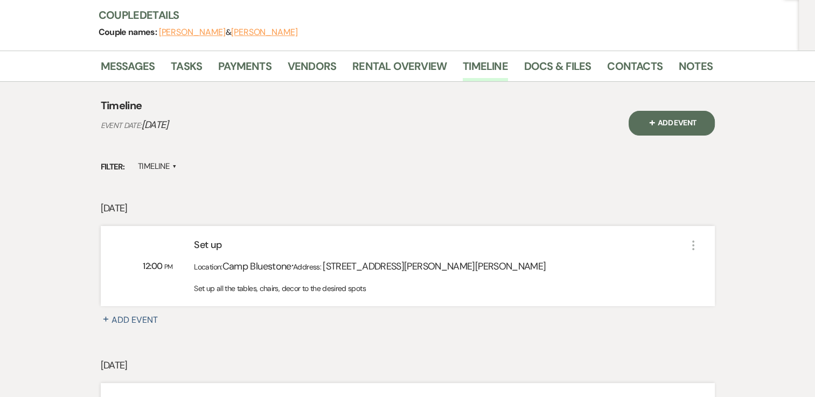
scroll to position [0, 0]
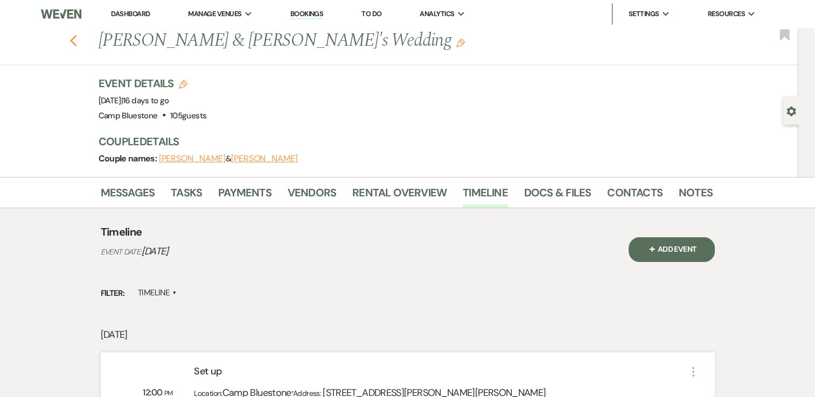
click at [76, 40] on use "button" at bounding box center [72, 41] width 7 height 12
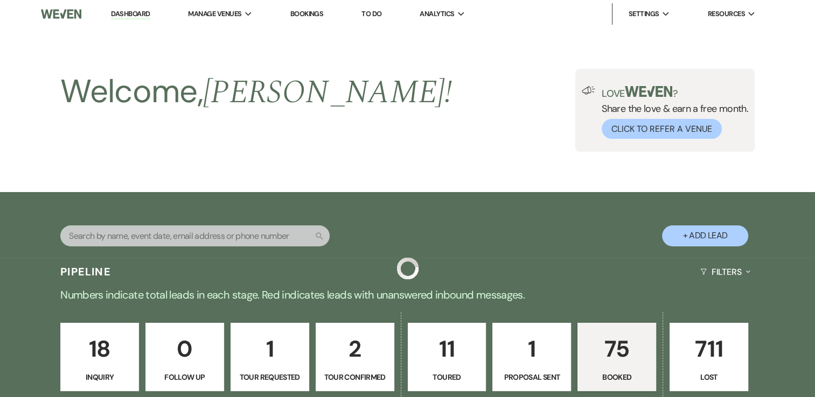
scroll to position [539, 0]
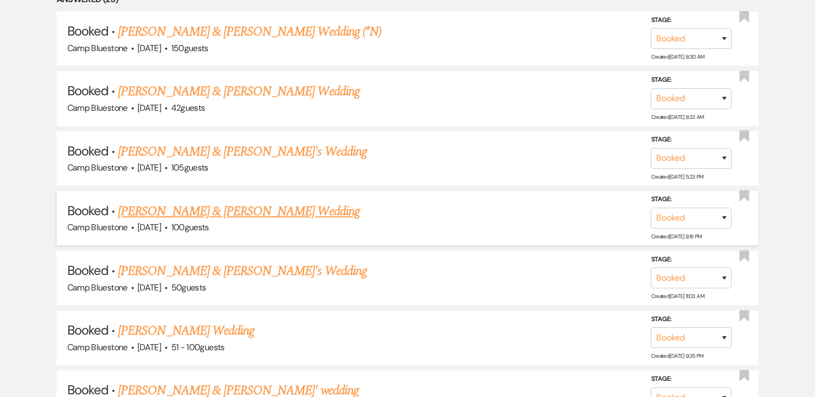
click at [213, 209] on link "[PERSON_NAME] & [PERSON_NAME] Wedding" at bounding box center [238, 211] width 241 height 19
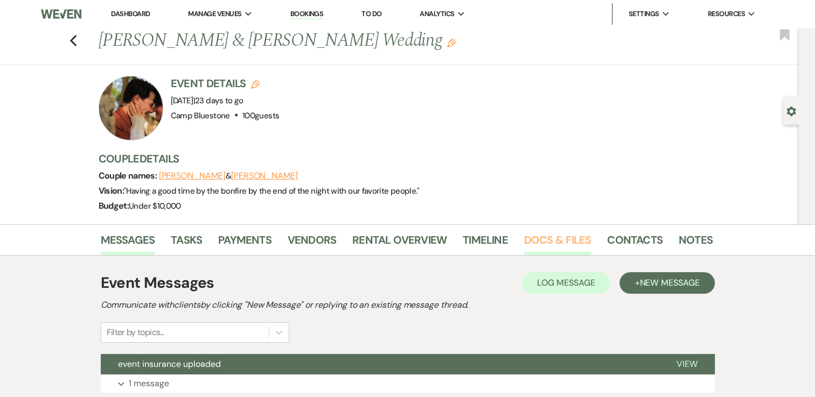
click at [556, 238] on link "Docs & Files" at bounding box center [557, 244] width 67 height 24
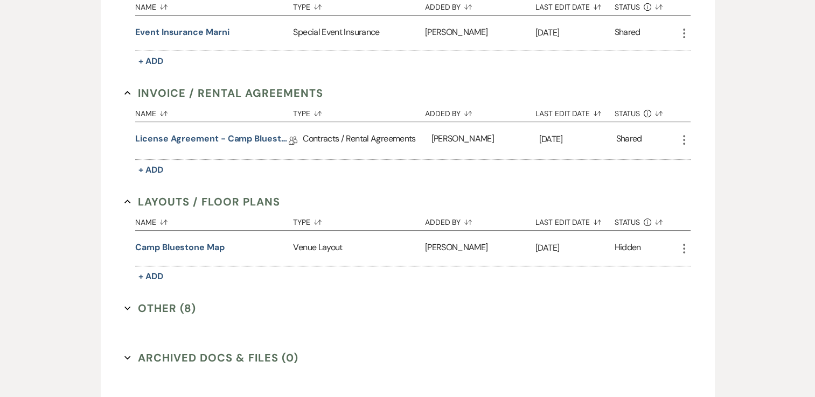
scroll to position [471, 0]
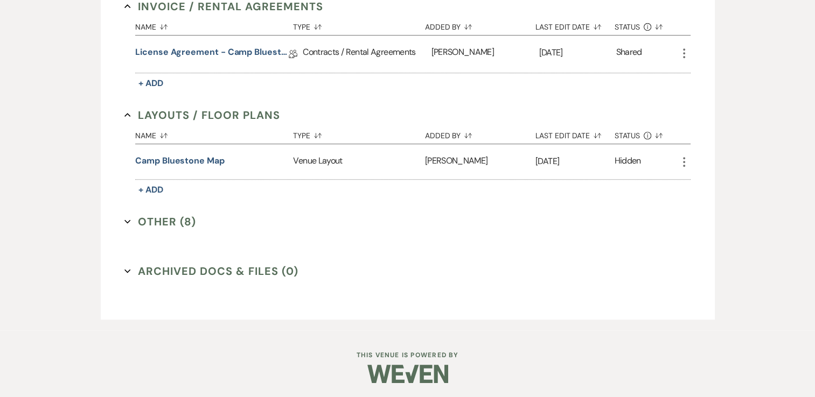
click at [164, 214] on button "Other (8) Expand" at bounding box center [160, 222] width 72 height 16
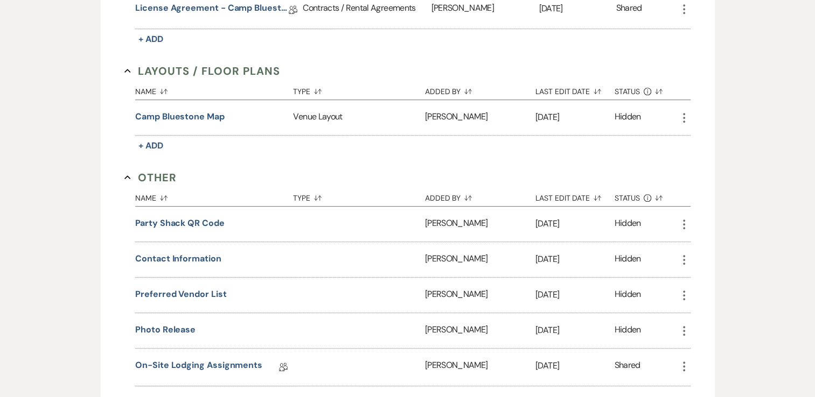
scroll to position [632, 0]
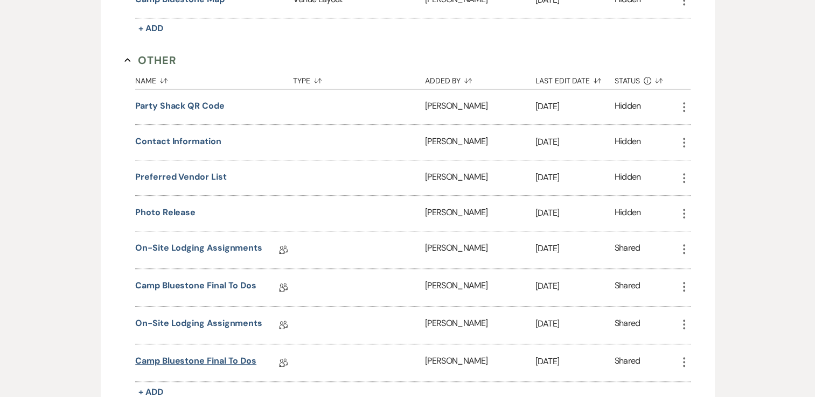
click at [215, 355] on link "Camp Bluestone Final To Dos" at bounding box center [195, 363] width 121 height 17
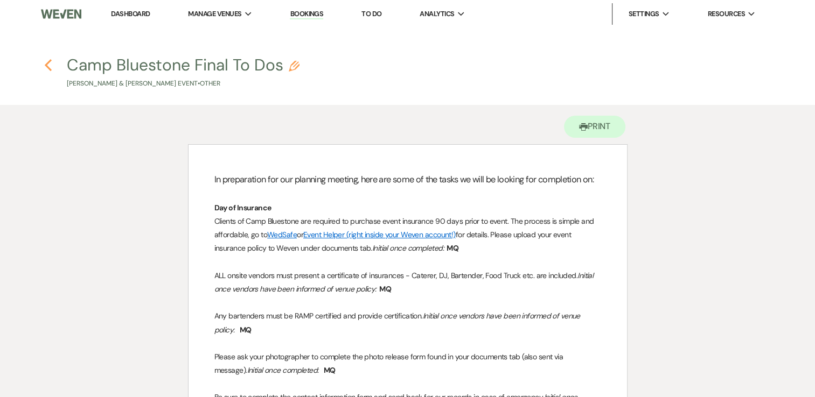
click at [46, 64] on use "button" at bounding box center [48, 65] width 7 height 12
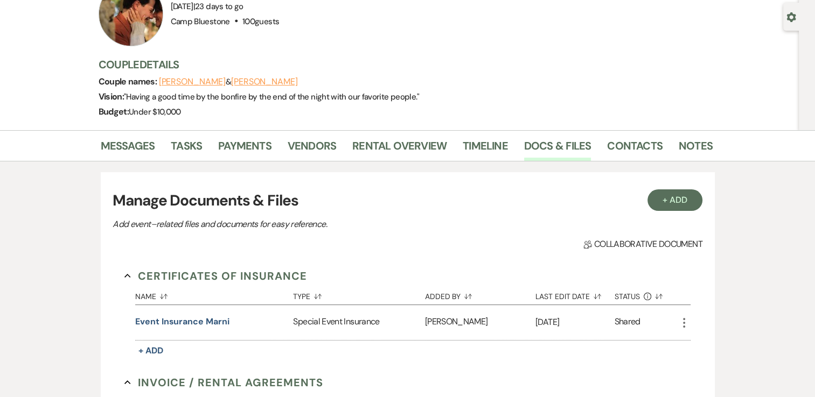
scroll to position [94, 0]
drag, startPoint x: 553, startPoint y: 145, endPoint x: 539, endPoint y: 152, distance: 14.9
click at [553, 145] on link "Docs & Files" at bounding box center [557, 150] width 67 height 24
click at [564, 146] on link "Docs & Files" at bounding box center [557, 150] width 67 height 24
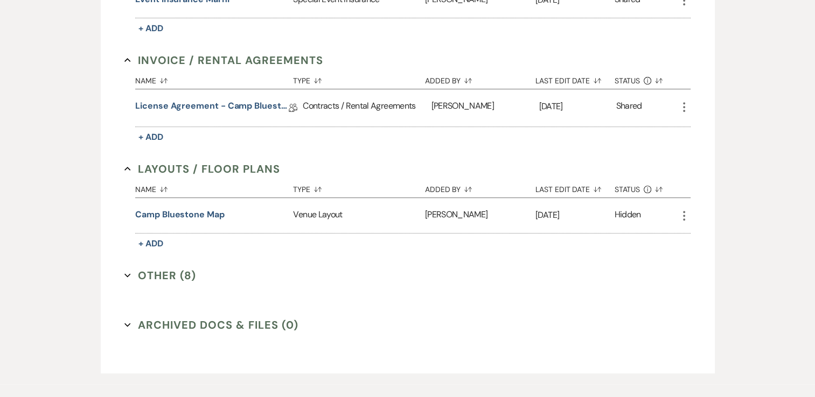
click at [160, 281] on div "Certificates of Insurance Collapse Name Sort Default Type Sort Default Added By…" at bounding box center [407, 123] width 566 height 354
click at [160, 275] on button "Other (8) Expand" at bounding box center [160, 276] width 72 height 16
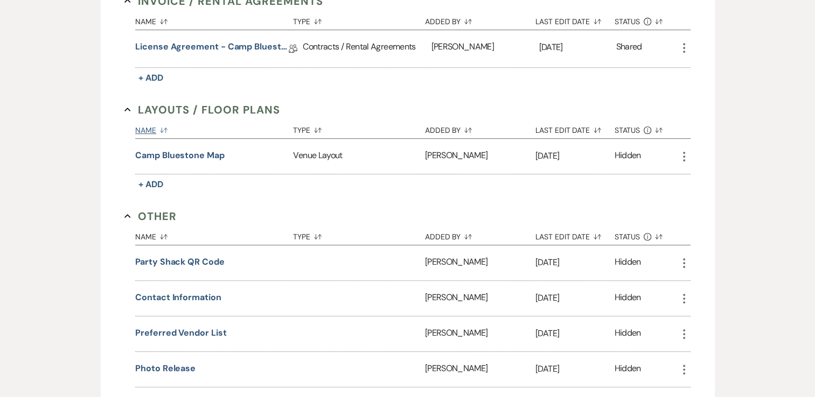
scroll to position [99, 0]
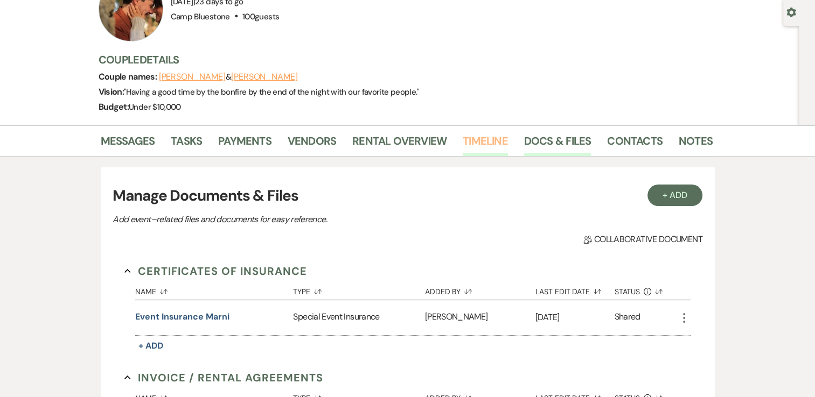
click at [487, 139] on link "Timeline" at bounding box center [485, 144] width 45 height 24
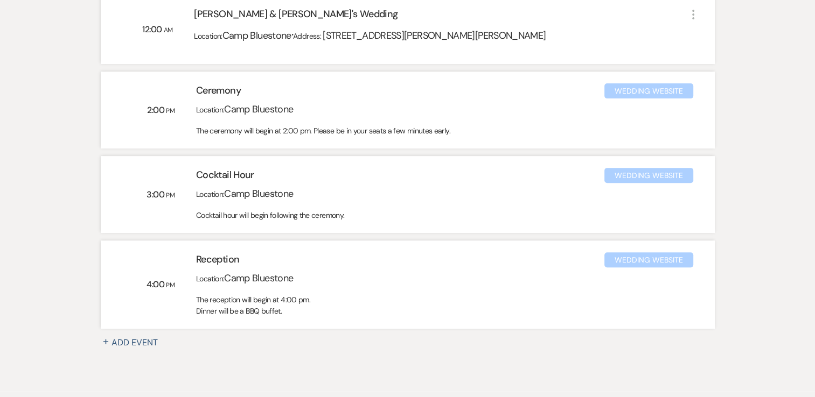
scroll to position [467, 0]
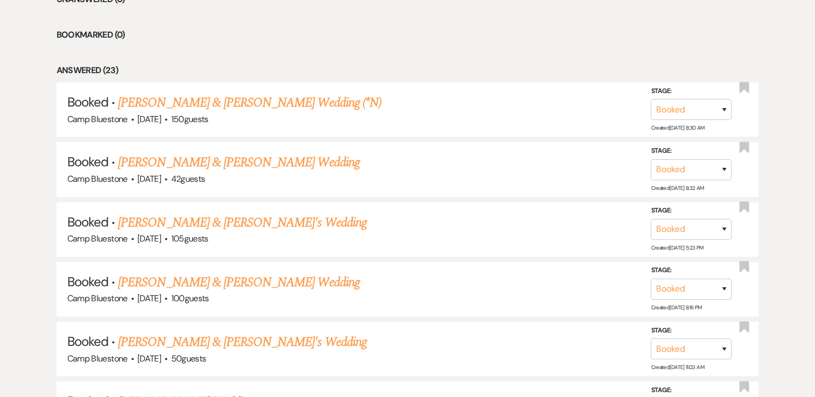
scroll to position [539, 0]
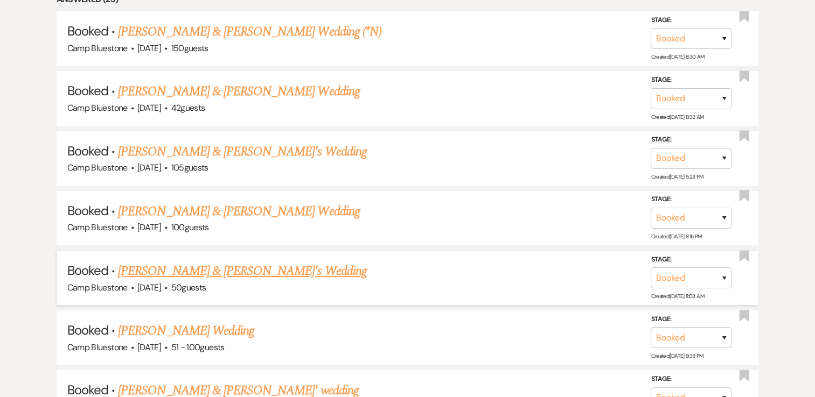
click at [187, 269] on link "[PERSON_NAME] & [PERSON_NAME]'s Wedding" at bounding box center [242, 271] width 249 height 19
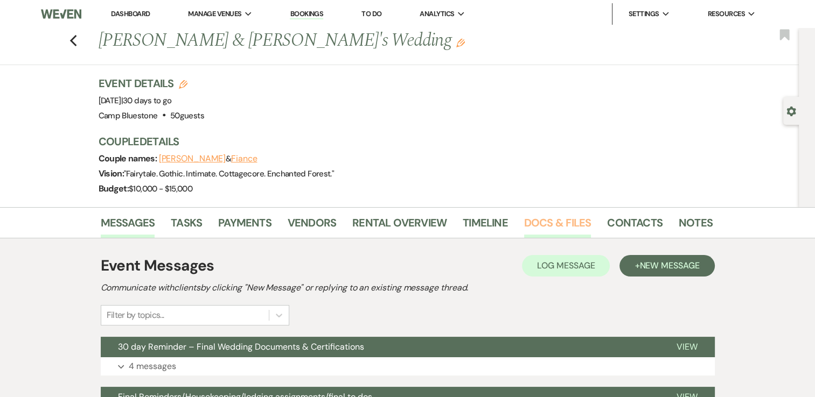
click at [536, 218] on link "Docs & Files" at bounding box center [557, 226] width 67 height 24
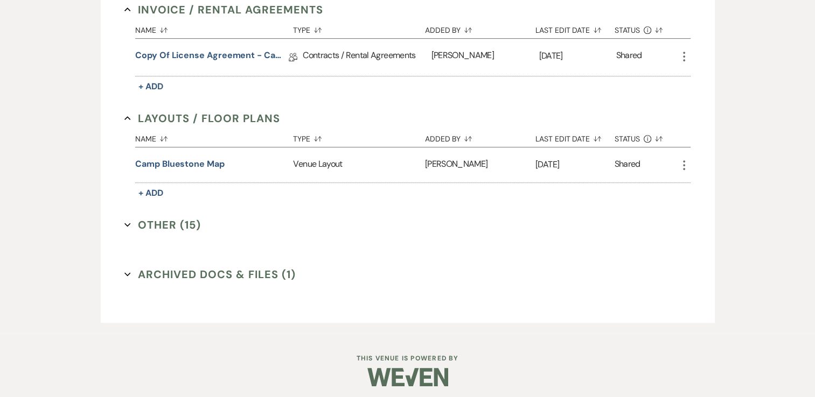
scroll to position [489, 0]
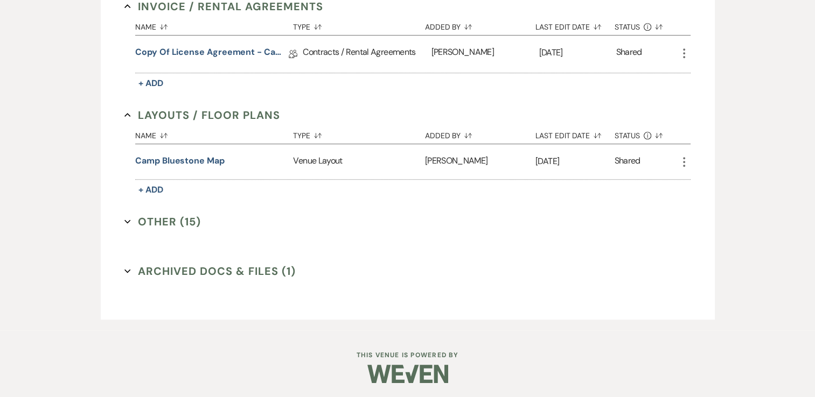
click at [175, 222] on button "Other (15) Expand" at bounding box center [162, 222] width 76 height 16
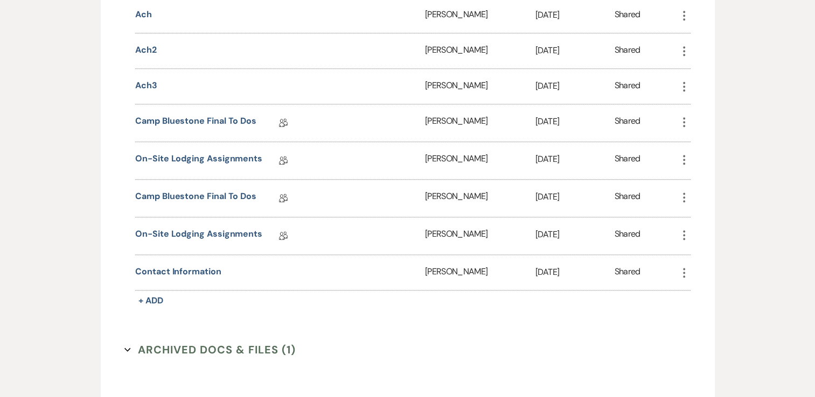
scroll to position [974, 0]
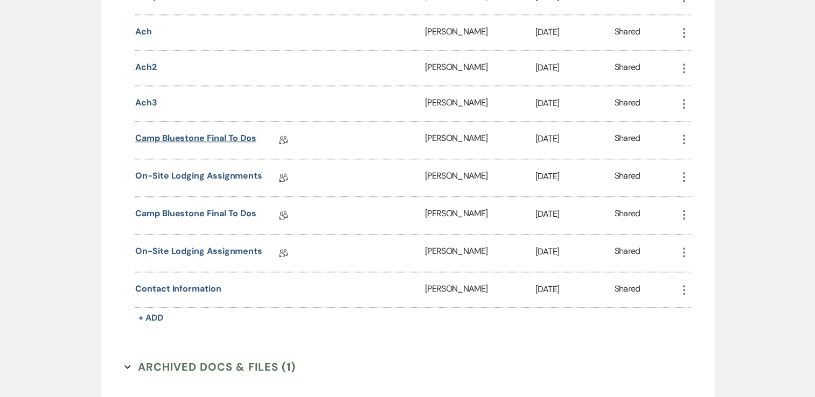
click at [224, 132] on link "Camp Bluestone Final To Dos" at bounding box center [195, 140] width 121 height 17
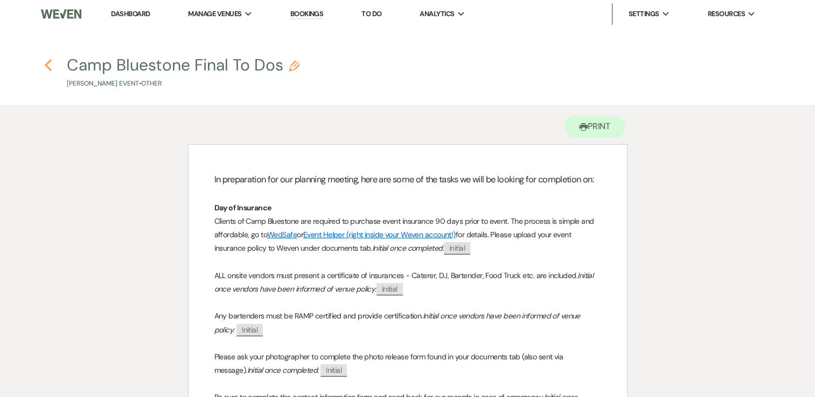
click at [48, 65] on icon "Previous" at bounding box center [48, 65] width 8 height 13
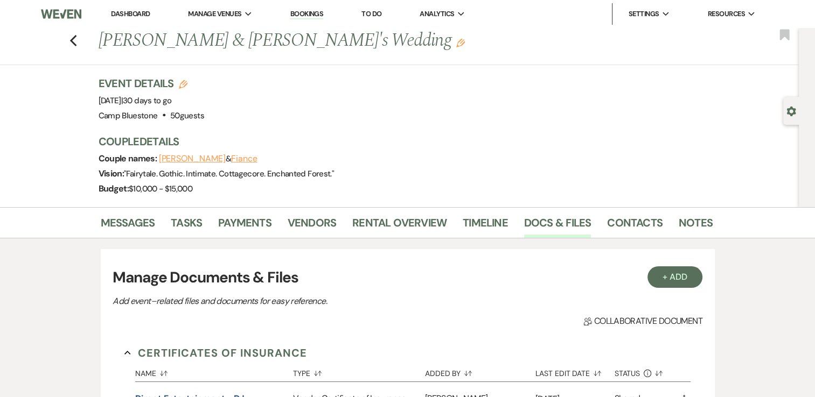
scroll to position [489, 0]
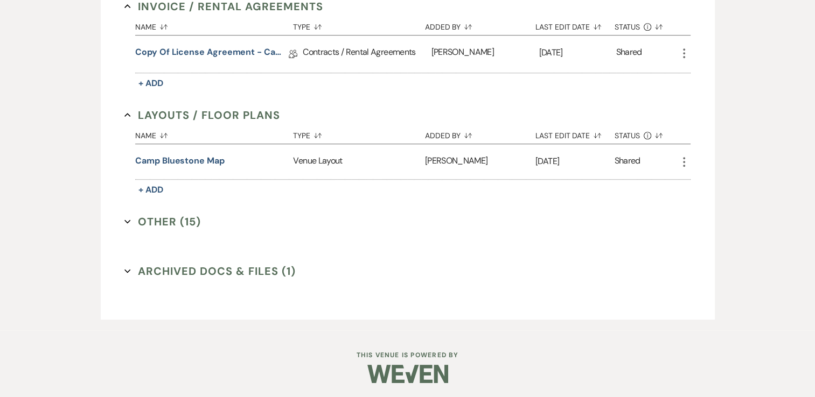
click at [193, 216] on button "Other (15) Expand" at bounding box center [162, 222] width 76 height 16
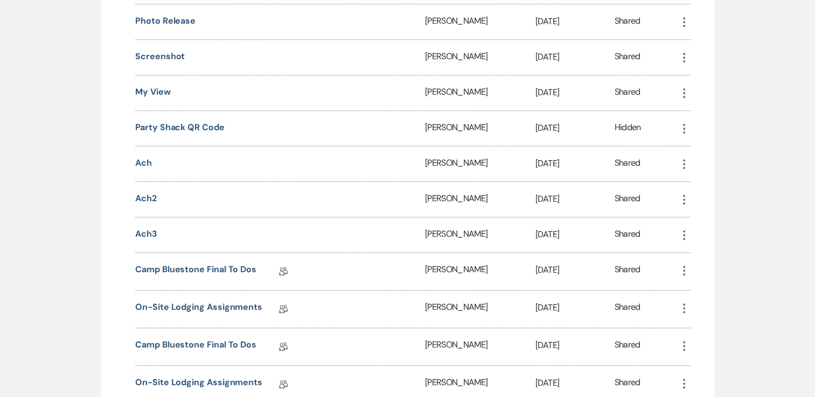
scroll to position [920, 0]
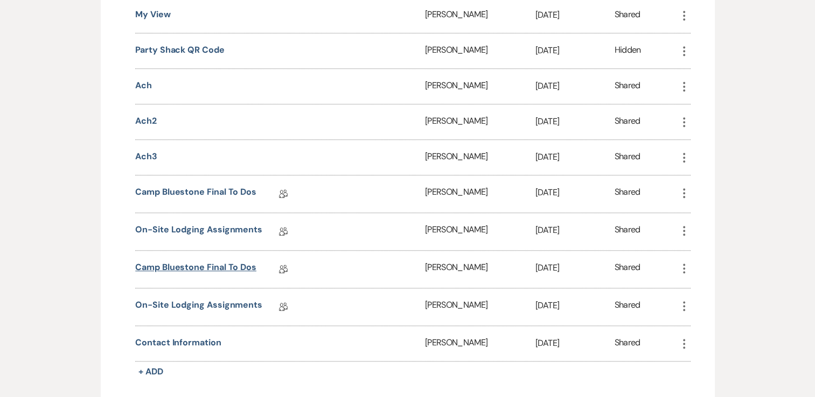
click at [206, 261] on link "Camp Bluestone Final To Dos" at bounding box center [195, 269] width 121 height 17
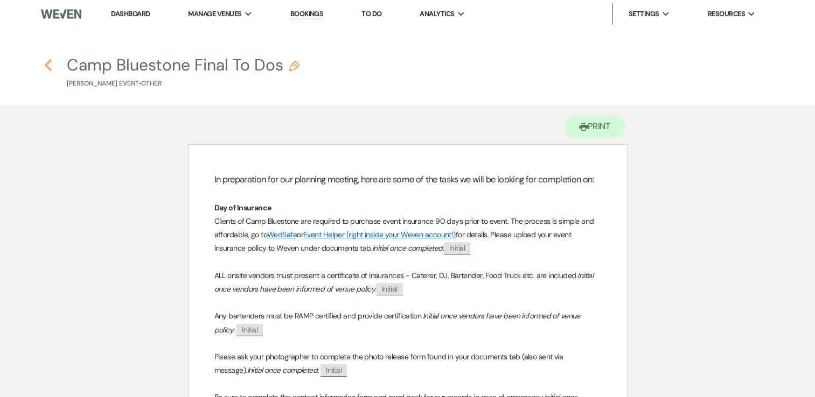
click at [50, 63] on icon "Previous" at bounding box center [48, 65] width 8 height 13
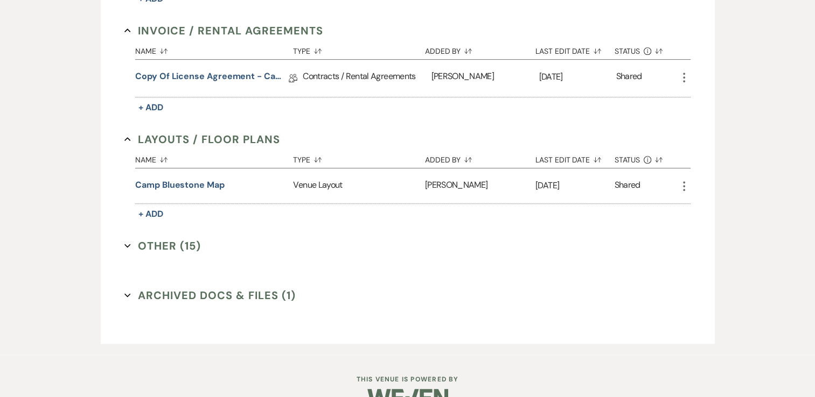
scroll to position [489, 0]
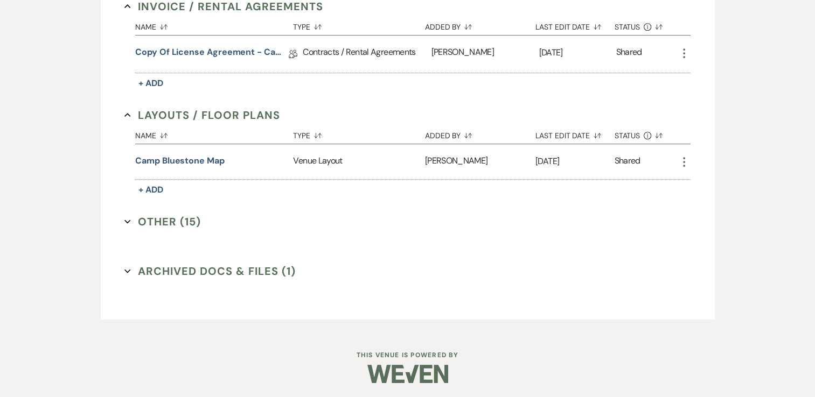
click at [159, 219] on button "Other (15) Expand" at bounding box center [162, 222] width 76 height 16
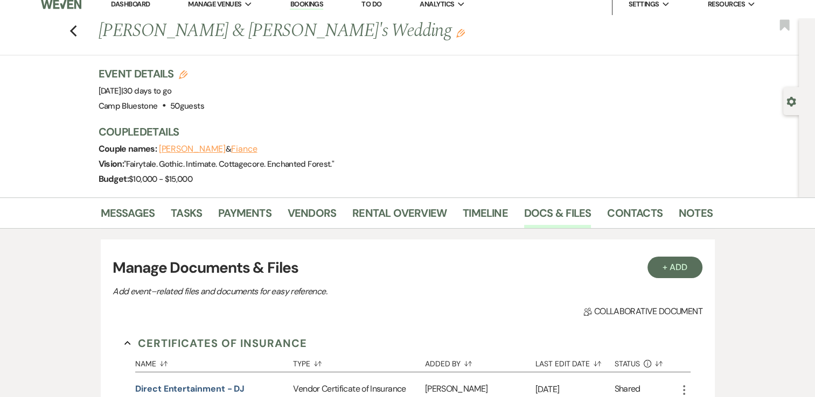
scroll to position [4, 0]
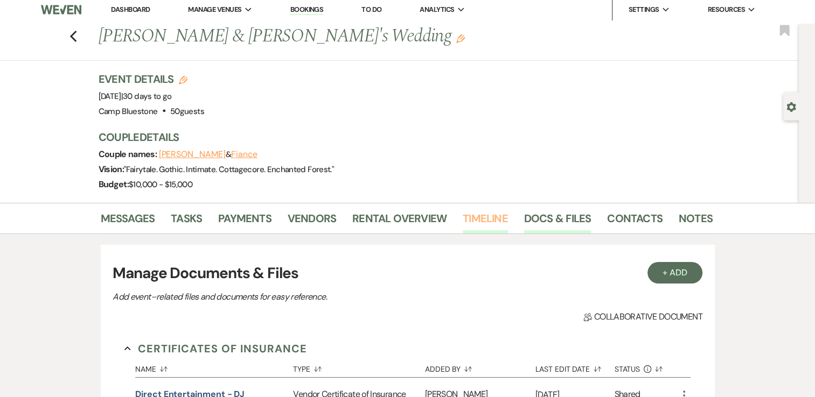
click at [472, 222] on link "Timeline" at bounding box center [485, 222] width 45 height 24
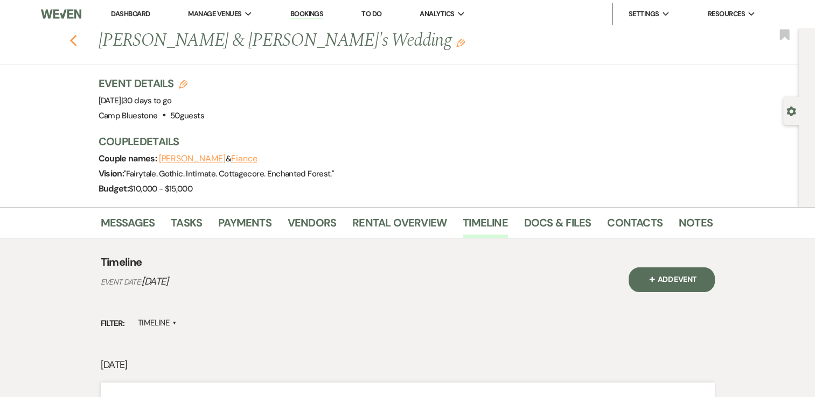
click at [74, 34] on icon "Previous" at bounding box center [73, 40] width 8 height 13
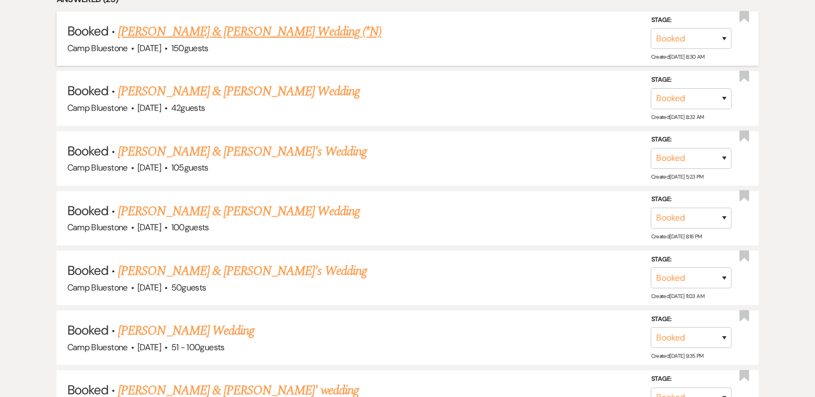
scroll to position [599, 0]
click at [226, 151] on link "[PERSON_NAME] & [PERSON_NAME]'s Wedding" at bounding box center [242, 152] width 249 height 19
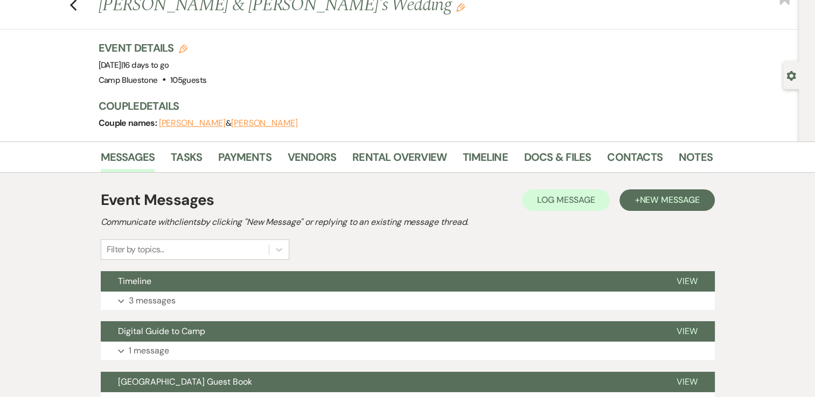
scroll to position [54, 0]
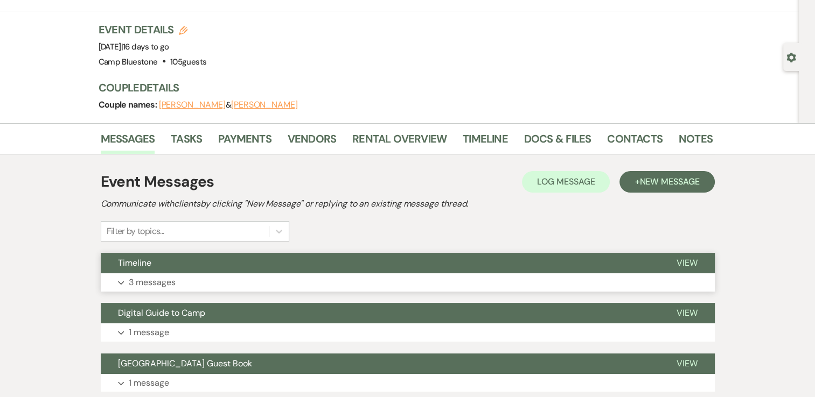
click at [152, 277] on p "3 messages" at bounding box center [152, 283] width 47 height 14
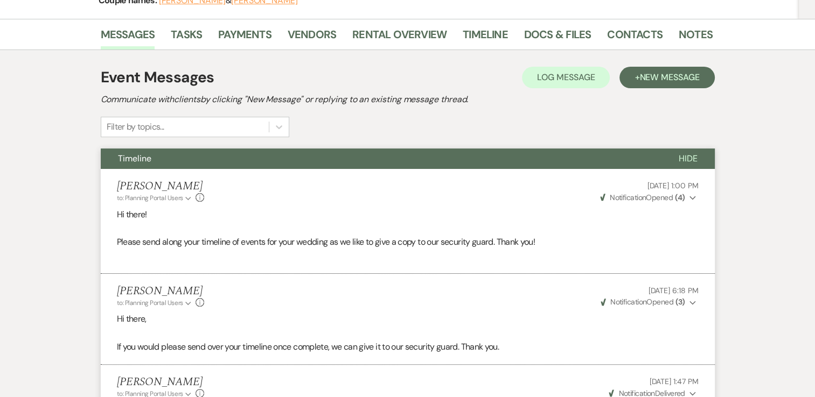
scroll to position [0, 0]
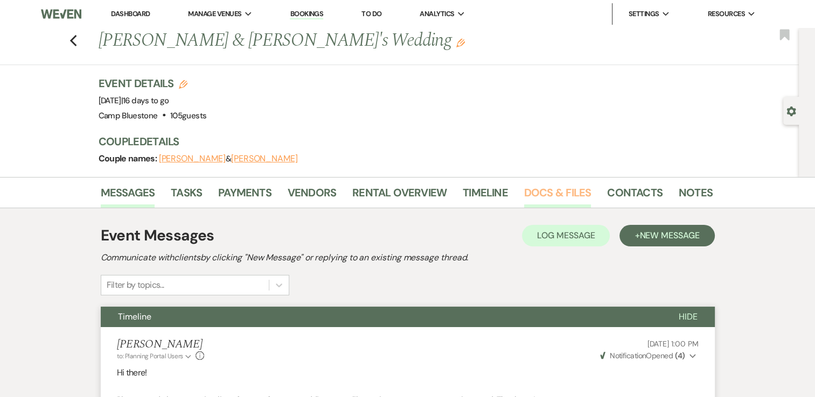
click at [529, 189] on link "Docs & Files" at bounding box center [557, 196] width 67 height 24
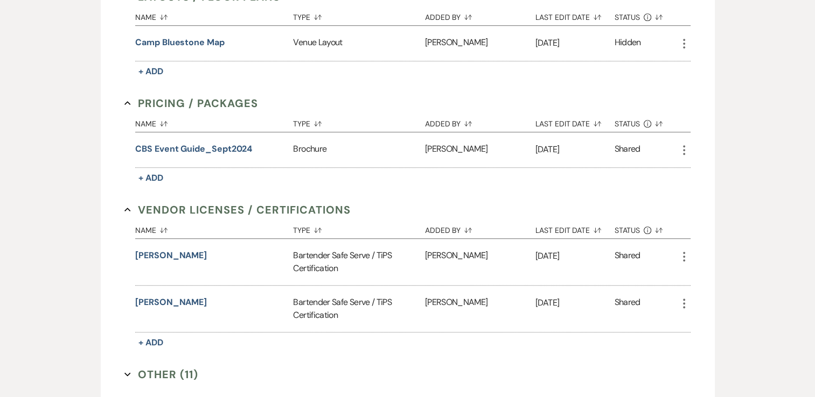
scroll to position [592, 0]
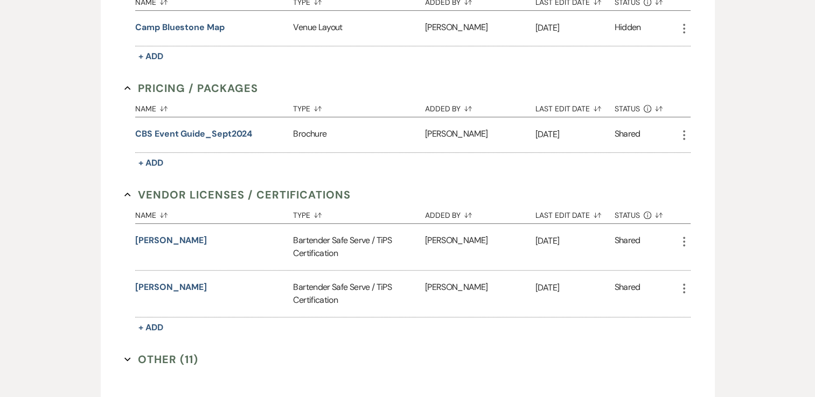
click at [153, 353] on button "Other (11) Expand" at bounding box center [161, 360] width 74 height 16
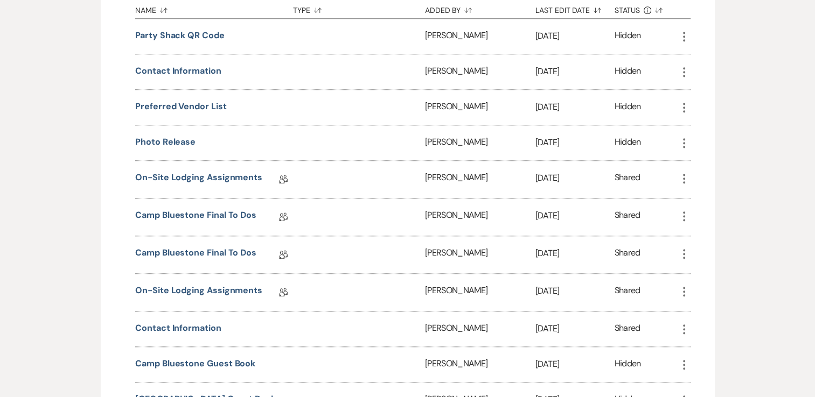
scroll to position [969, 0]
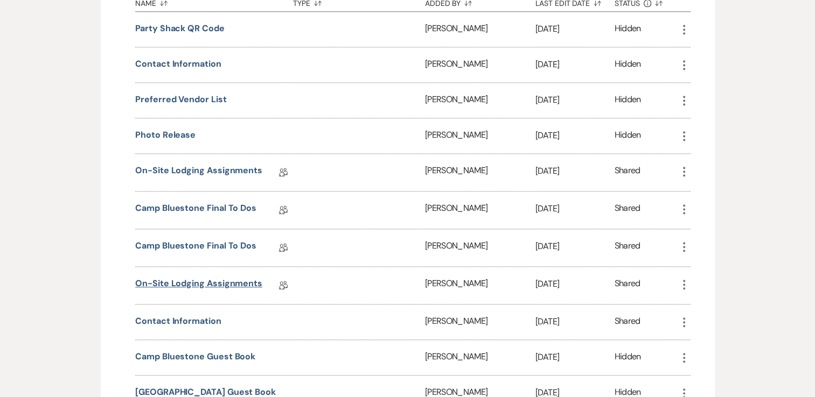
click at [224, 277] on link "On-Site Lodging Assignments" at bounding box center [198, 285] width 127 height 17
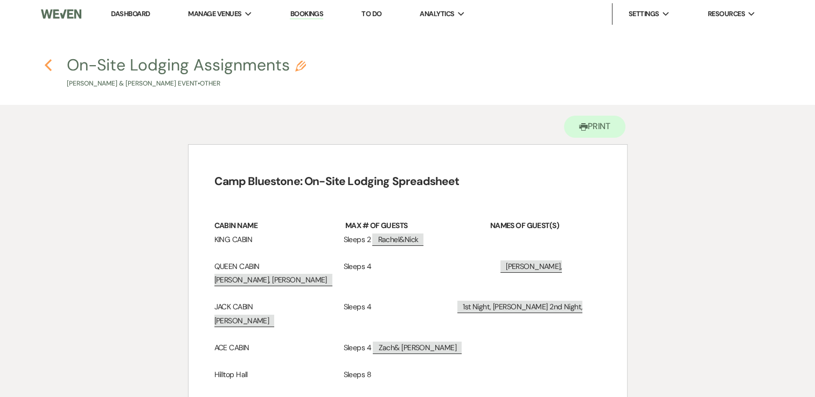
click at [51, 64] on icon "Previous" at bounding box center [48, 65] width 8 height 13
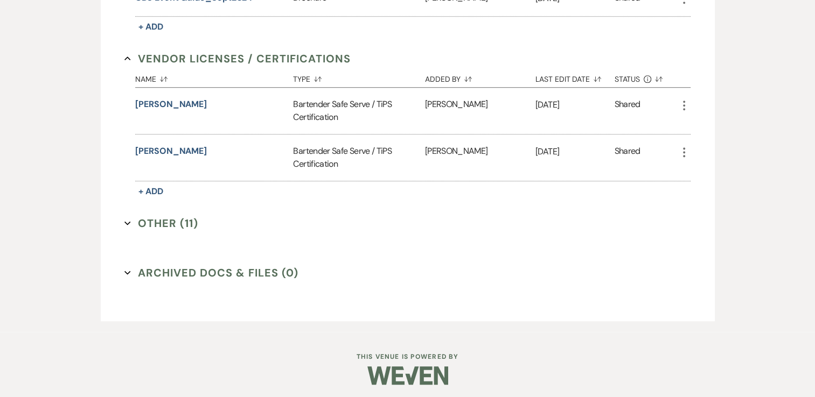
click at [173, 218] on button "Other (11) Expand" at bounding box center [161, 223] width 74 height 16
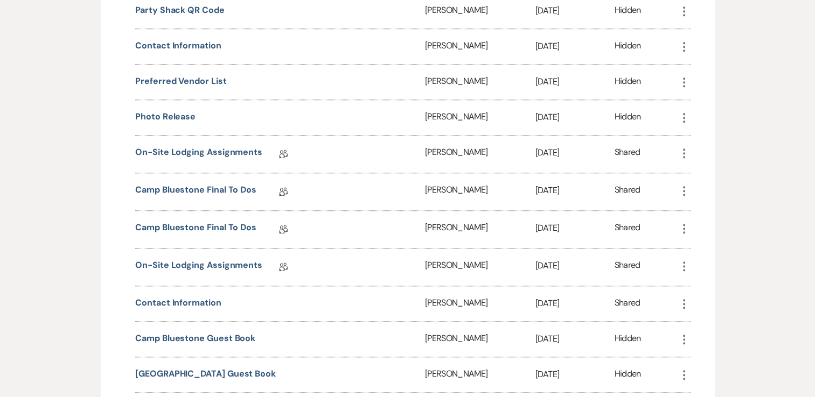
scroll to position [998, 0]
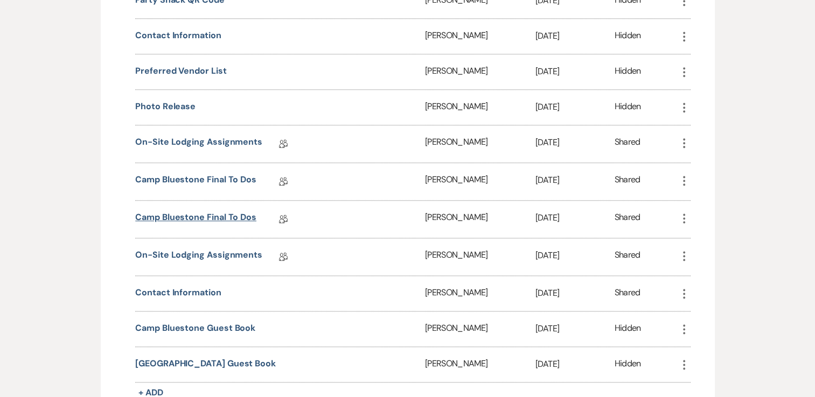
click at [222, 217] on link "Camp Bluestone Final To Dos" at bounding box center [195, 219] width 121 height 17
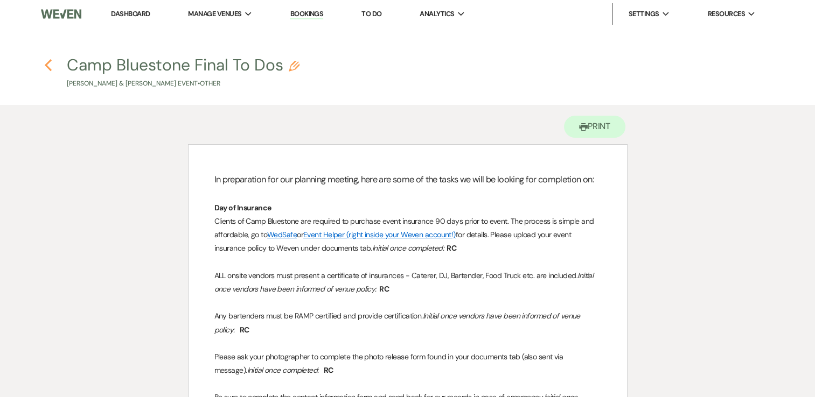
click at [52, 62] on icon "Previous" at bounding box center [48, 65] width 8 height 13
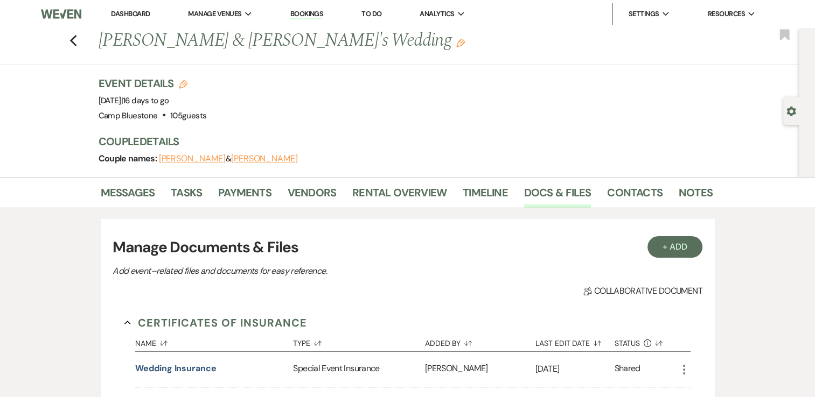
scroll to position [729, 0]
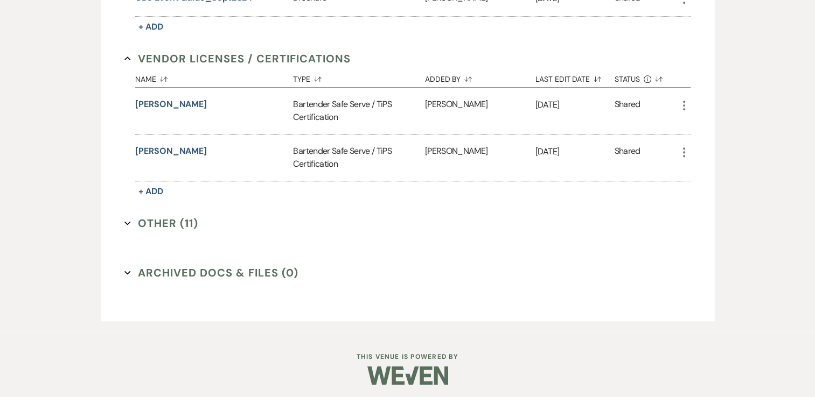
click at [170, 220] on button "Other (11) Expand" at bounding box center [161, 223] width 74 height 16
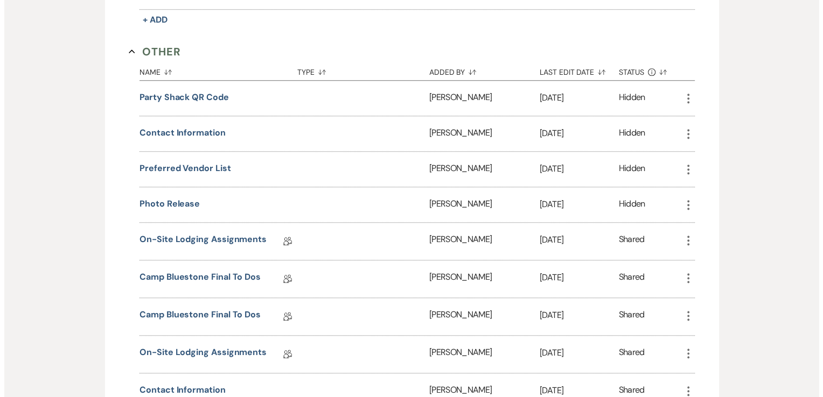
scroll to position [944, 0]
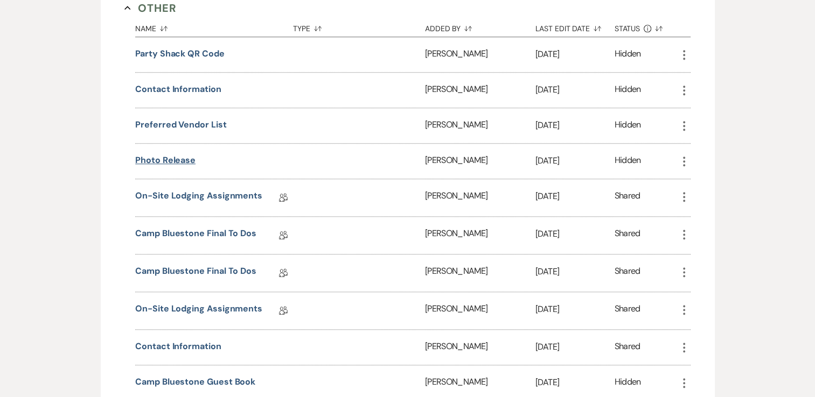
click at [168, 154] on button "Photo Release" at bounding box center [165, 160] width 60 height 13
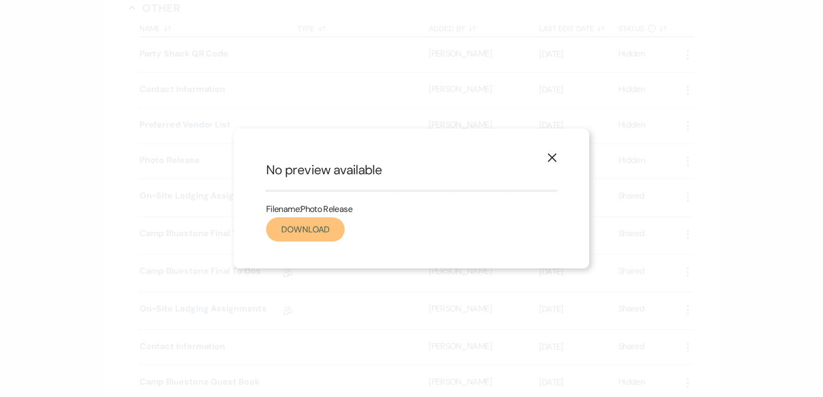
click at [304, 232] on link "Download" at bounding box center [305, 230] width 79 height 24
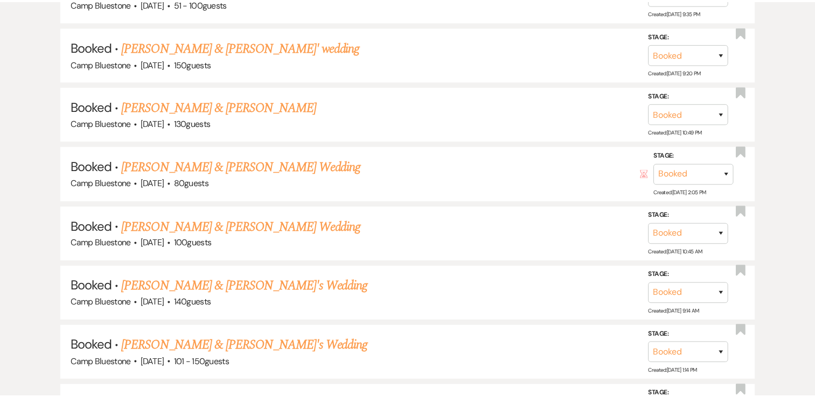
scroll to position [599, 0]
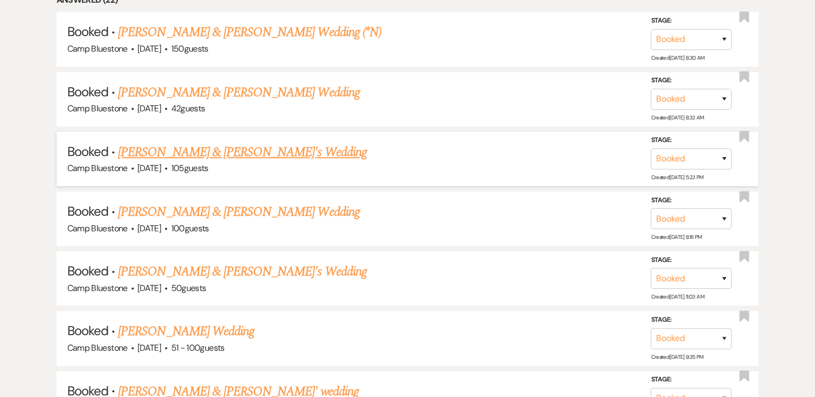
click at [182, 152] on link "[PERSON_NAME] & [PERSON_NAME]'s Wedding" at bounding box center [242, 152] width 249 height 19
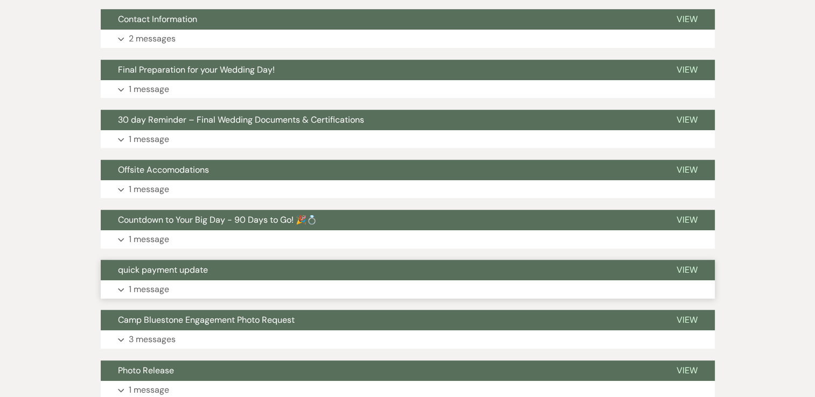
scroll to position [707, 0]
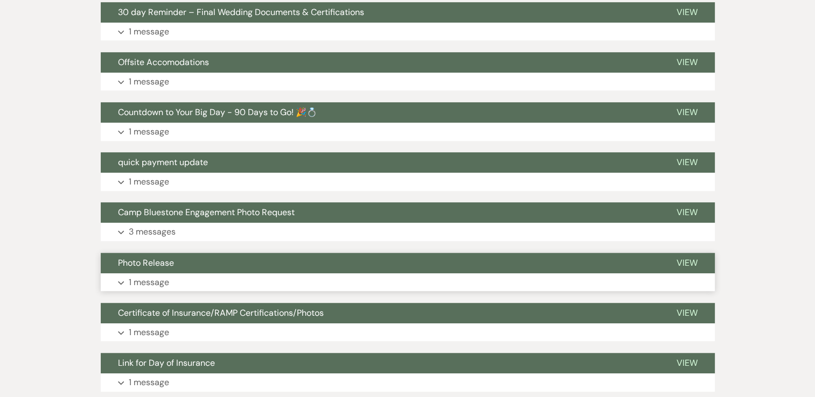
click at [152, 279] on p "1 message" at bounding box center [149, 283] width 40 height 14
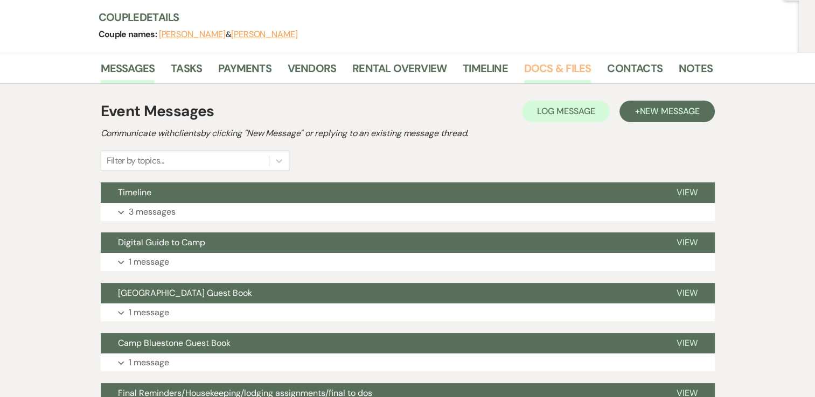
scroll to position [60, 0]
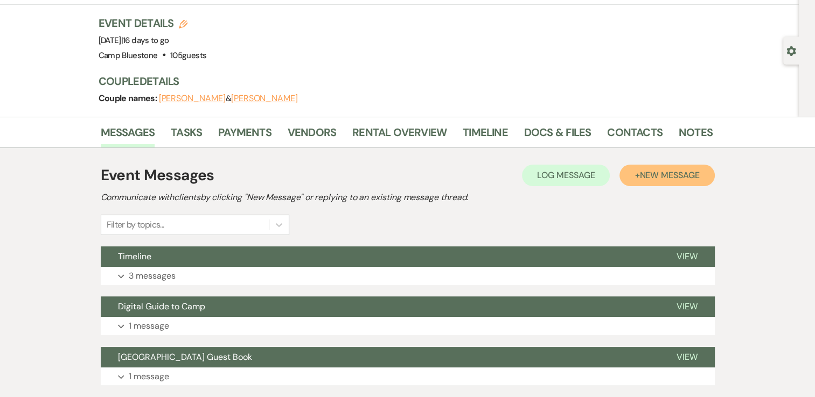
click at [656, 170] on span "New Message" at bounding box center [669, 175] width 60 height 11
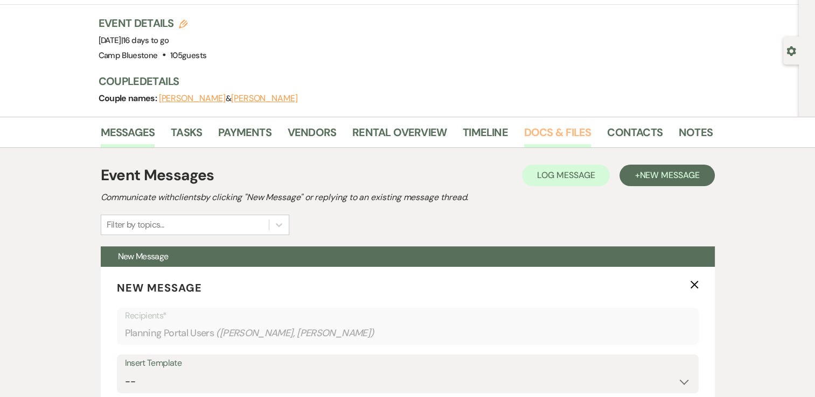
click at [544, 124] on link "Docs & Files" at bounding box center [557, 136] width 67 height 24
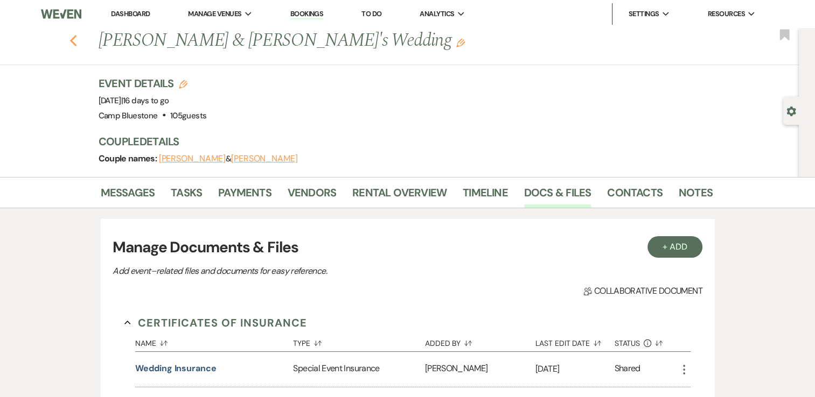
click at [76, 40] on use "button" at bounding box center [72, 41] width 7 height 12
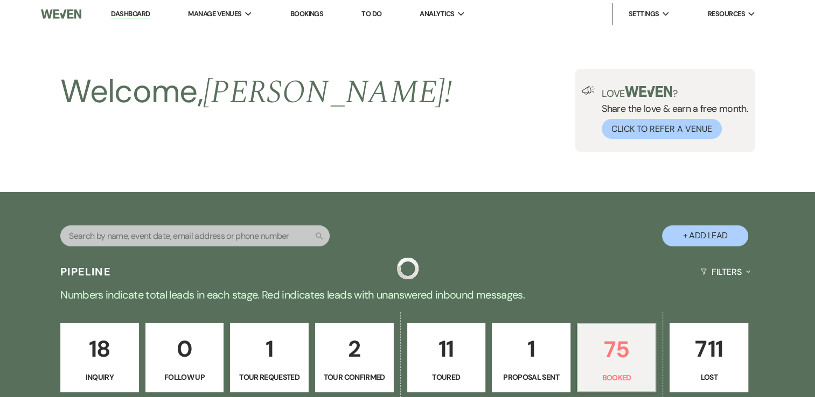
scroll to position [599, 0]
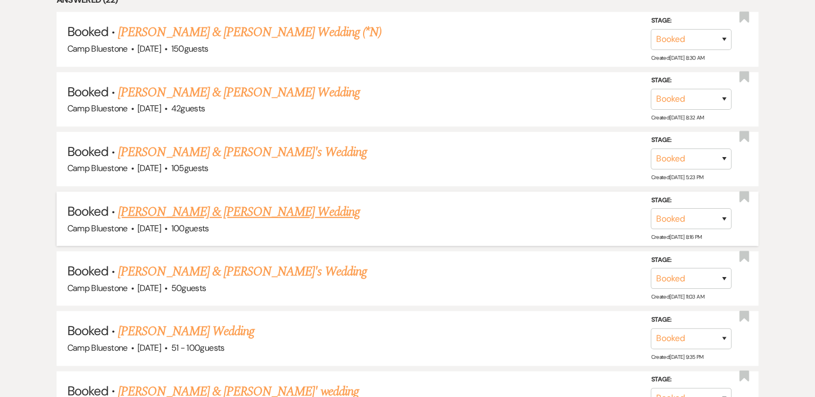
click at [276, 206] on link "[PERSON_NAME] & [PERSON_NAME] Wedding" at bounding box center [238, 212] width 241 height 19
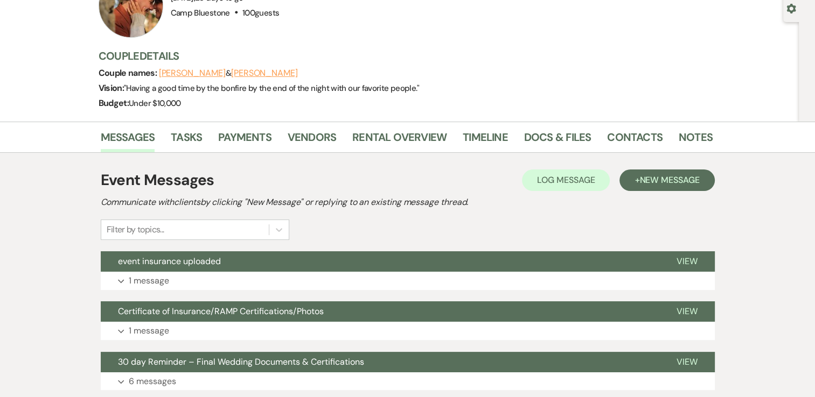
scroll to position [6, 0]
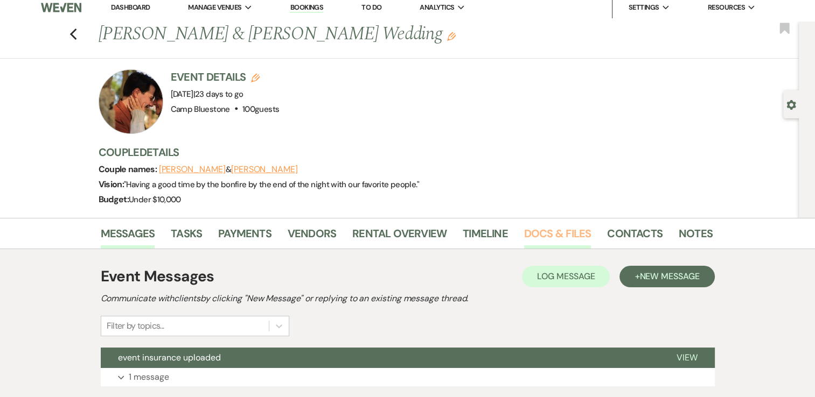
click at [530, 229] on link "Docs & Files" at bounding box center [557, 237] width 67 height 24
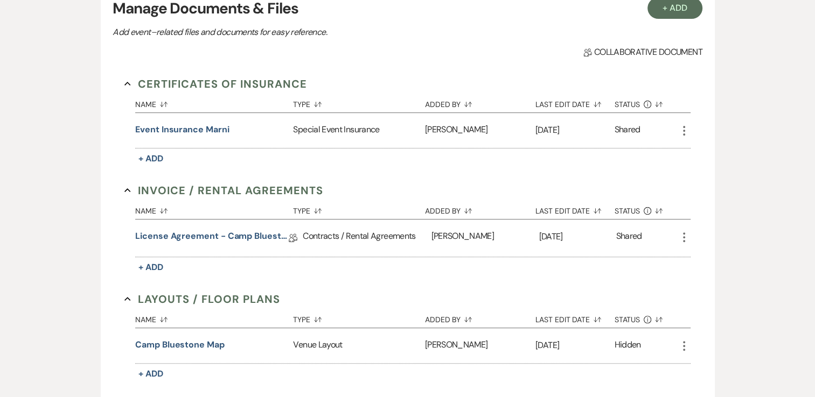
scroll to position [383, 0]
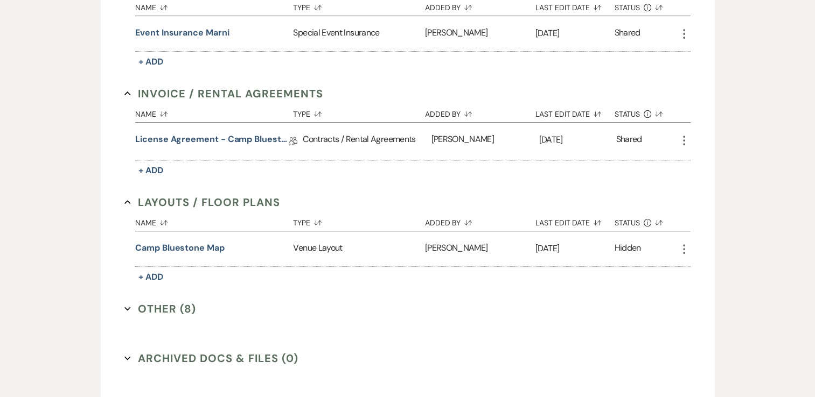
click at [148, 304] on button "Other (8) Expand" at bounding box center [160, 309] width 72 height 16
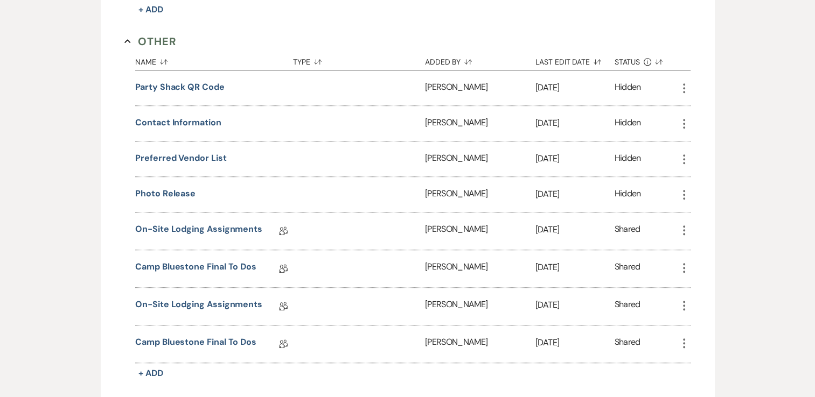
scroll to position [653, 0]
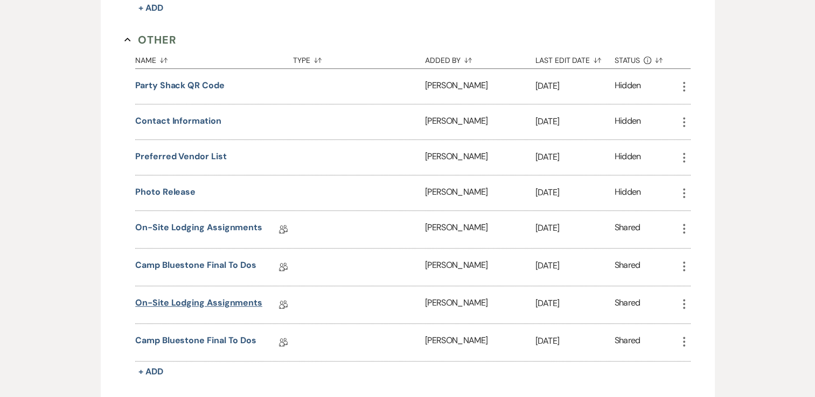
click at [238, 298] on link "On-Site Lodging Assignments" at bounding box center [198, 305] width 127 height 17
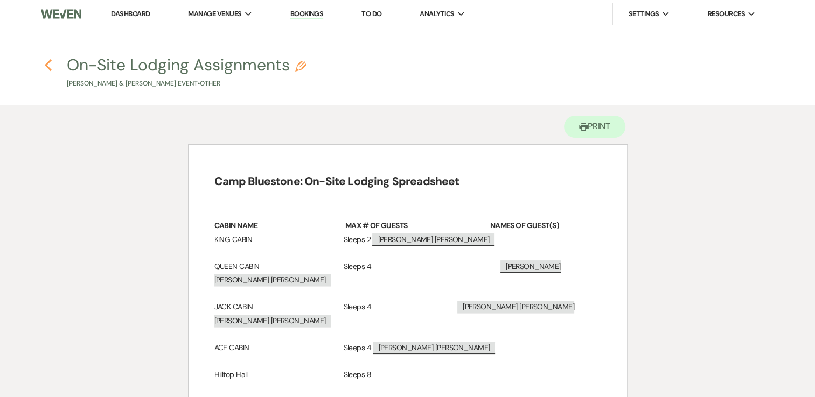
click at [48, 63] on use "button" at bounding box center [48, 65] width 7 height 12
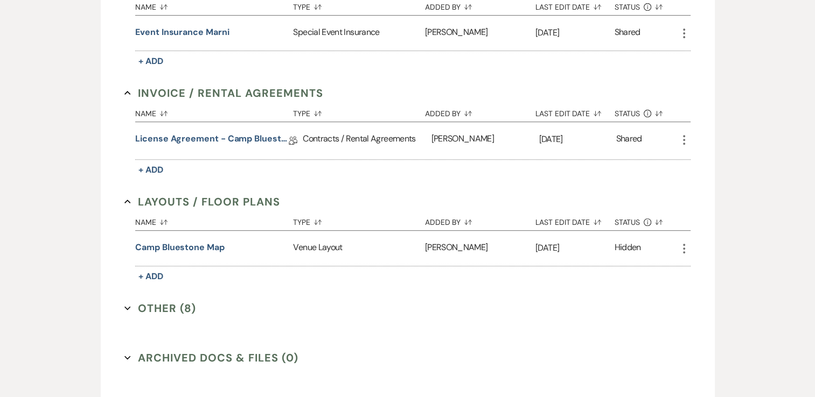
scroll to position [417, 0]
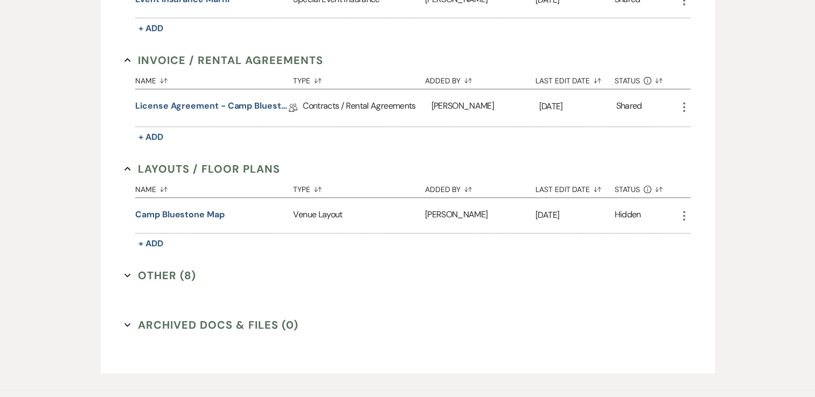
click at [163, 277] on button "Other (8) Expand" at bounding box center [160, 276] width 72 height 16
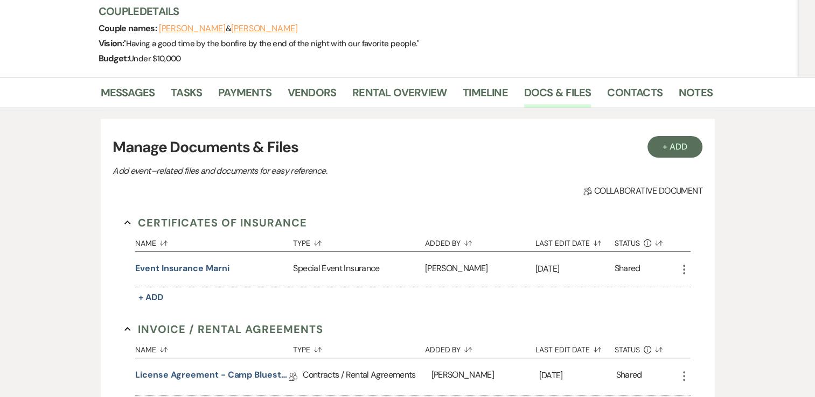
scroll to position [0, 0]
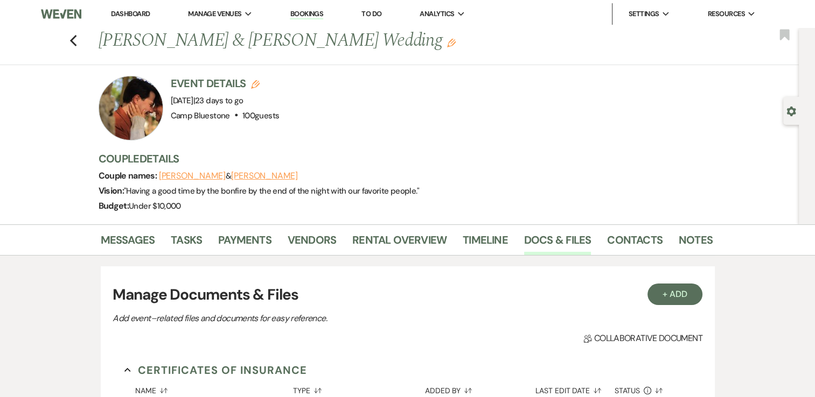
click at [450, 142] on div "Event Details Edit Event Date: [DATE] | 23 days to go Venue: Camp Bluestone . 1…" at bounding box center [406, 150] width 614 height 149
click at [78, 34] on icon "Previous" at bounding box center [73, 40] width 8 height 13
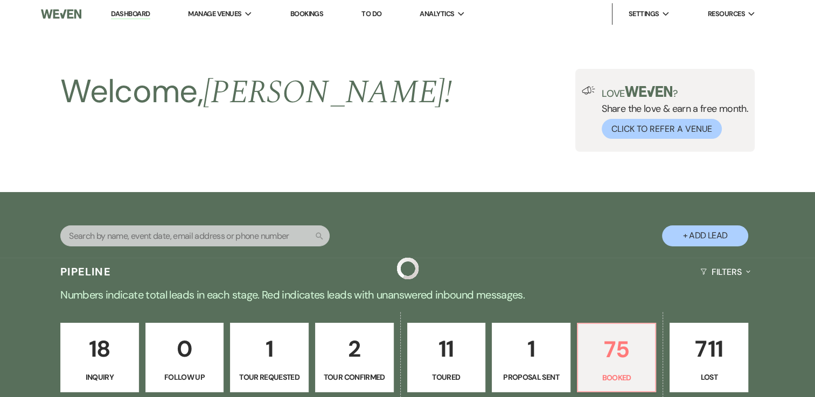
scroll to position [599, 0]
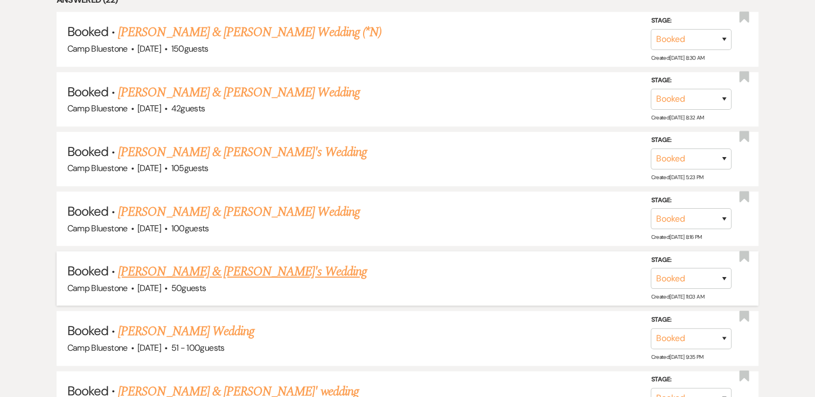
click at [226, 268] on link "[PERSON_NAME] & [PERSON_NAME]'s Wedding" at bounding box center [242, 271] width 249 height 19
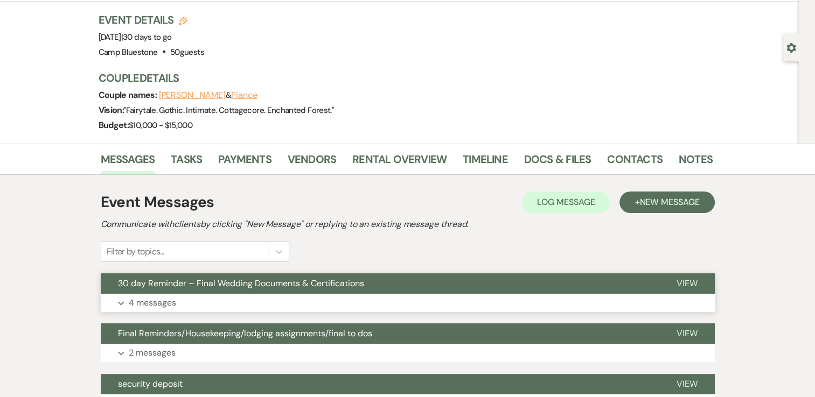
scroll to position [6, 0]
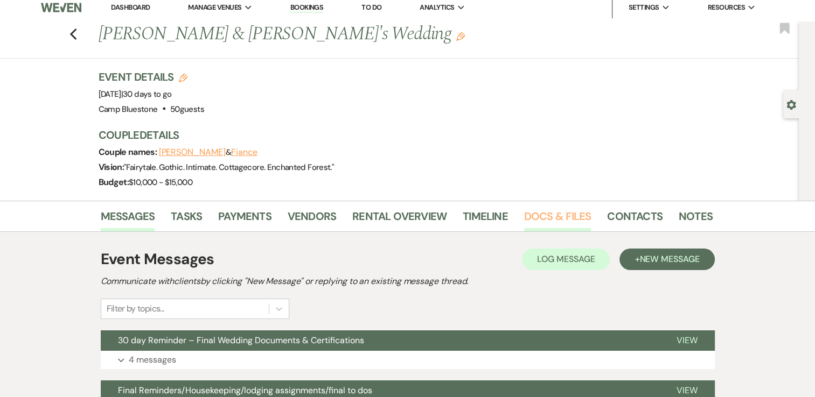
click at [534, 210] on link "Docs & Files" at bounding box center [557, 220] width 67 height 24
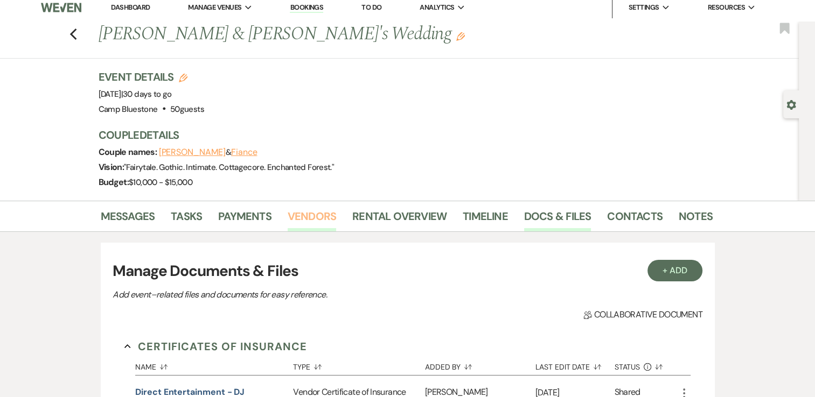
click at [317, 219] on link "Vendors" at bounding box center [312, 220] width 48 height 24
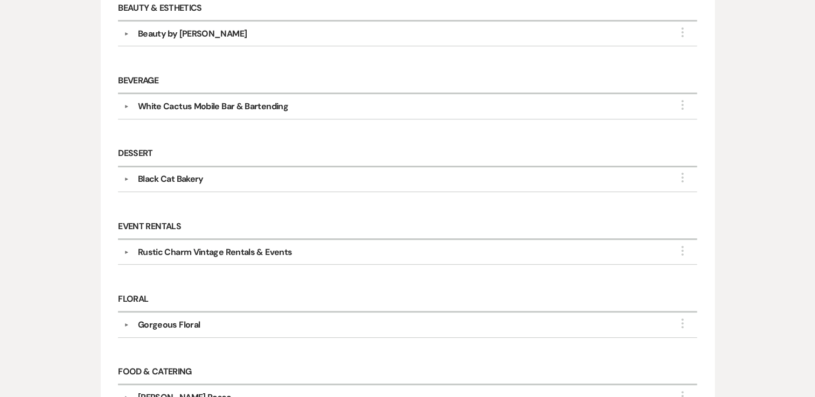
scroll to position [108, 0]
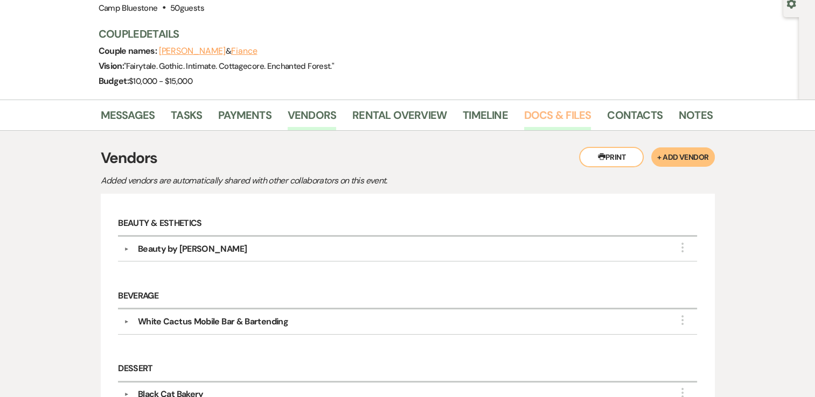
click at [562, 114] on link "Docs & Files" at bounding box center [557, 119] width 67 height 24
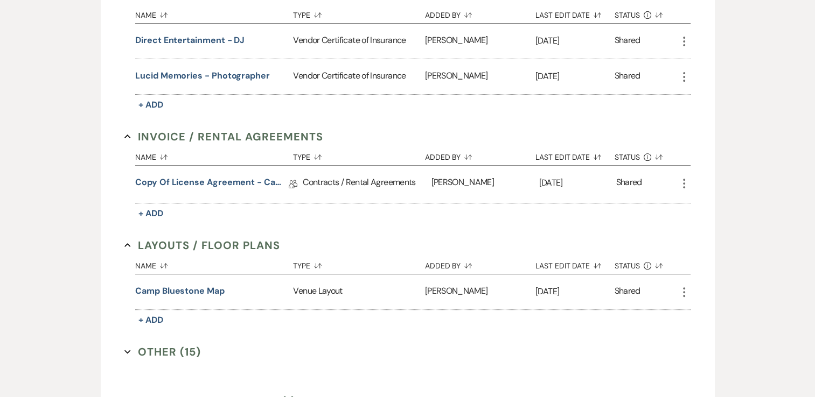
scroll to position [377, 0]
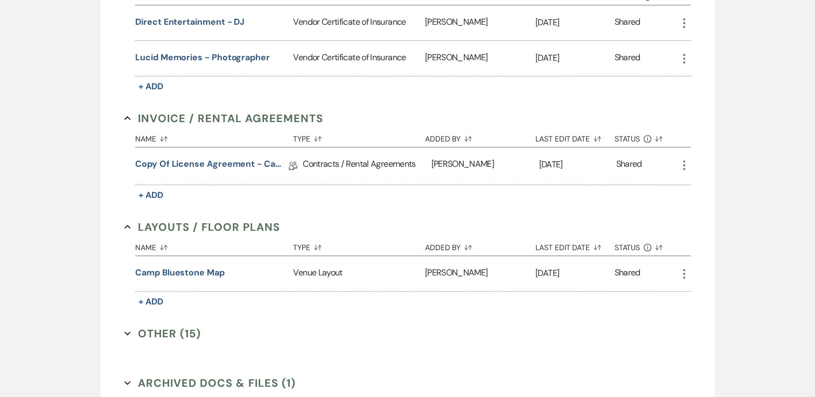
click at [176, 328] on button "Other (15) Expand" at bounding box center [162, 334] width 76 height 16
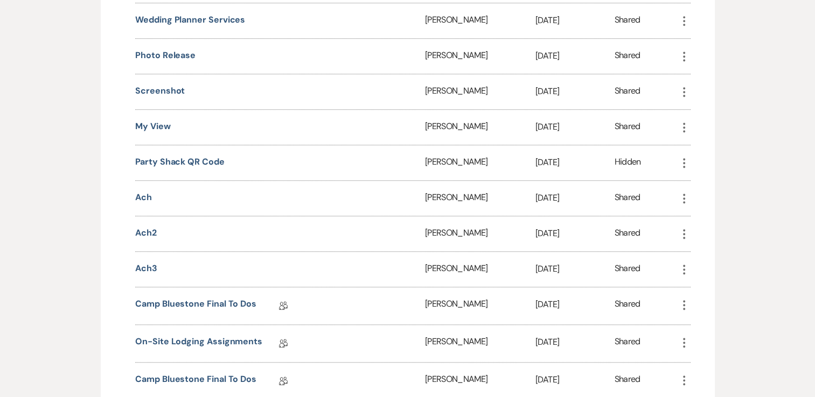
scroll to position [969, 0]
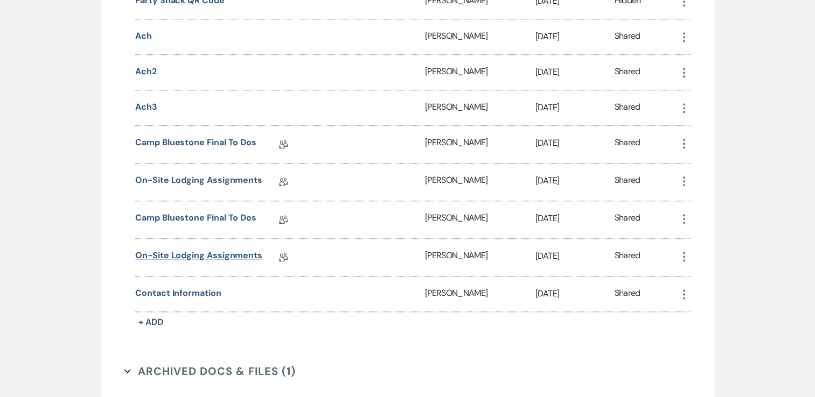
click at [235, 249] on link "On-Site Lodging Assignments" at bounding box center [198, 257] width 127 height 17
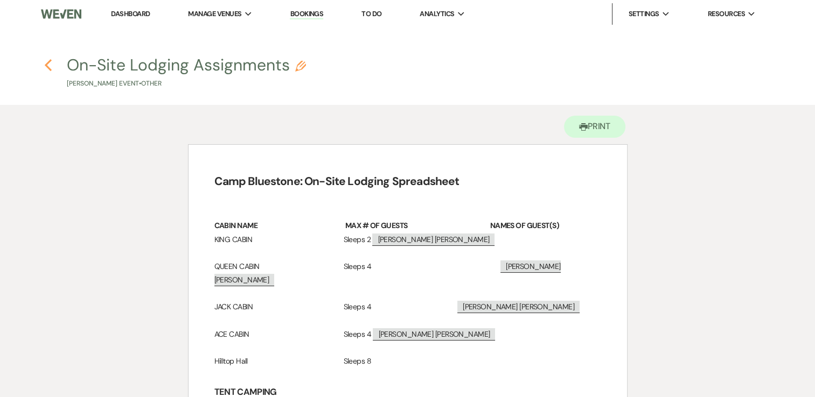
click at [48, 65] on icon "Previous" at bounding box center [48, 65] width 8 height 13
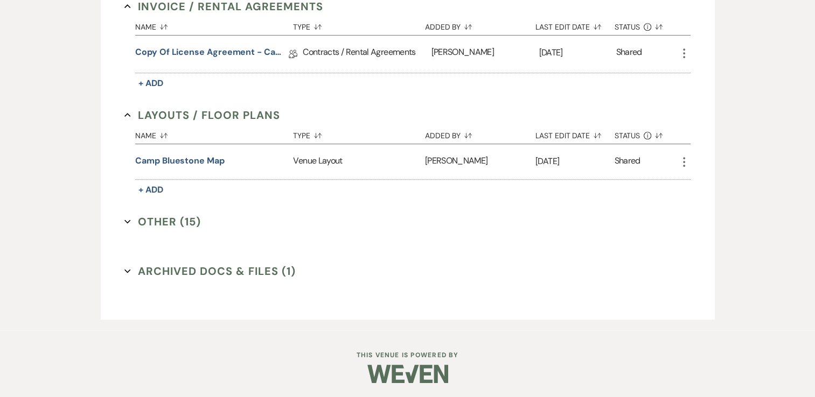
click at [162, 219] on button "Other (15) Expand" at bounding box center [162, 222] width 76 height 16
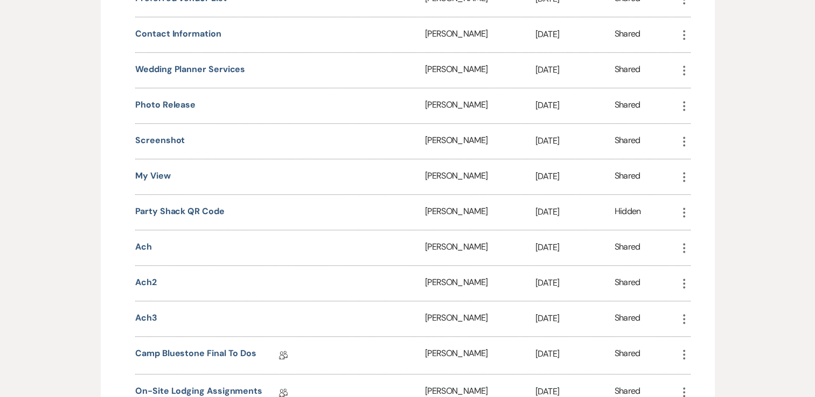
scroll to position [1028, 0]
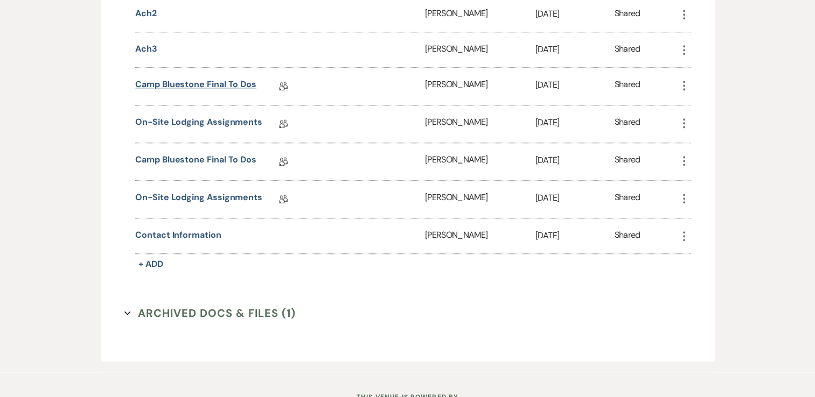
click at [230, 78] on link "Camp Bluestone Final To Dos" at bounding box center [195, 86] width 121 height 17
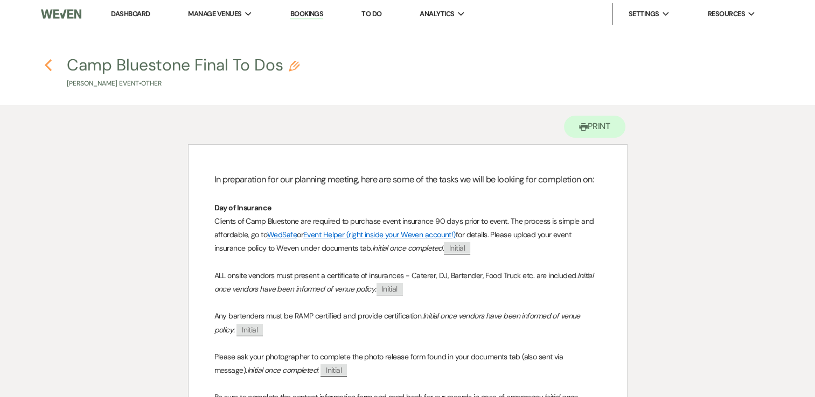
click at [51, 67] on icon "Previous" at bounding box center [48, 65] width 8 height 13
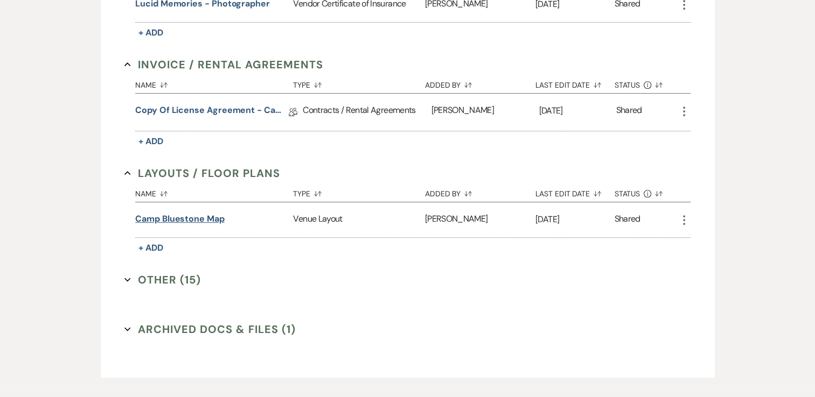
scroll to position [435, 0]
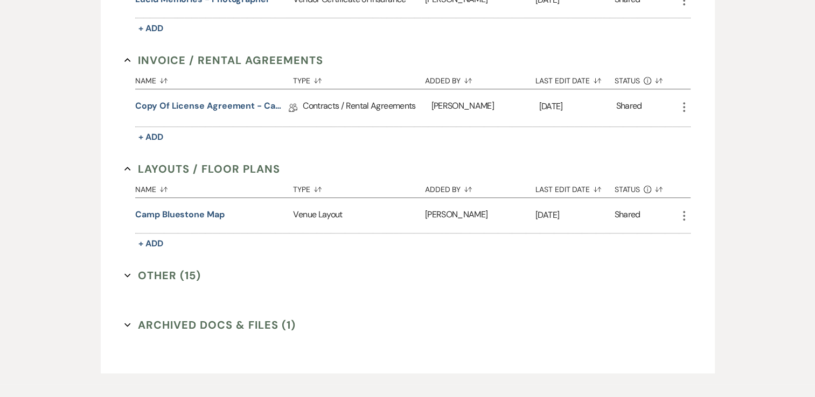
click at [153, 276] on button "Other (15) Expand" at bounding box center [162, 276] width 76 height 16
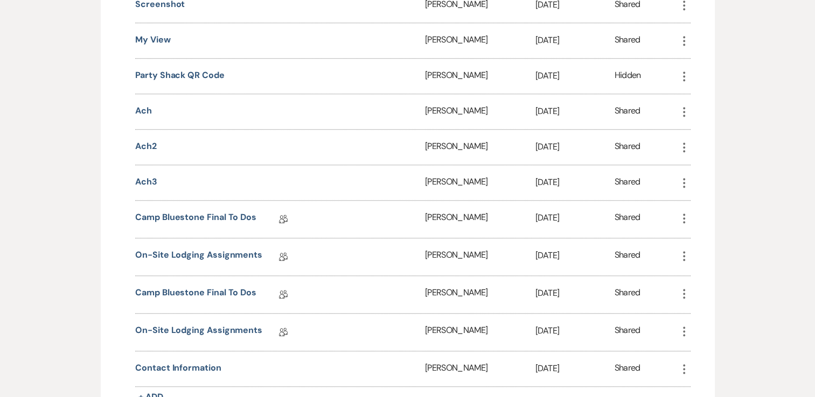
scroll to position [920, 0]
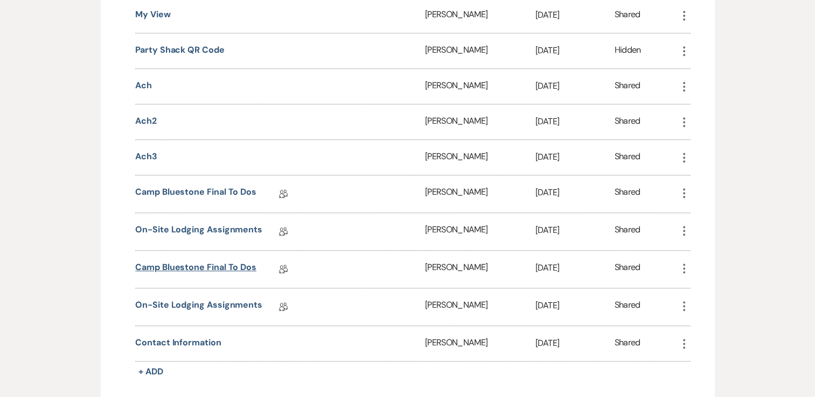
click at [174, 261] on link "Camp Bluestone Final To Dos" at bounding box center [195, 269] width 121 height 17
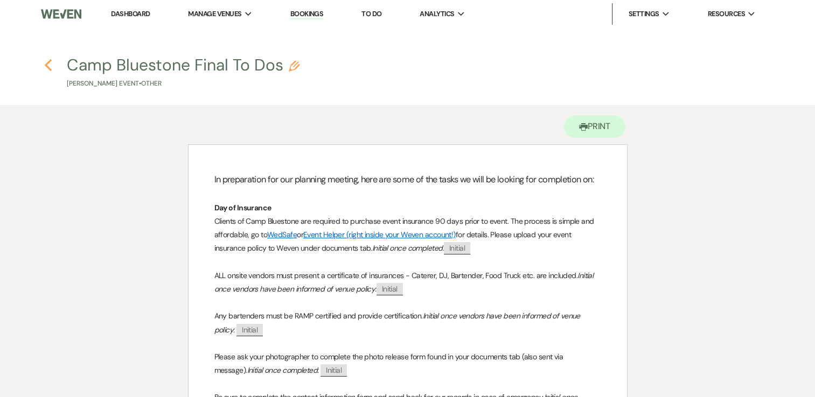
click at [45, 61] on icon "Previous" at bounding box center [48, 65] width 8 height 13
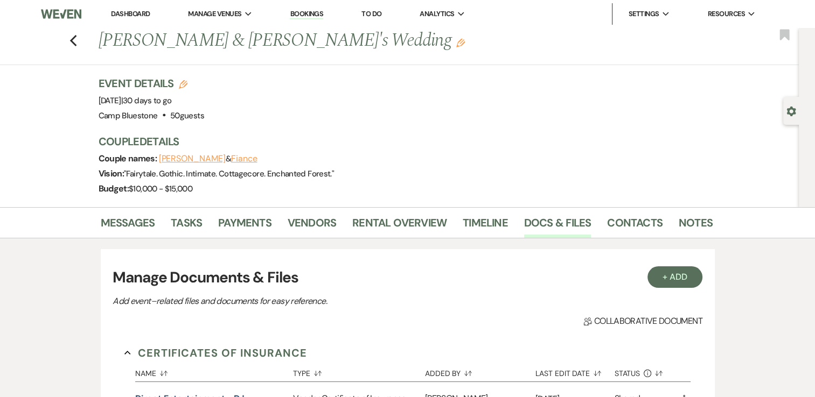
scroll to position [489, 0]
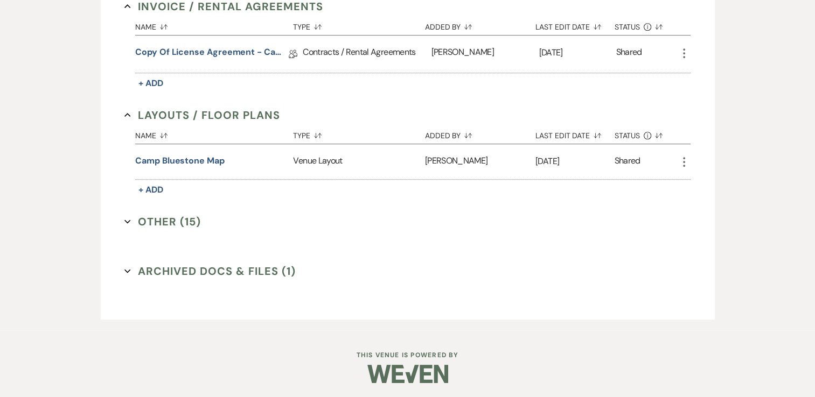
click at [169, 217] on button "Other (15) Expand" at bounding box center [162, 222] width 76 height 16
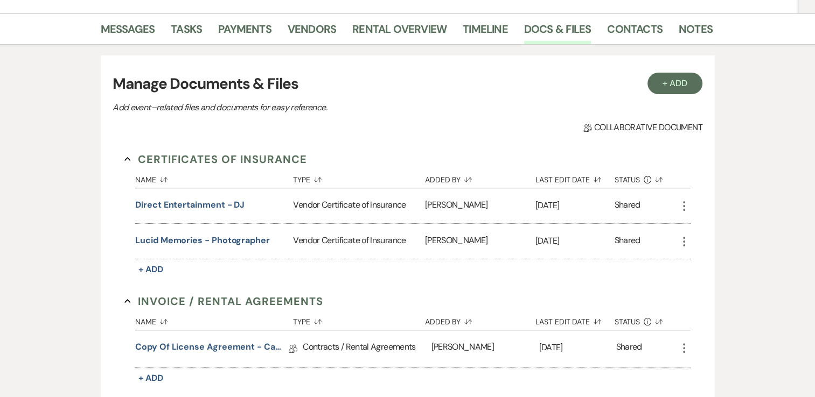
scroll to position [0, 0]
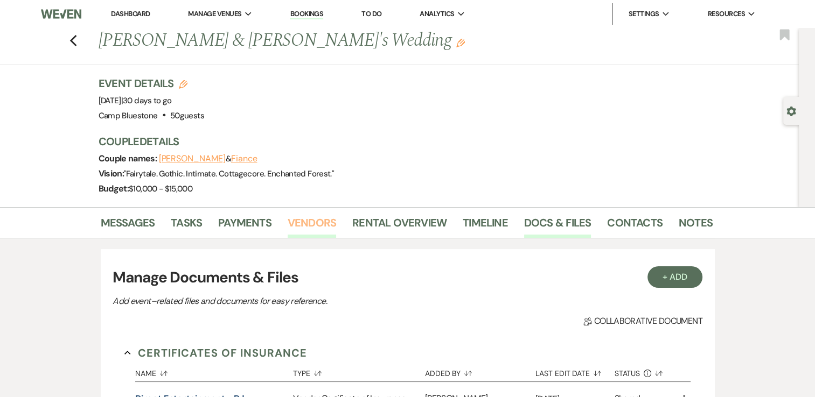
click at [293, 219] on link "Vendors" at bounding box center [312, 226] width 48 height 24
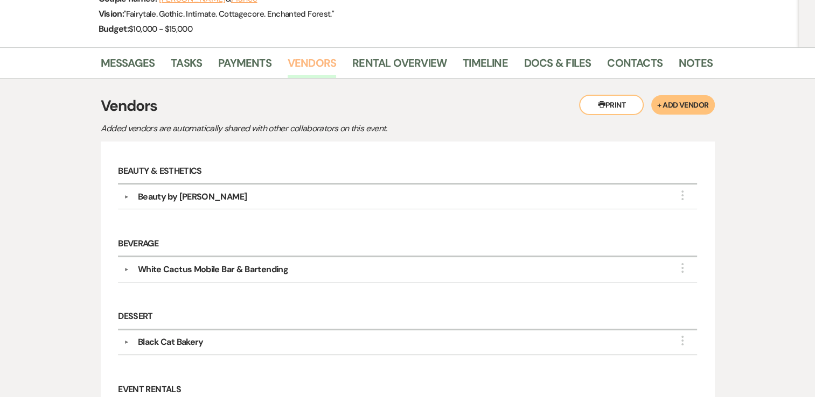
scroll to position [162, 0]
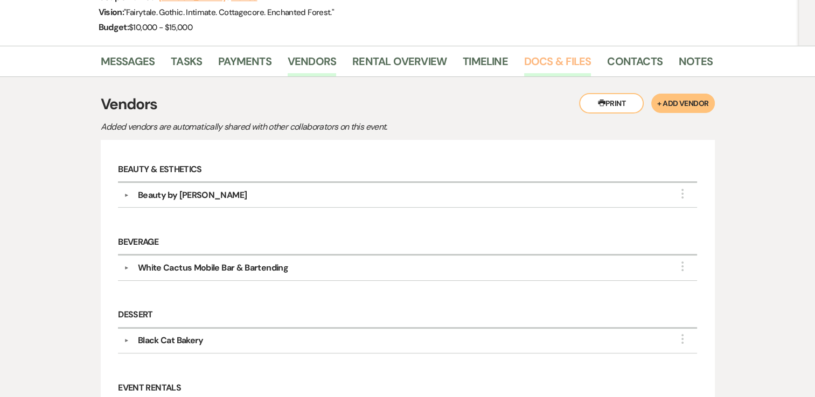
click at [564, 57] on link "Docs & Files" at bounding box center [557, 65] width 67 height 24
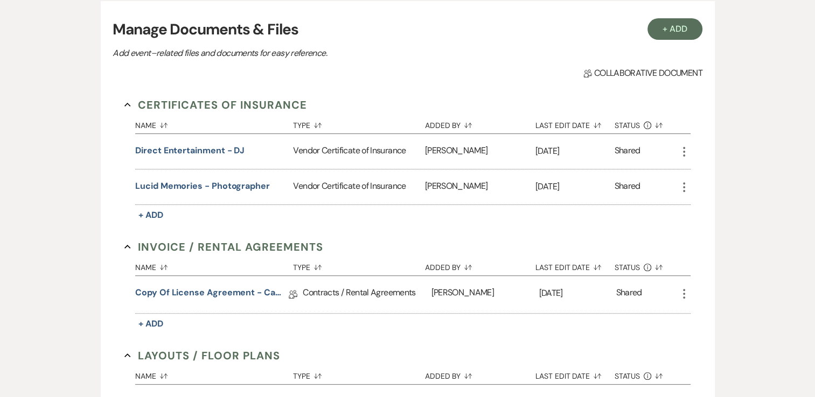
scroll to position [108, 0]
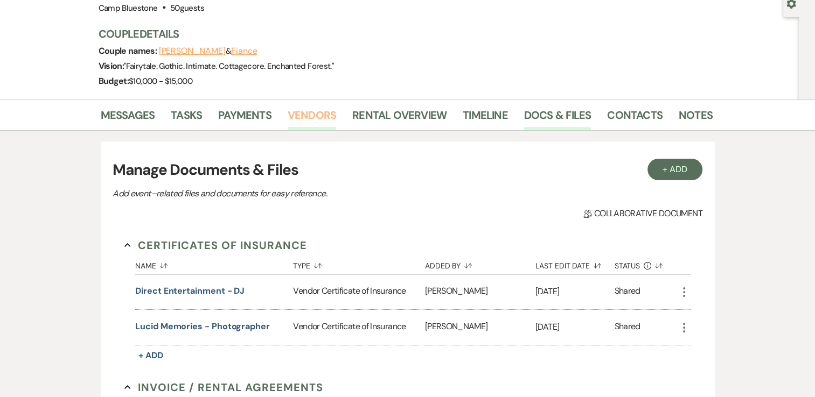
click at [291, 110] on link "Vendors" at bounding box center [312, 119] width 48 height 24
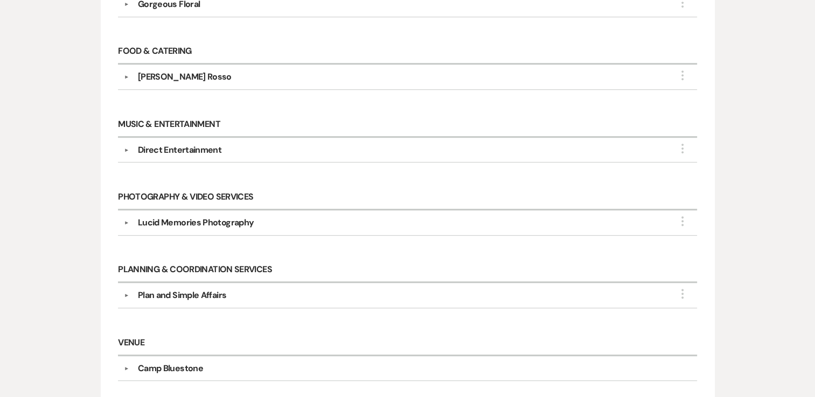
scroll to position [646, 0]
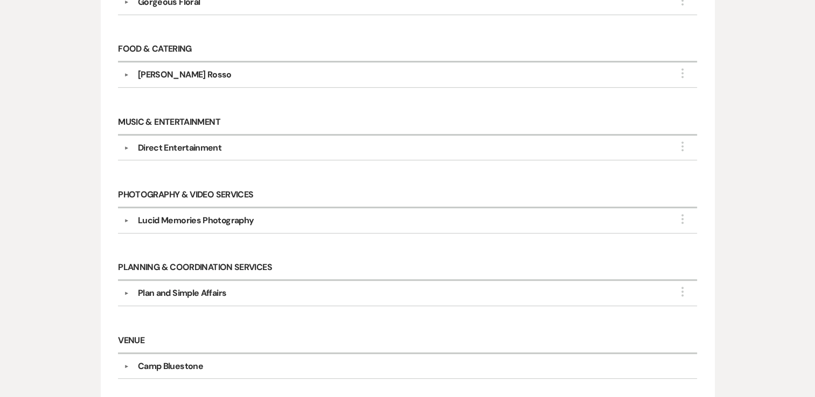
click at [175, 291] on div "Plan and Simple Affairs" at bounding box center [182, 293] width 88 height 13
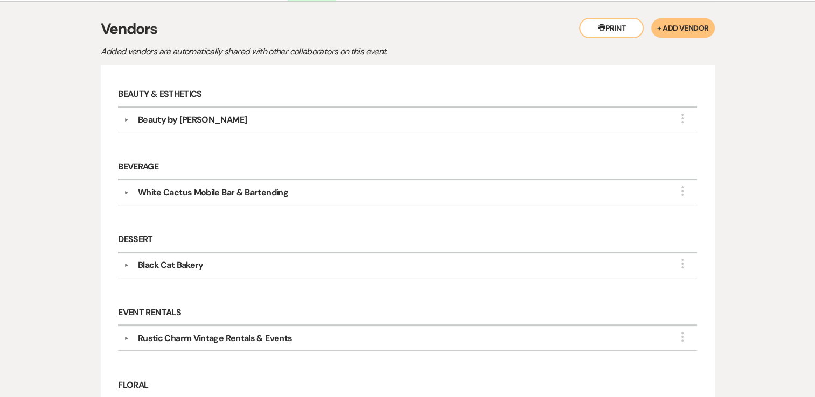
scroll to position [0, 0]
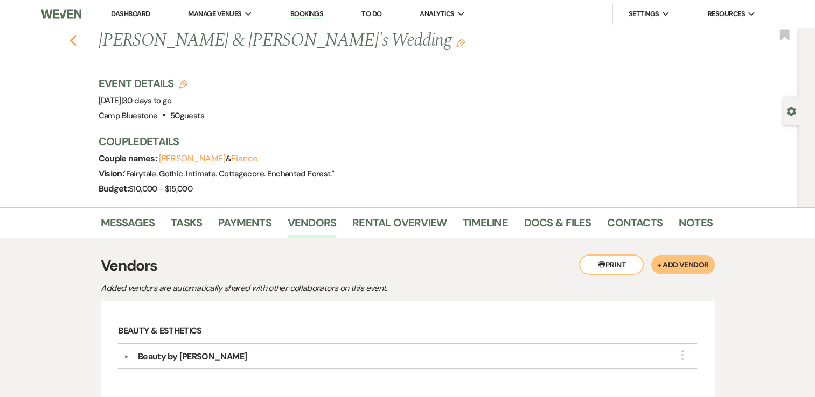
click at [78, 39] on icon "Previous" at bounding box center [73, 40] width 8 height 13
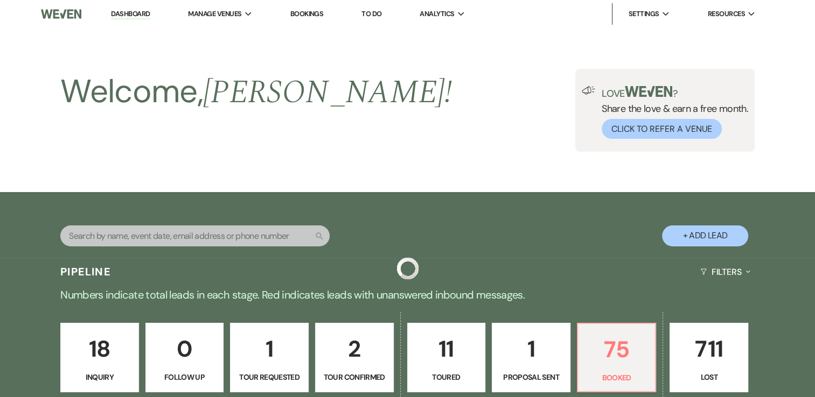
scroll to position [599, 0]
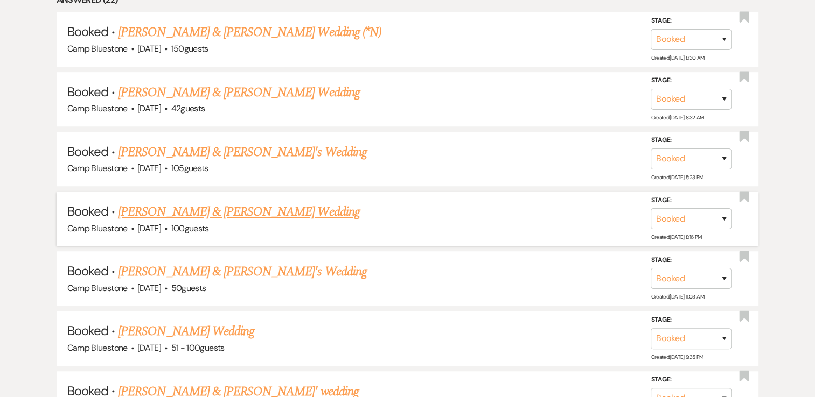
click at [158, 211] on link "[PERSON_NAME] & [PERSON_NAME] Wedding" at bounding box center [238, 212] width 241 height 19
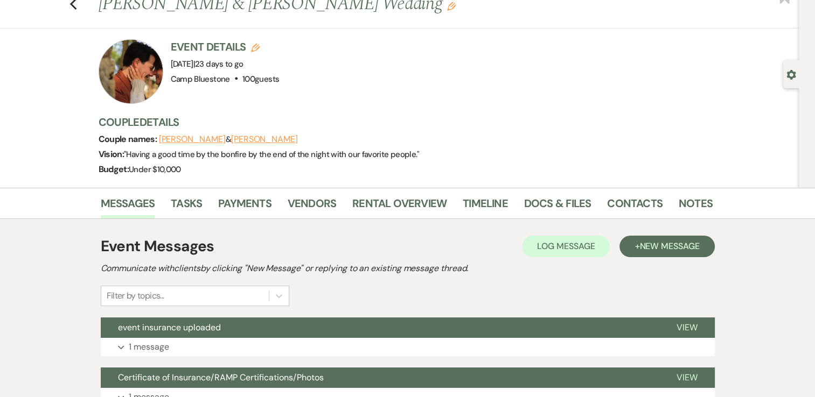
scroll to position [168, 0]
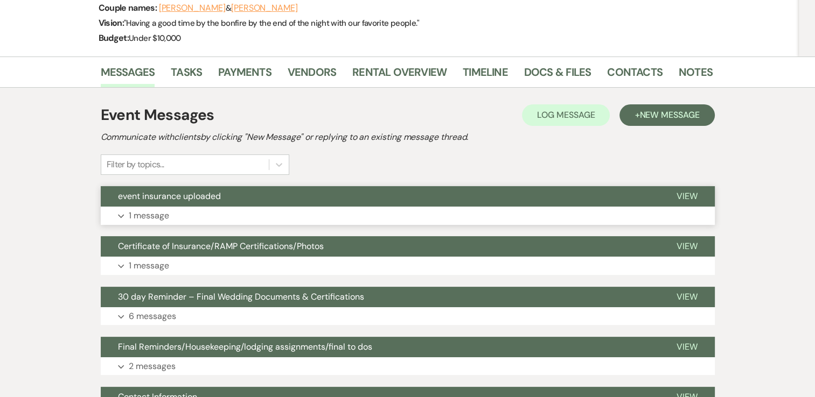
click at [129, 218] on p "1 message" at bounding box center [149, 216] width 40 height 14
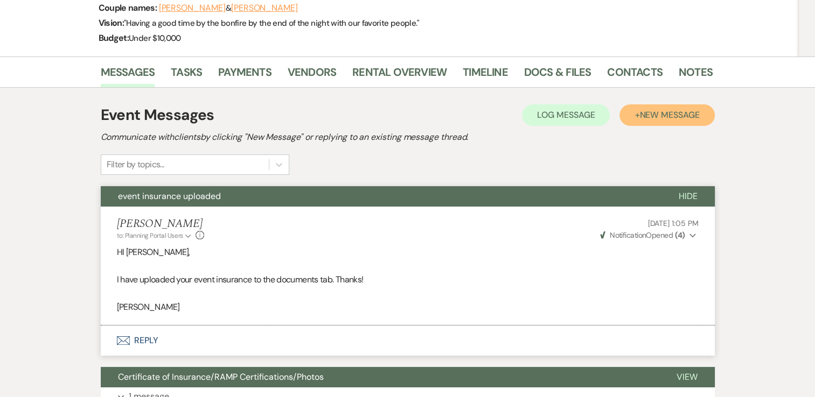
click at [657, 110] on span "New Message" at bounding box center [669, 114] width 60 height 11
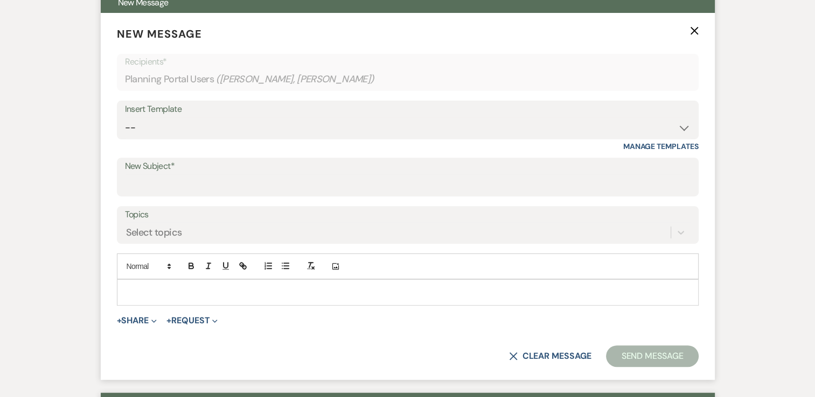
scroll to position [383, 0]
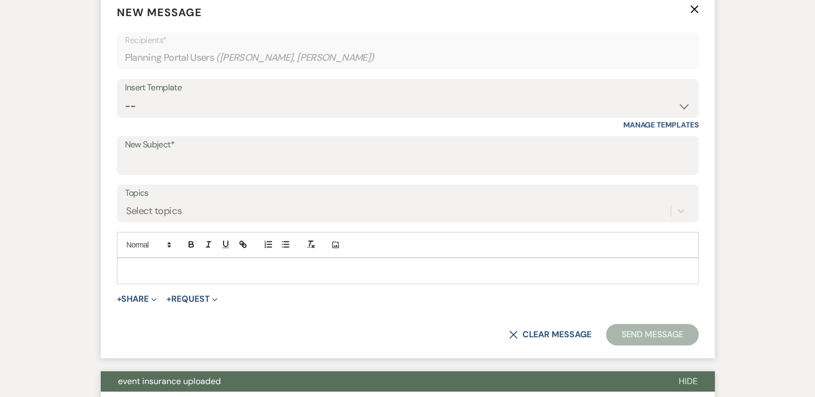
click at [162, 271] on p at bounding box center [407, 271] width 564 height 12
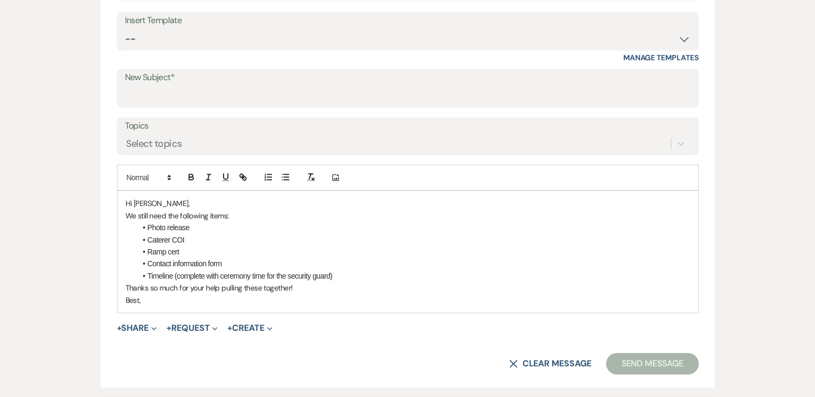
scroll to position [545, 0]
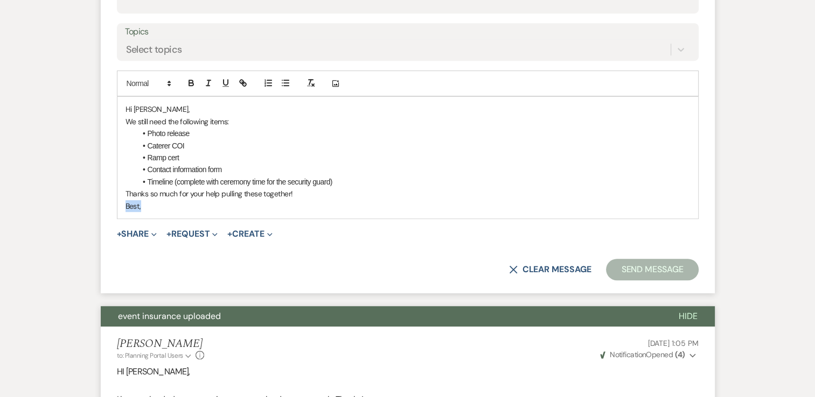
drag, startPoint x: 157, startPoint y: 206, endPoint x: 121, endPoint y: 206, distance: 36.1
click at [121, 206] on div "Hi [PERSON_NAME], We still need the following items: Photo release Caterer COI …" at bounding box center [407, 158] width 581 height 122
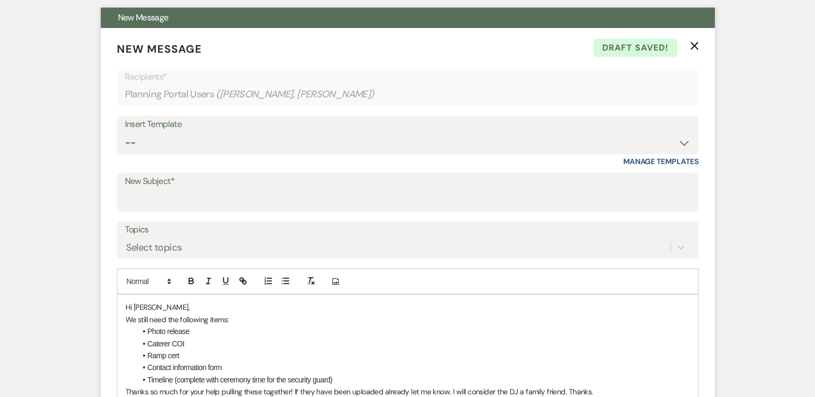
scroll to position [383, 0]
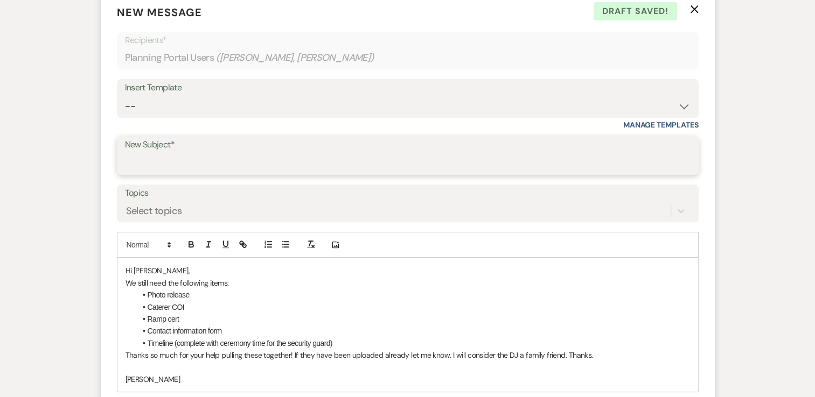
click at [294, 158] on input "New Subject*" at bounding box center [408, 163] width 566 height 21
click at [172, 154] on input "New Subject*" at bounding box center [407, 163] width 564 height 21
paste input "Remaining Items Needed"
type input "Remaining Items Needed"
click at [539, 316] on li "Ramp cert" at bounding box center [413, 319] width 554 height 12
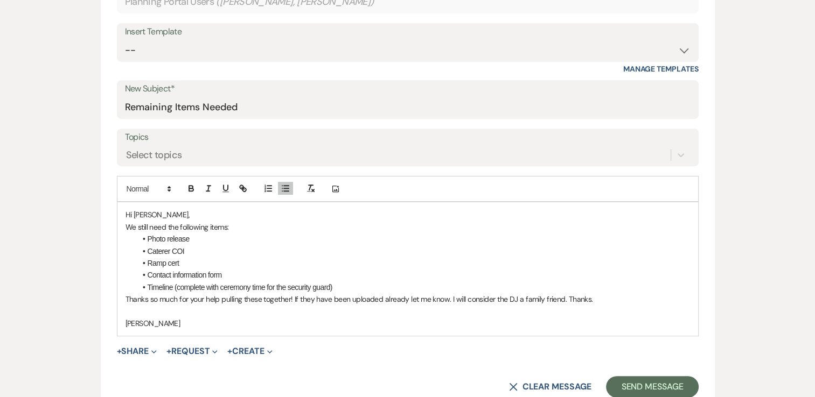
scroll to position [653, 0]
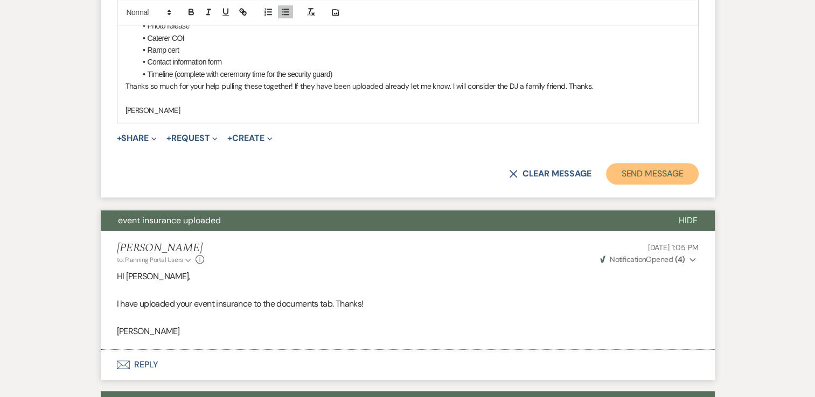
click at [659, 177] on button "Send Message" at bounding box center [652, 174] width 92 height 22
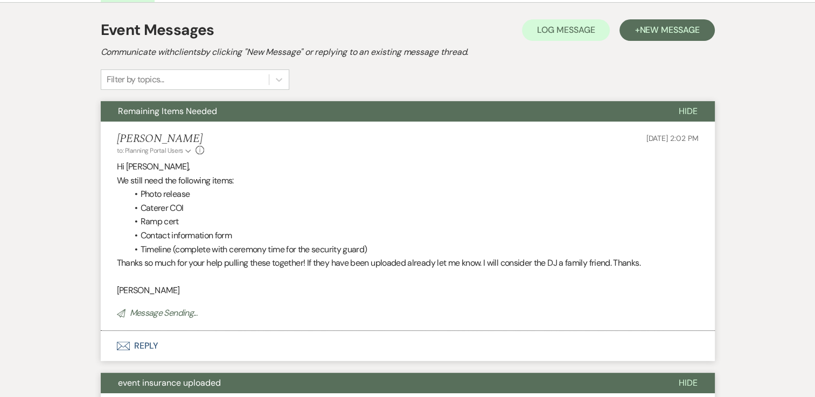
scroll to position [0, 0]
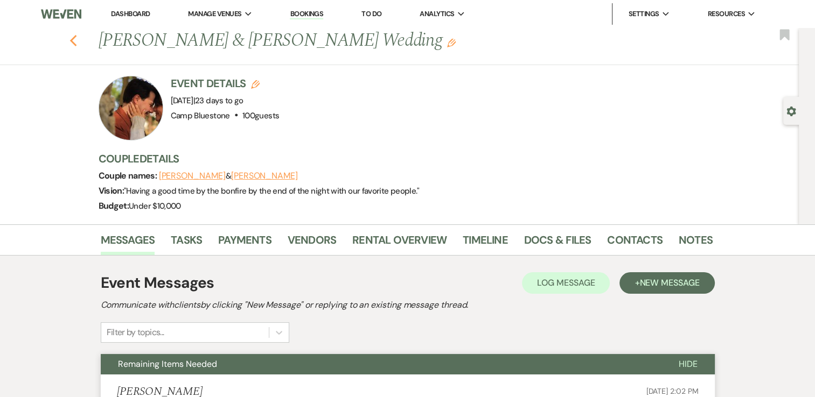
click at [76, 37] on use "button" at bounding box center [72, 41] width 7 height 12
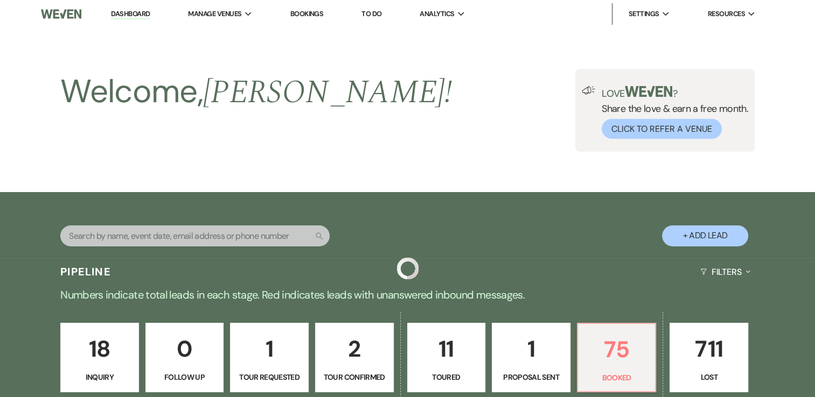
scroll to position [599, 0]
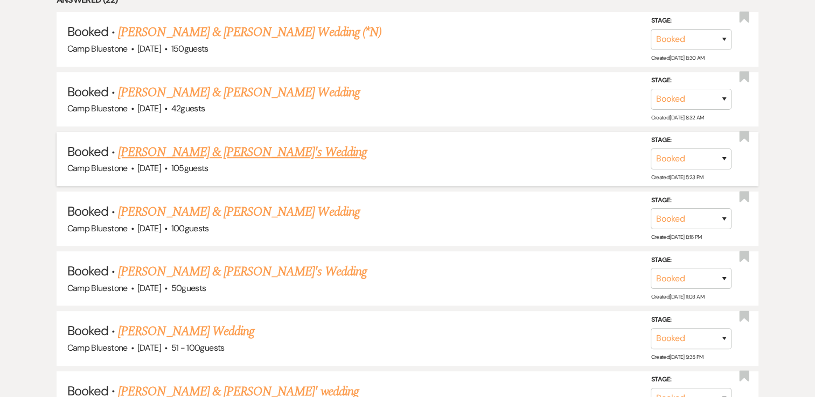
click at [227, 150] on link "[PERSON_NAME] & [PERSON_NAME]'s Wedding" at bounding box center [242, 152] width 249 height 19
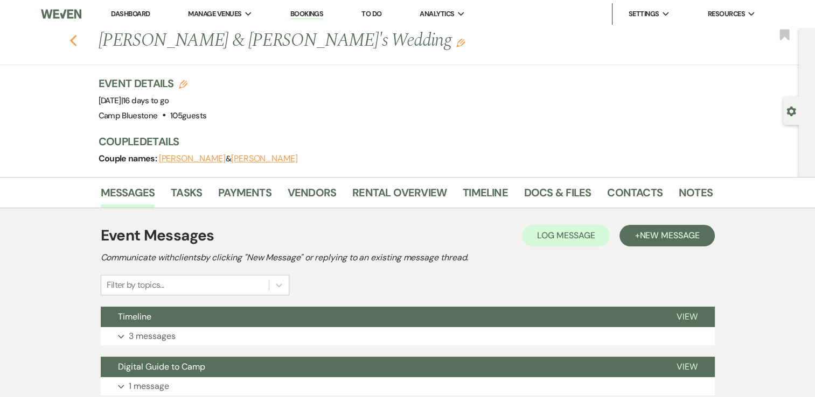
click at [75, 42] on use "button" at bounding box center [72, 41] width 7 height 12
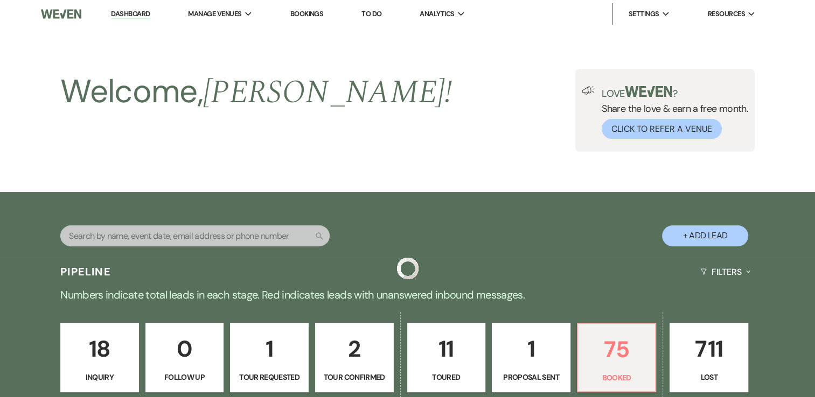
scroll to position [599, 0]
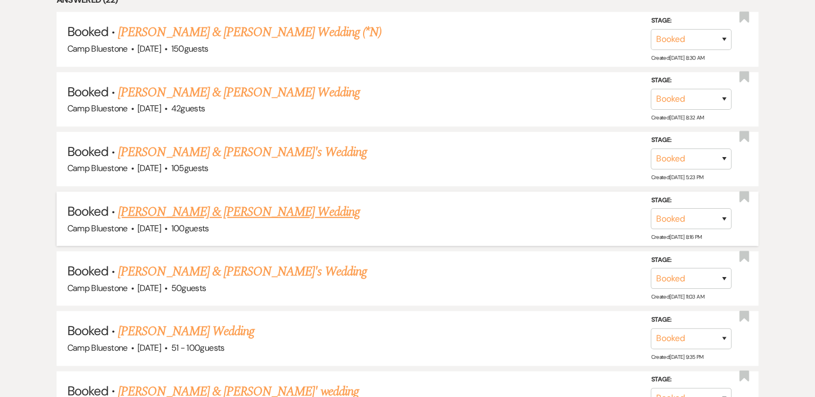
click at [233, 211] on link "[PERSON_NAME] & [PERSON_NAME] Wedding" at bounding box center [238, 212] width 241 height 19
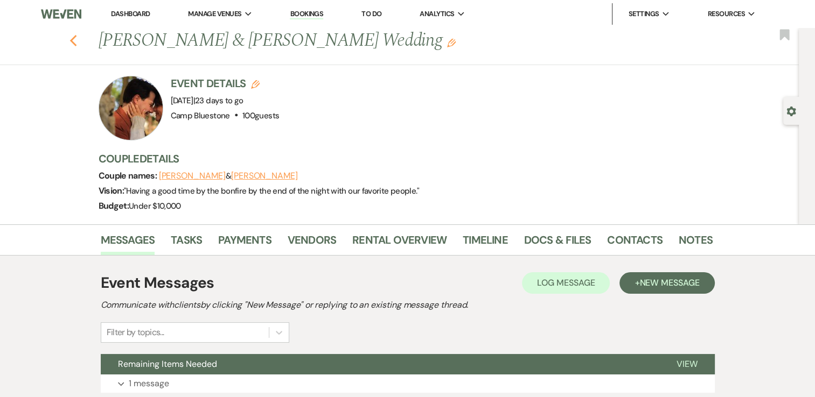
click at [78, 38] on icon "Previous" at bounding box center [73, 40] width 8 height 13
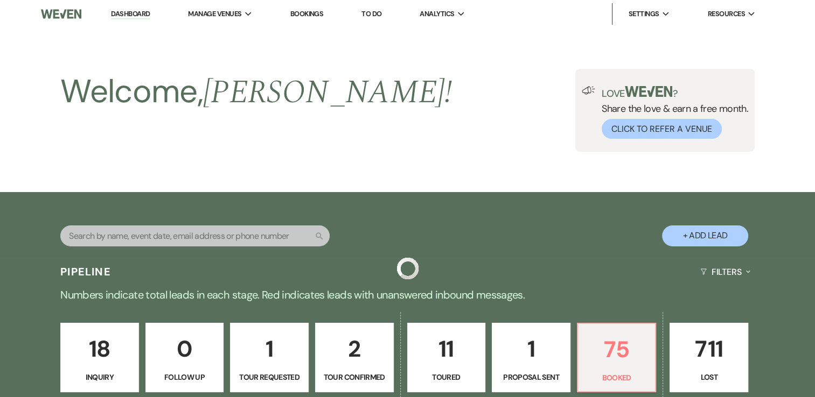
scroll to position [599, 0]
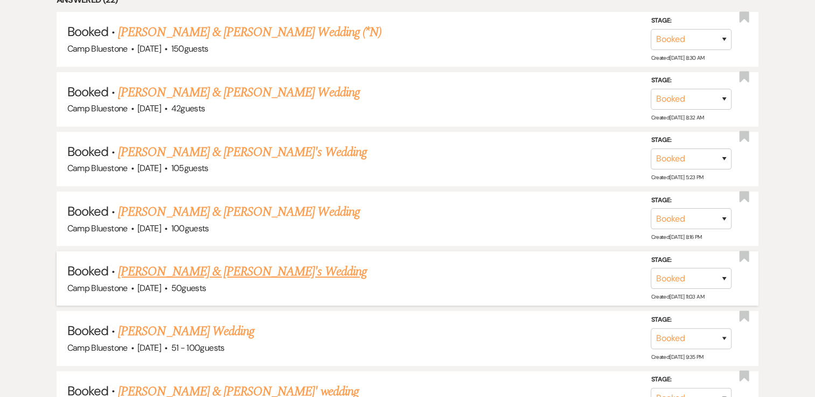
click at [215, 267] on link "[PERSON_NAME] & [PERSON_NAME]'s Wedding" at bounding box center [242, 271] width 249 height 19
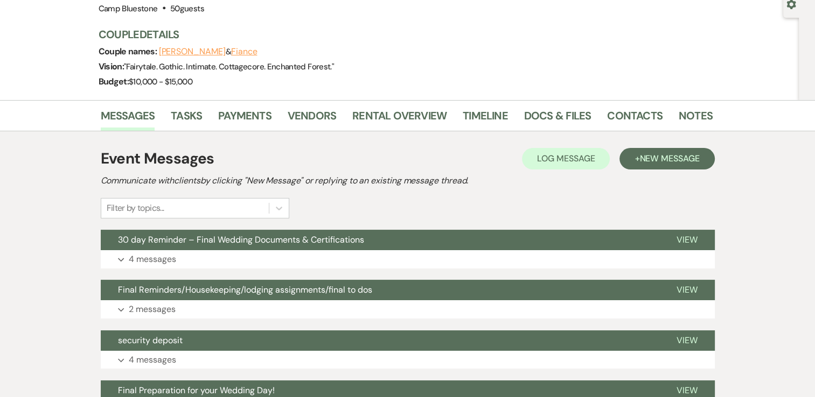
scroll to position [108, 0]
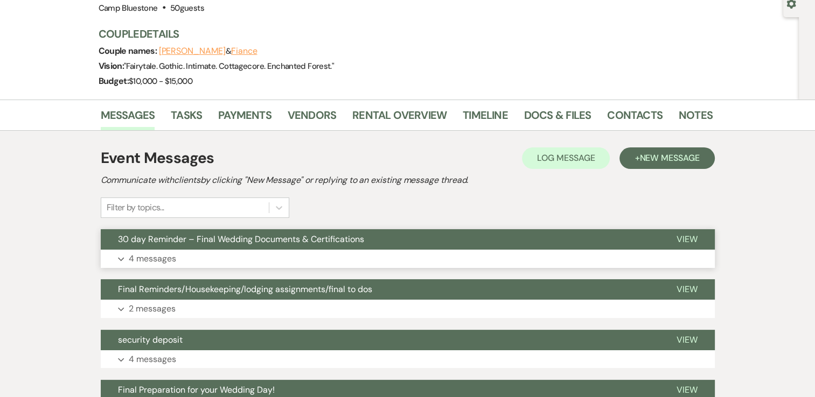
click at [165, 262] on p "4 messages" at bounding box center [152, 259] width 47 height 14
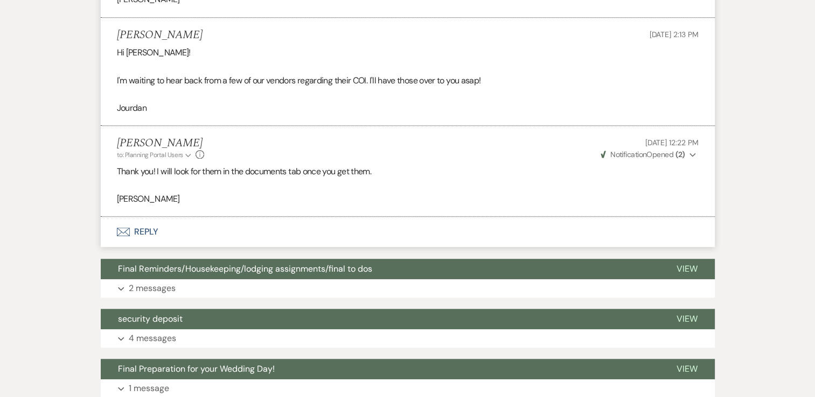
scroll to position [808, 0]
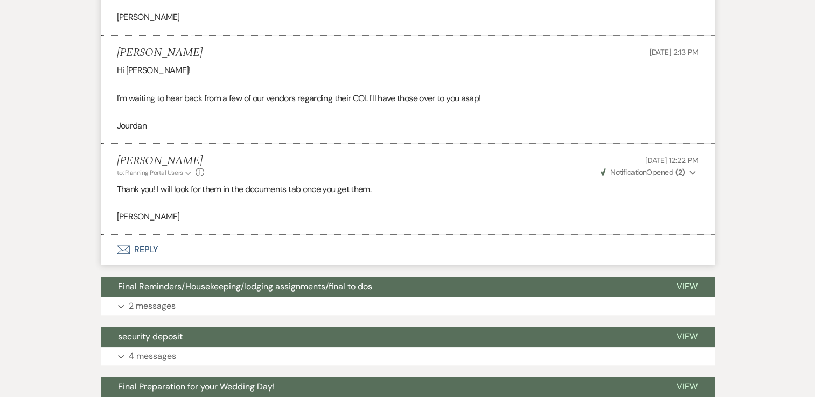
click at [145, 248] on button "Envelope Reply" at bounding box center [408, 250] width 614 height 30
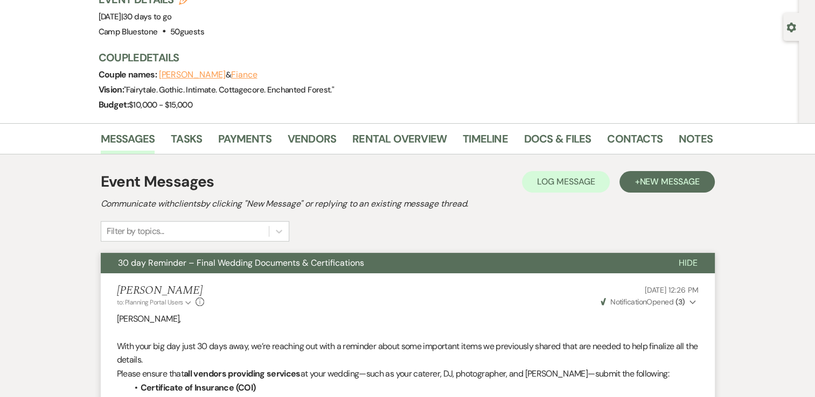
scroll to position [0, 0]
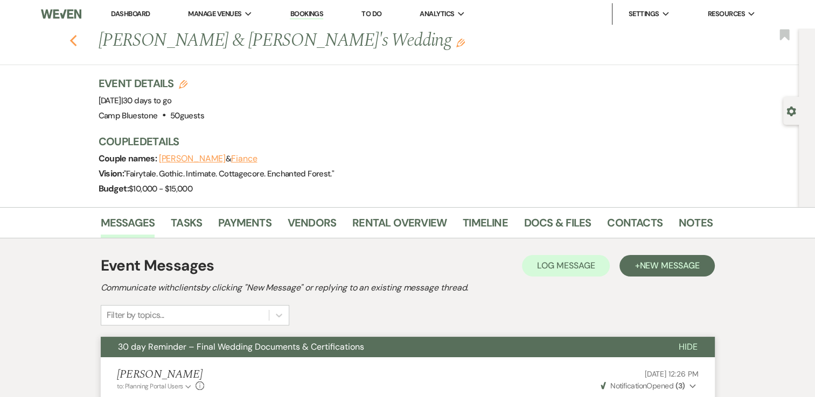
click at [76, 39] on use "button" at bounding box center [72, 41] width 7 height 12
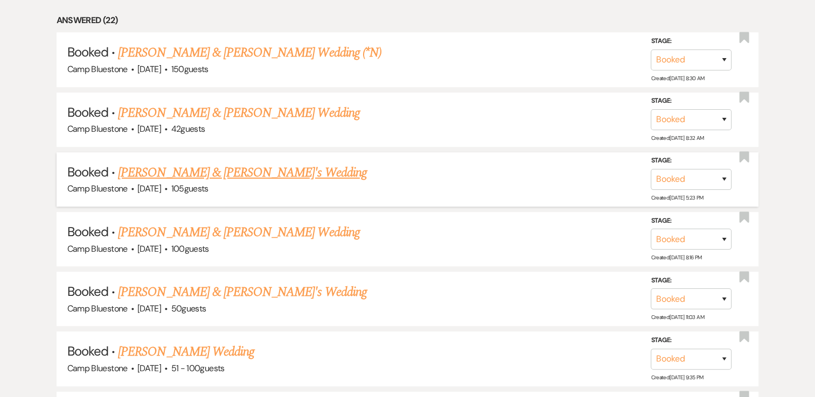
scroll to position [592, 0]
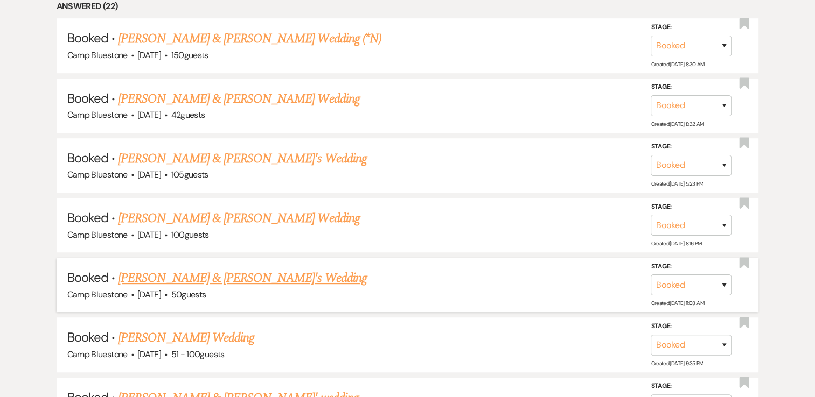
click at [220, 273] on link "[PERSON_NAME] & [PERSON_NAME]'s Wedding" at bounding box center [242, 278] width 249 height 19
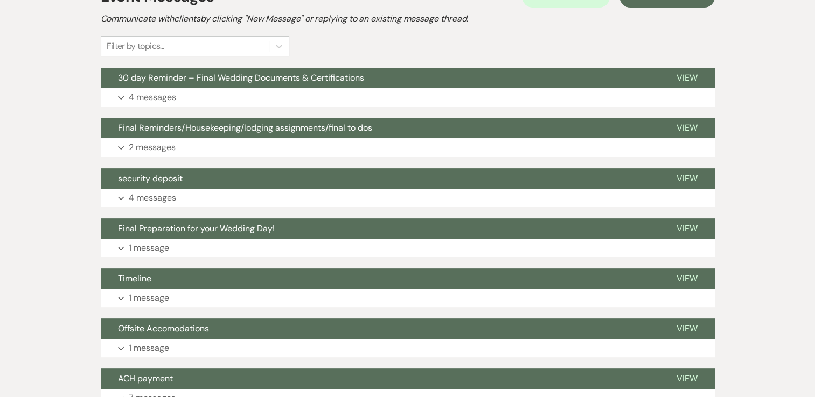
scroll to position [54, 0]
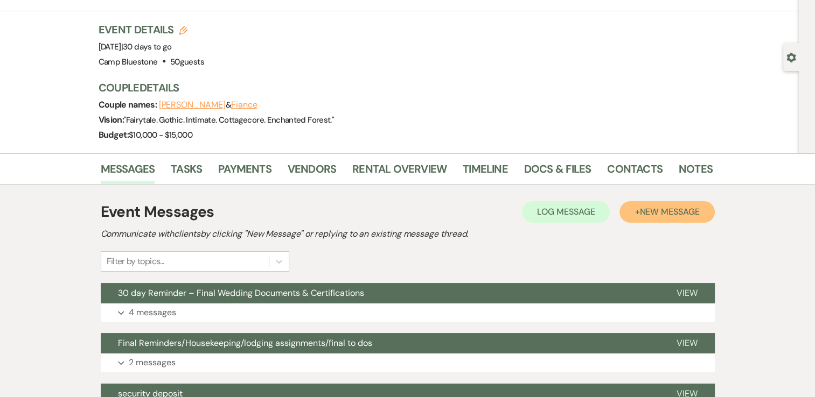
click at [642, 215] on span "New Message" at bounding box center [669, 211] width 60 height 11
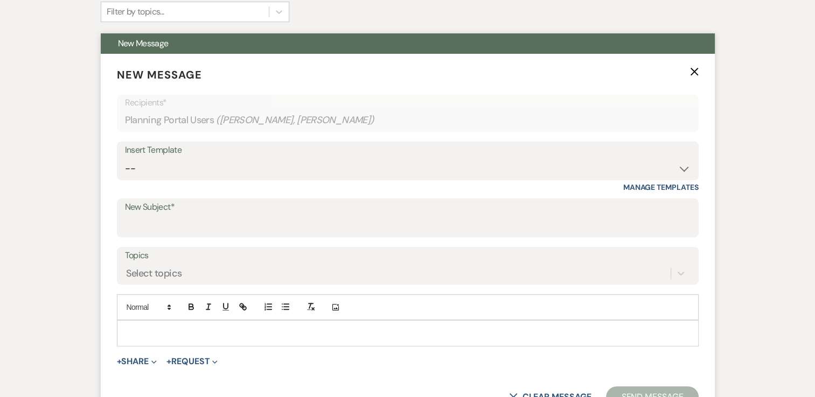
scroll to position [431, 0]
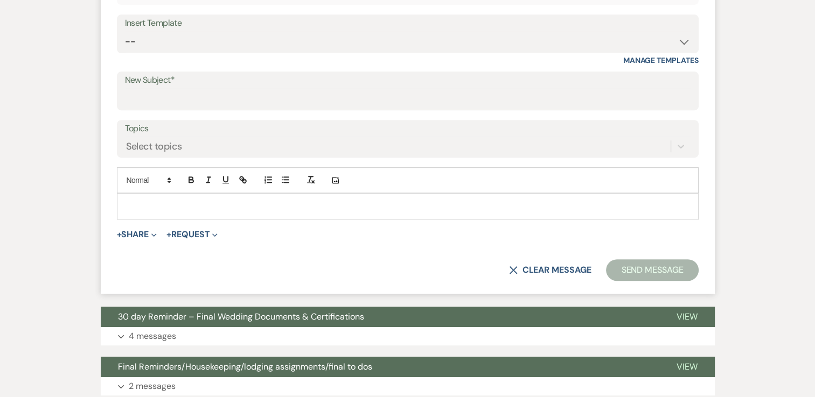
click at [183, 207] on p at bounding box center [407, 206] width 564 height 12
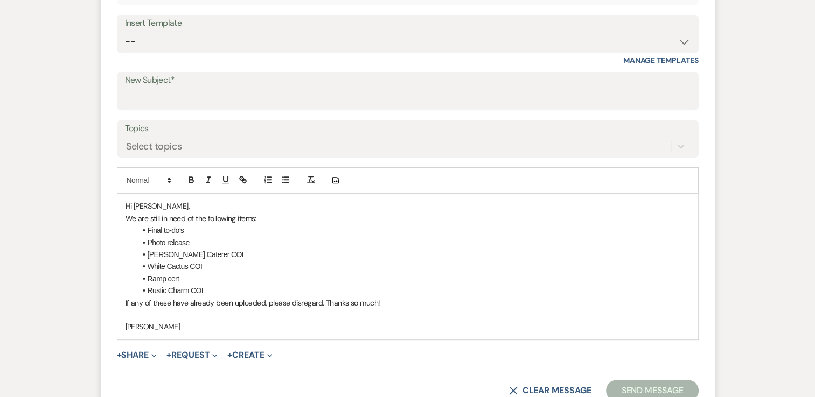
click at [215, 285] on li "Rustic Charm COI" at bounding box center [413, 291] width 554 height 12
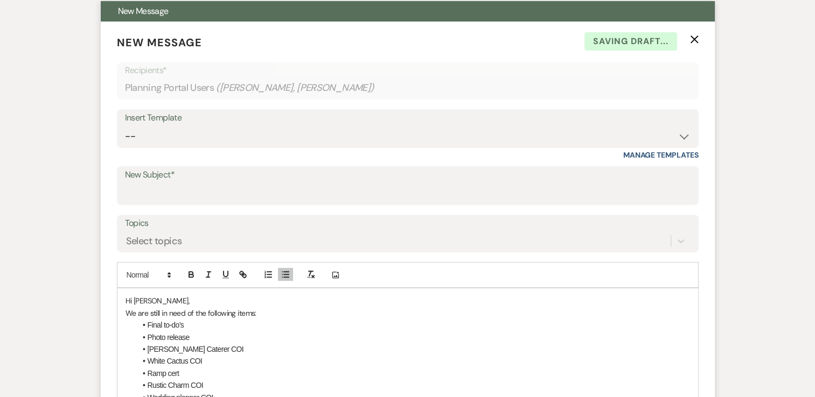
scroll to position [269, 0]
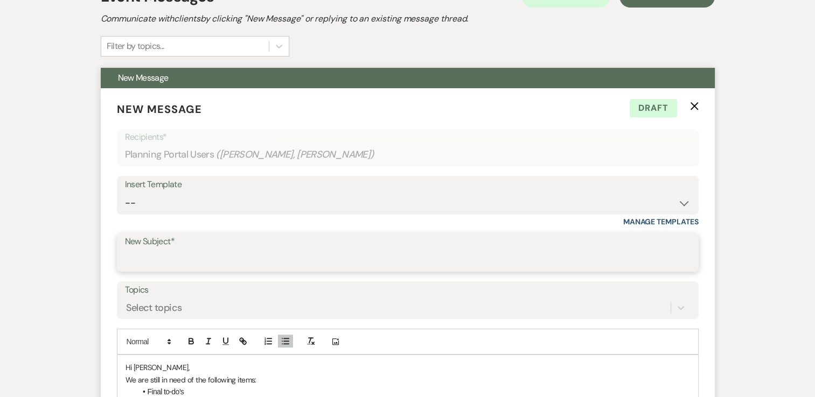
click at [144, 256] on input "New Subject*" at bounding box center [408, 260] width 566 height 21
paste input "Remaining Documents Needed"
type input "Remaining Documents Needed"
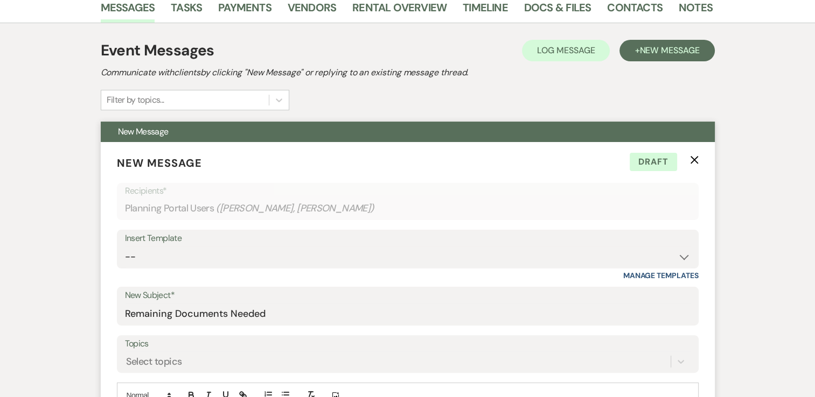
scroll to position [485, 0]
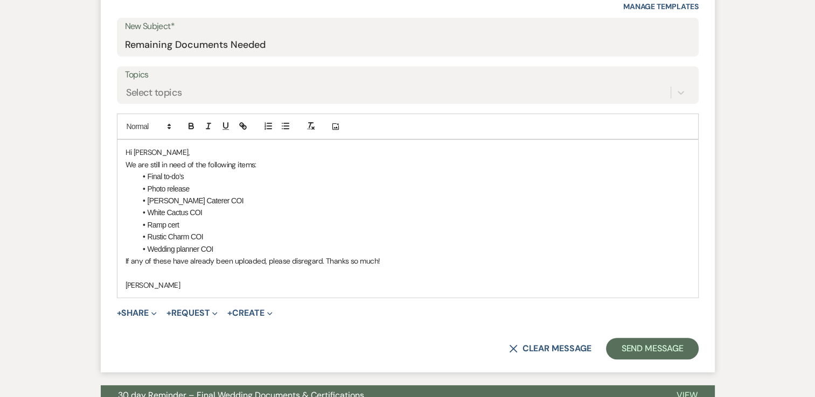
click at [245, 253] on li "Wedding planner COI" at bounding box center [413, 249] width 554 height 12
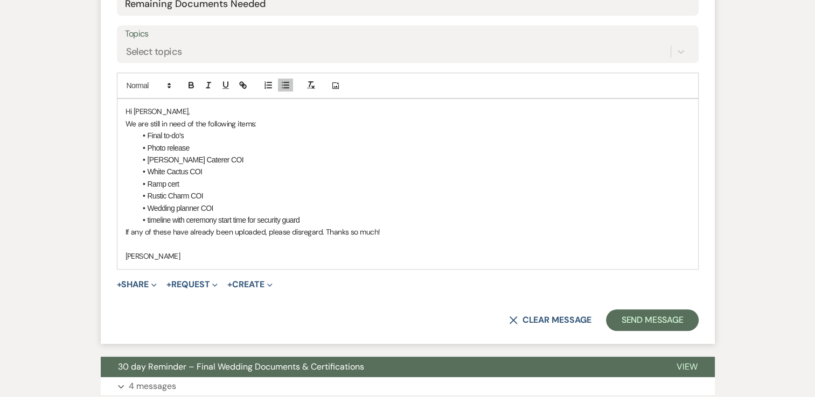
scroll to position [592, 0]
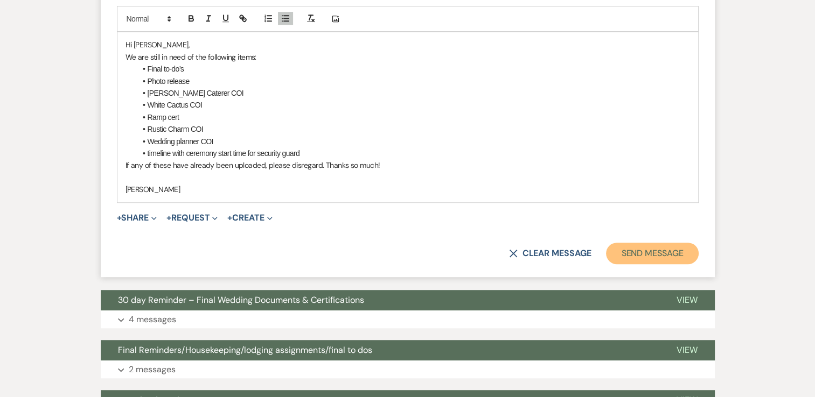
click at [667, 249] on button "Send Message" at bounding box center [652, 254] width 92 height 22
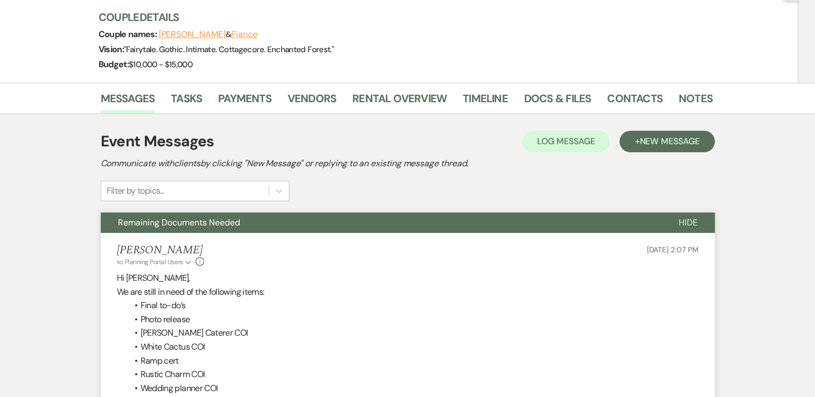
scroll to position [31, 0]
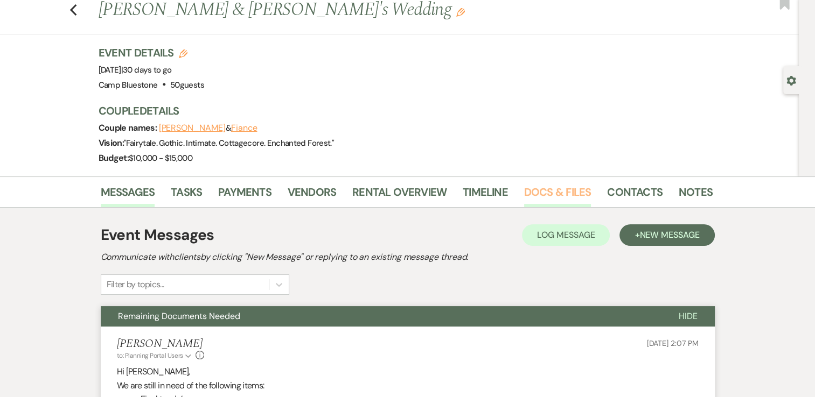
click at [550, 194] on link "Docs & Files" at bounding box center [557, 196] width 67 height 24
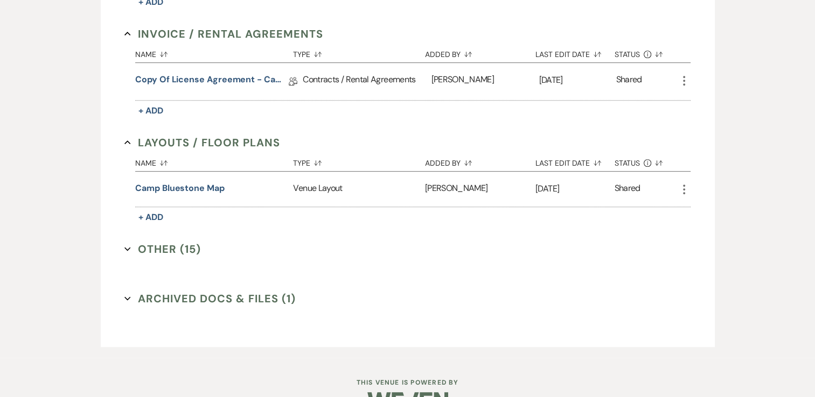
scroll to position [489, 0]
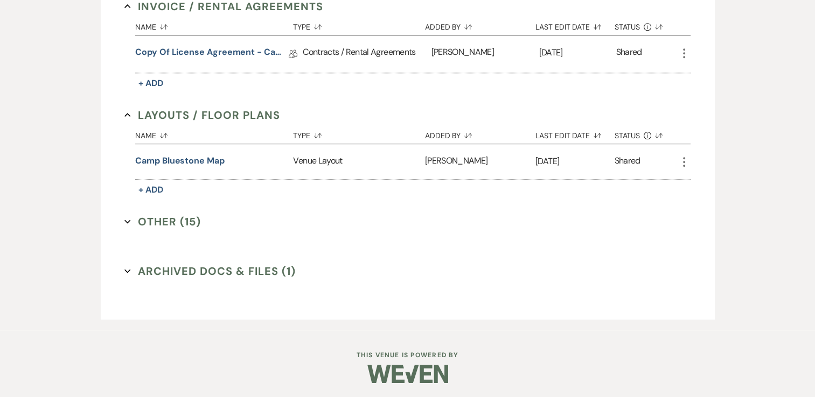
click at [163, 223] on button "Other (15) Expand" at bounding box center [162, 222] width 76 height 16
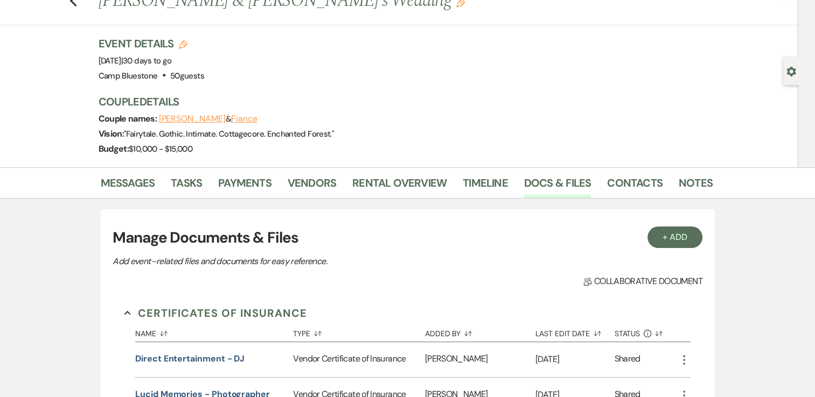
scroll to position [0, 0]
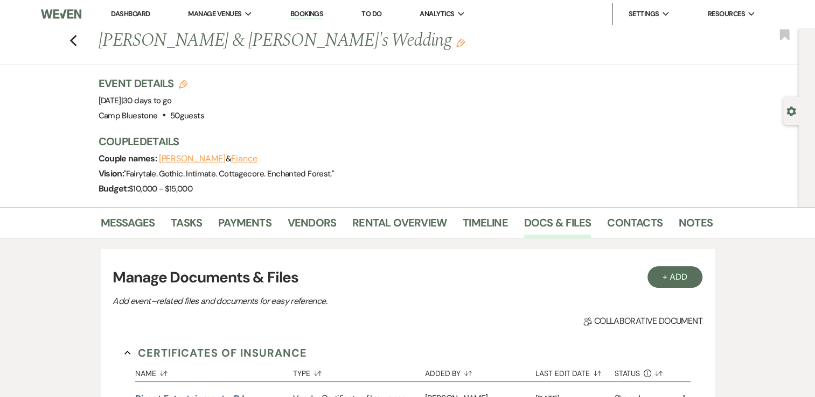
click at [123, 13] on link "Dashboard" at bounding box center [130, 13] width 39 height 9
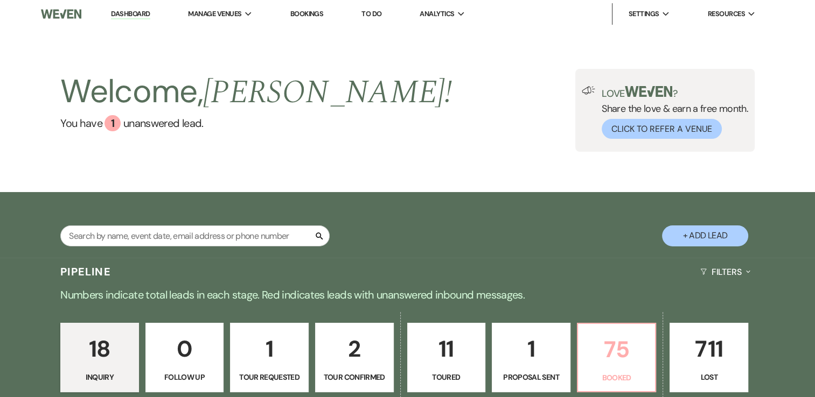
click at [618, 354] on p "75" at bounding box center [616, 350] width 65 height 36
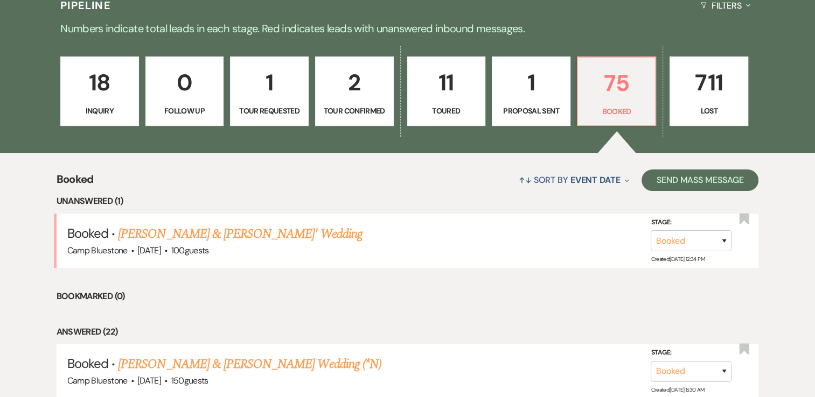
scroll to position [269, 0]
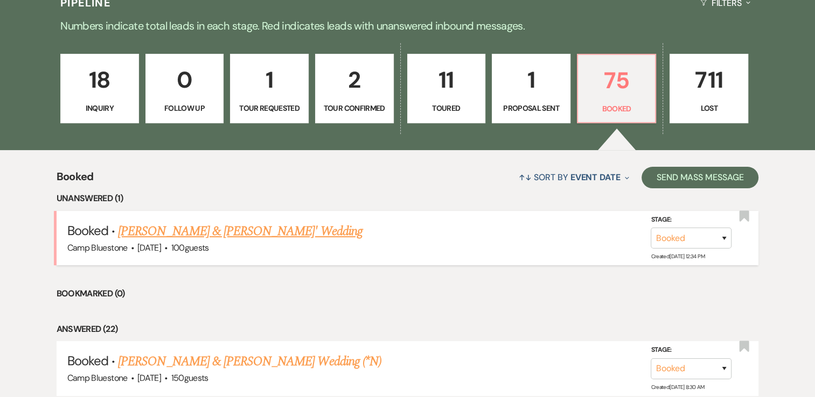
click at [184, 235] on link "[PERSON_NAME] & [PERSON_NAME]' Wedding" at bounding box center [240, 231] width 245 height 19
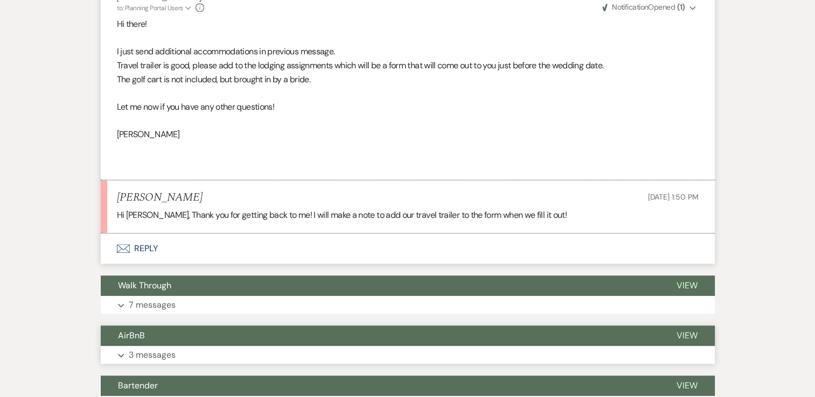
scroll to position [969, 0]
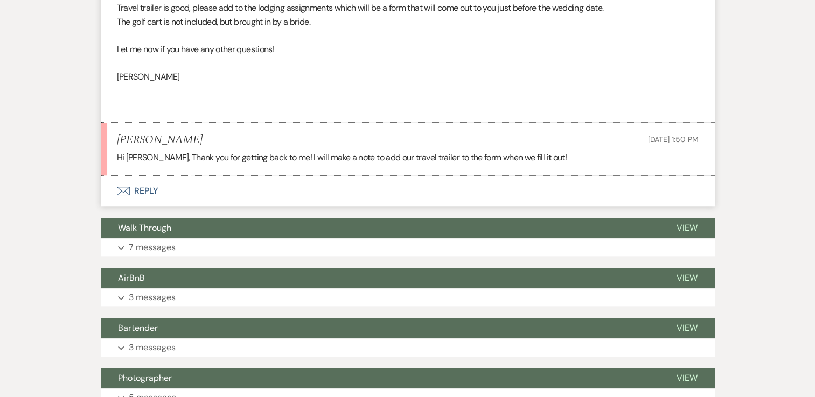
click at [144, 189] on button "Envelope Reply" at bounding box center [408, 191] width 614 height 30
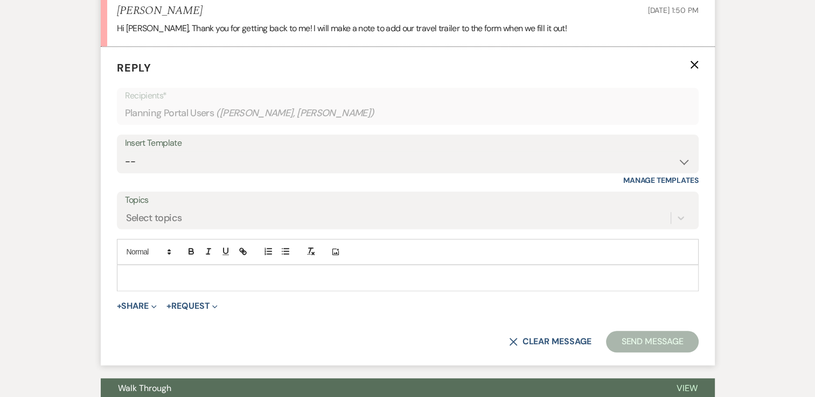
scroll to position [1105, 0]
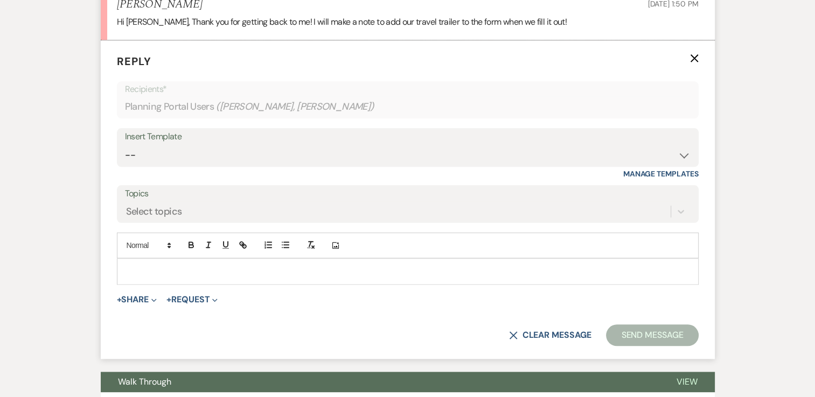
click at [192, 280] on div at bounding box center [407, 271] width 581 height 25
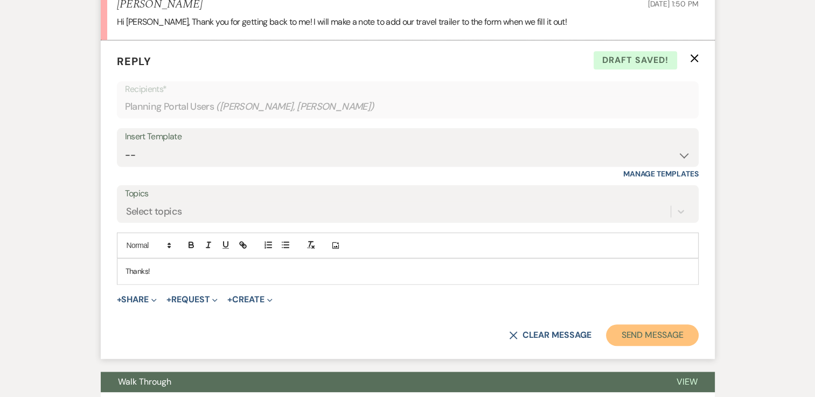
click at [626, 334] on button "Send Message" at bounding box center [652, 336] width 92 height 22
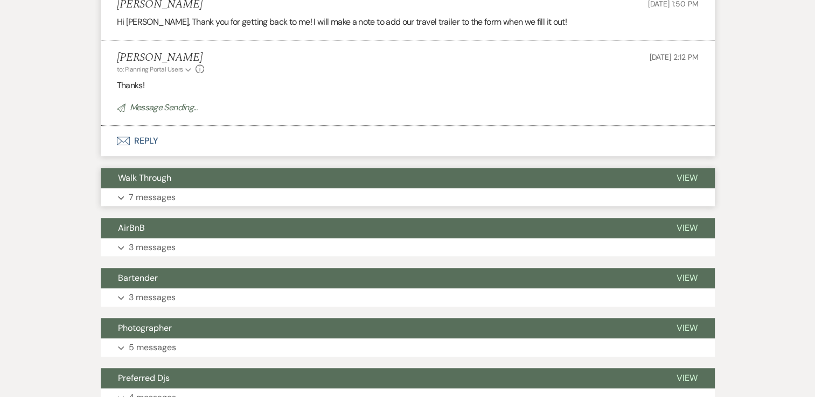
scroll to position [836, 0]
